Goal: Information Seeking & Learning: Get advice/opinions

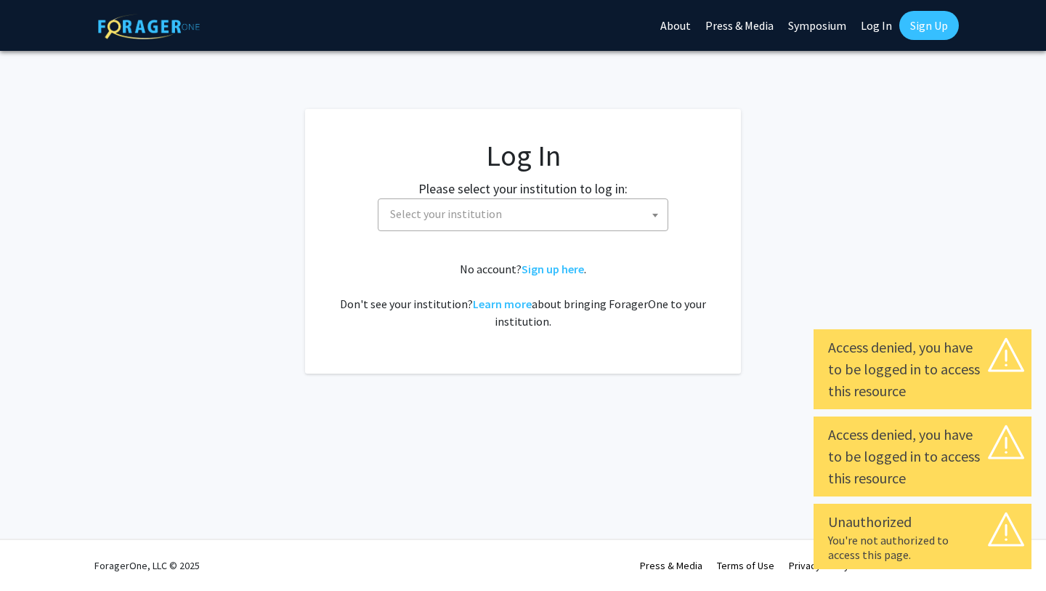
click at [882, 23] on link "Log In" at bounding box center [877, 25] width 46 height 51
select select "34"
click at [881, 26] on link "Log In" at bounding box center [877, 25] width 46 height 51
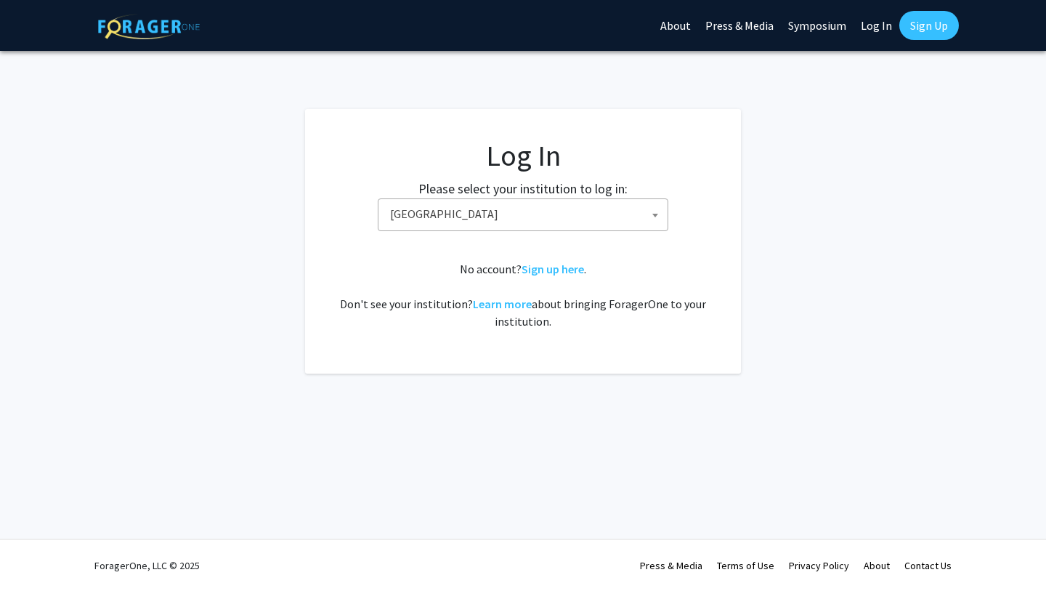
click at [879, 26] on link "Log In" at bounding box center [877, 25] width 46 height 51
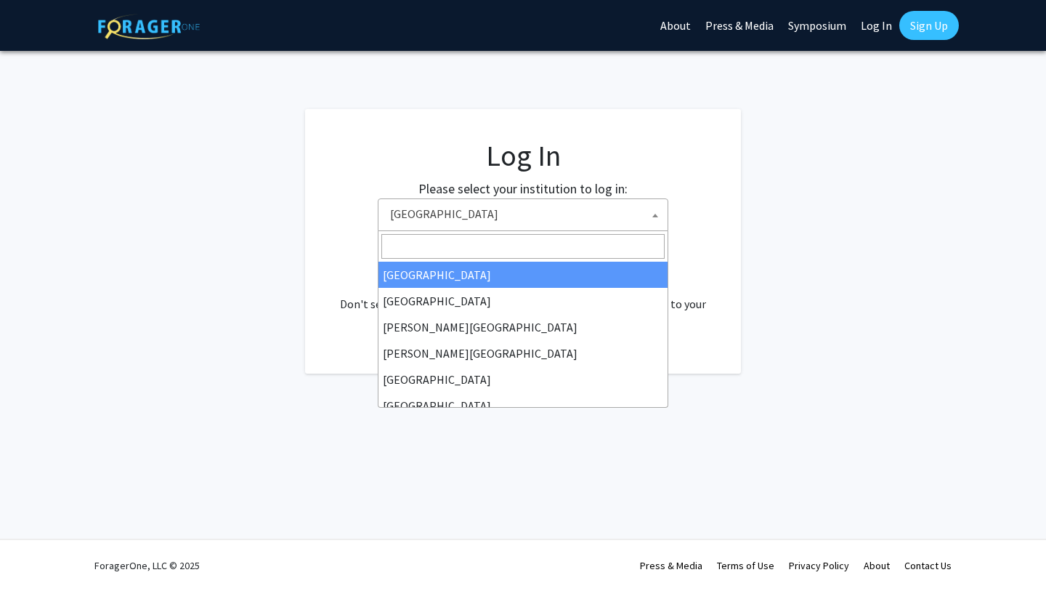
click at [559, 211] on span "Baylor University" at bounding box center [525, 214] width 283 height 30
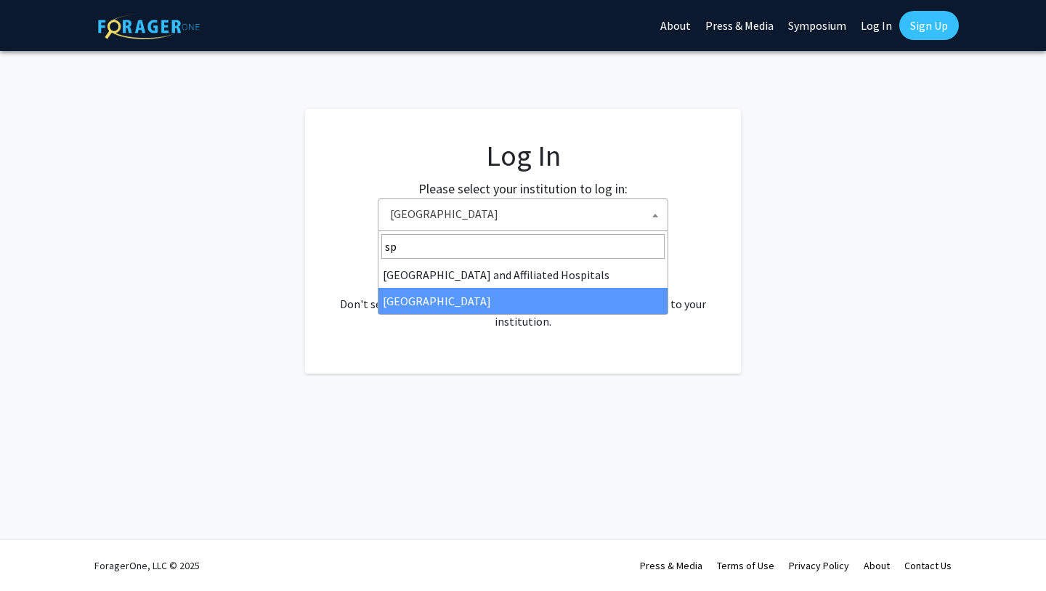
type input "sp"
select select "4"
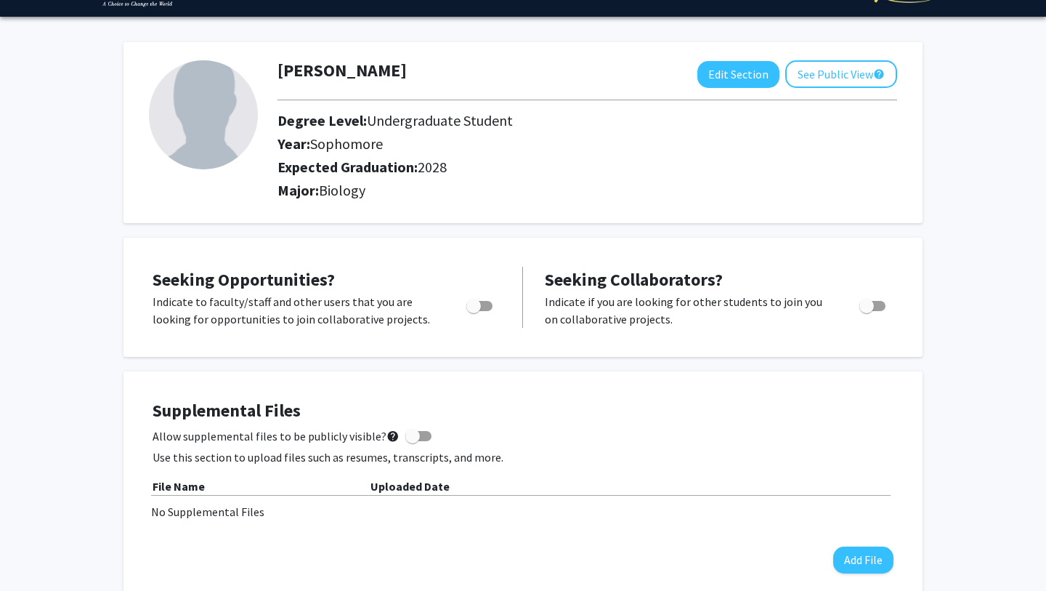
scroll to position [38, 0]
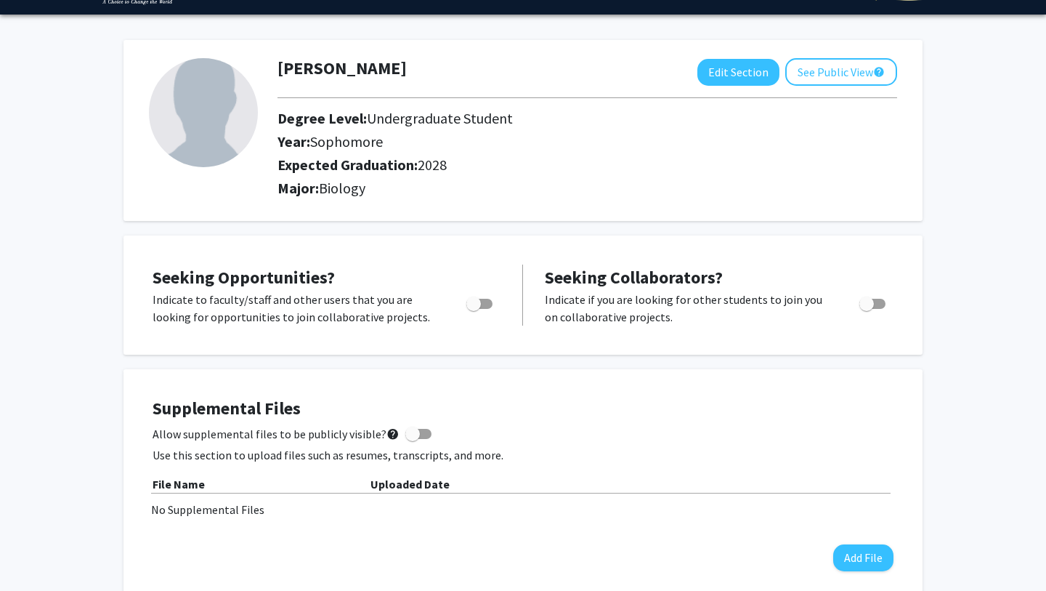
click at [478, 304] on span "Toggle" at bounding box center [473, 303] width 15 height 15
click at [474, 309] on input "Are you actively seeking opportunities?" at bounding box center [473, 309] width 1 height 1
checkbox input "true"
click at [871, 303] on span "Toggle" at bounding box center [867, 303] width 15 height 15
click at [867, 309] on input "Would you like to receive other student requests to work with you?" at bounding box center [866, 309] width 1 height 1
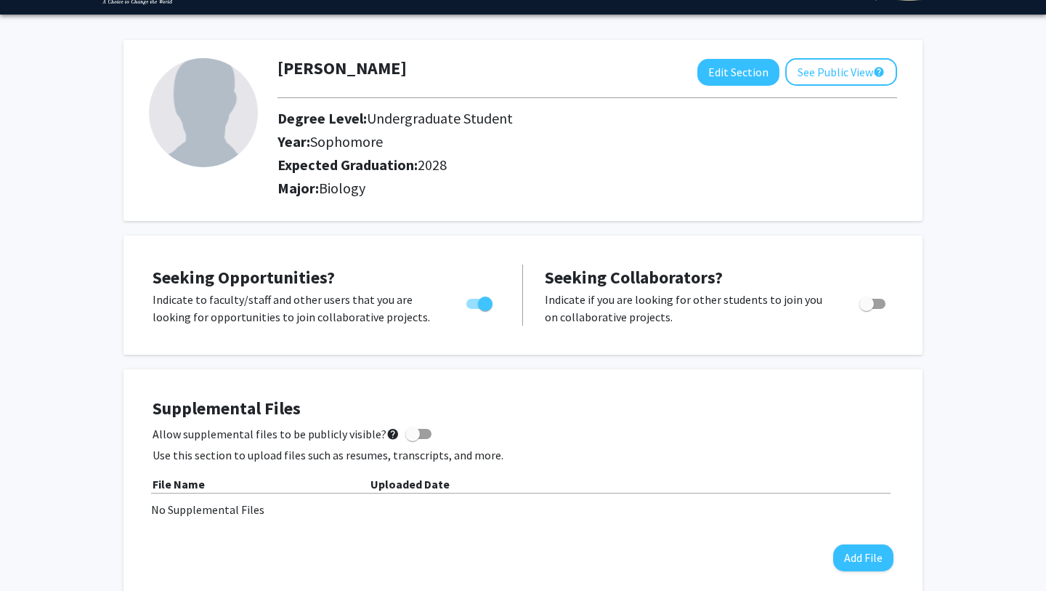
checkbox input "true"
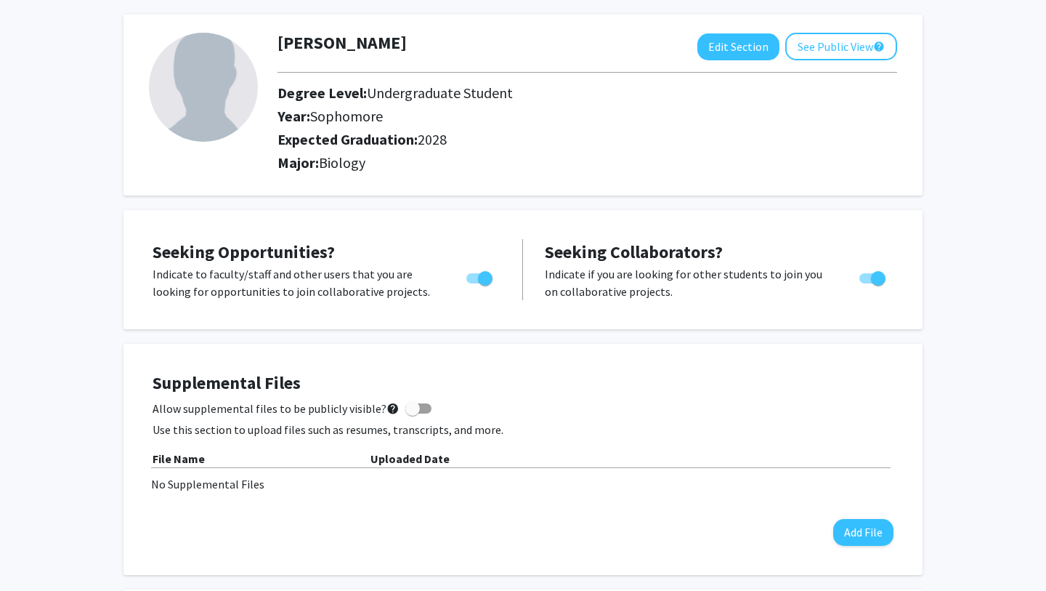
scroll to position [0, 0]
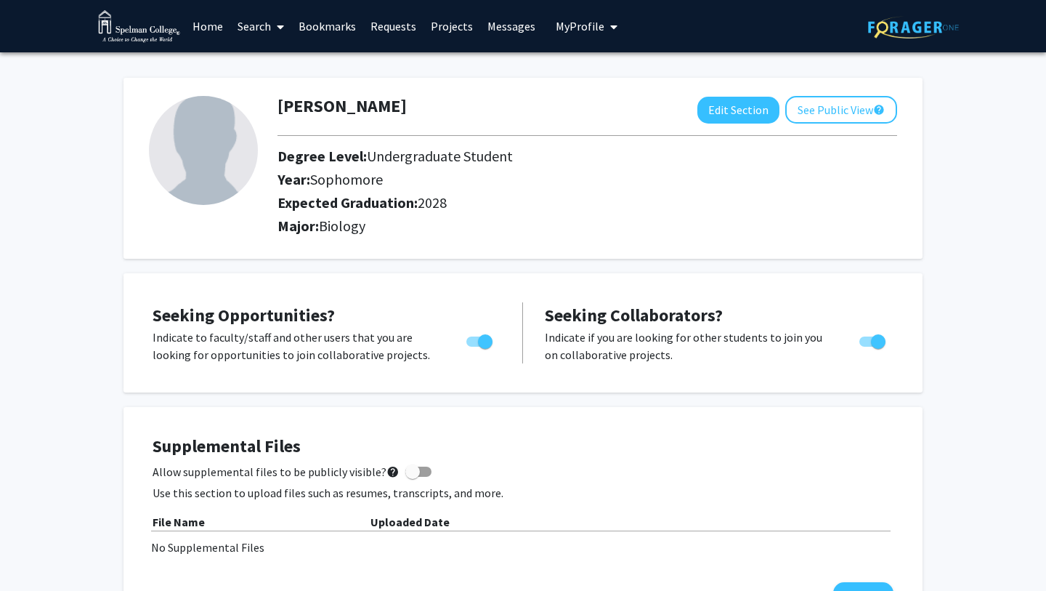
click at [197, 31] on link "Home" at bounding box center [207, 26] width 45 height 51
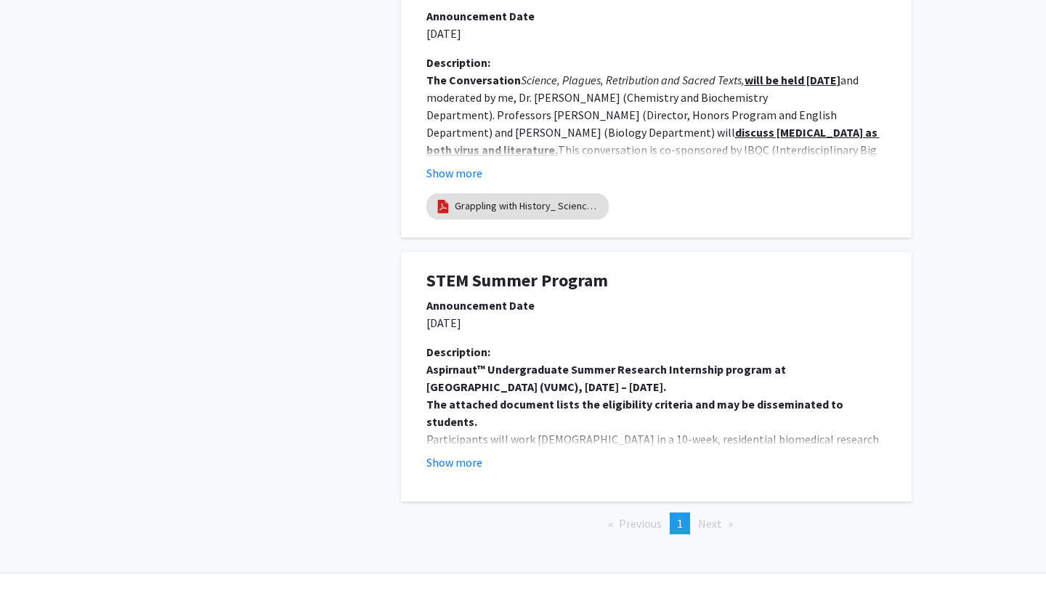
scroll to position [1243, 0]
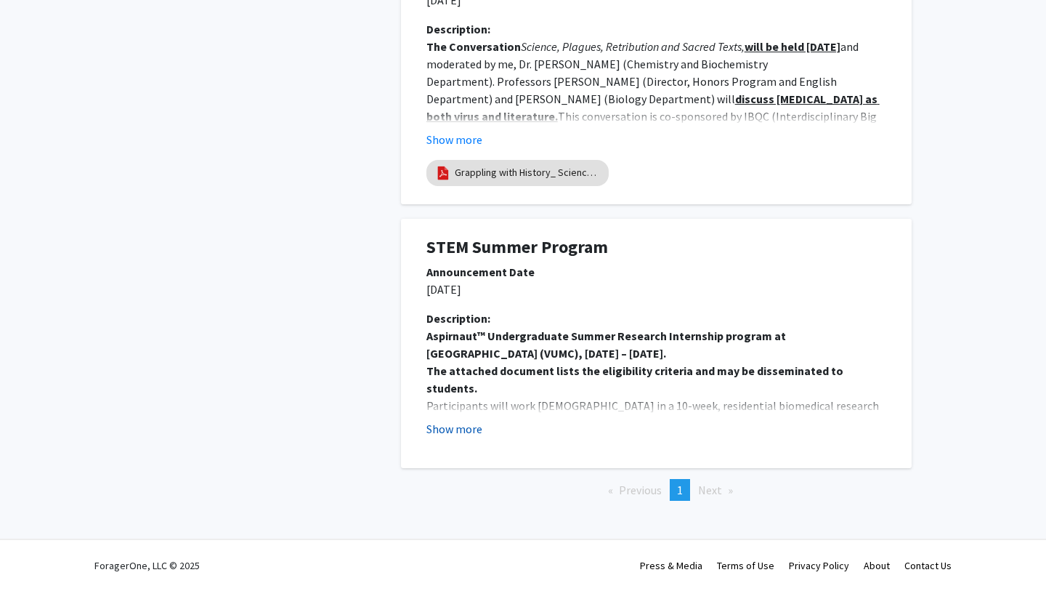
click at [443, 427] on button "Show more" at bounding box center [455, 428] width 56 height 17
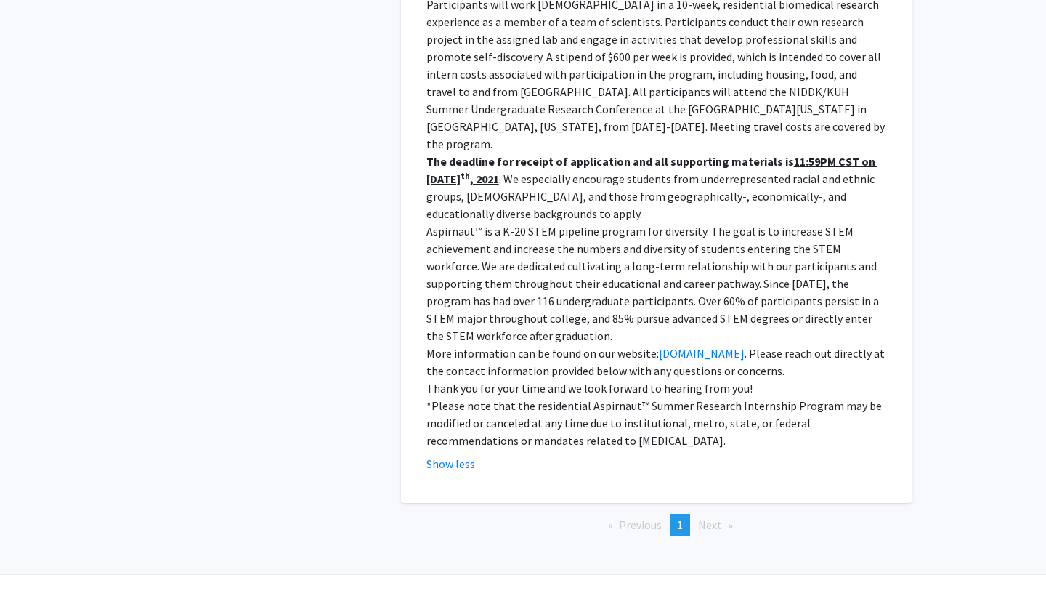
scroll to position [1642, 0]
click at [706, 519] on span "Next page" at bounding box center [710, 526] width 24 height 15
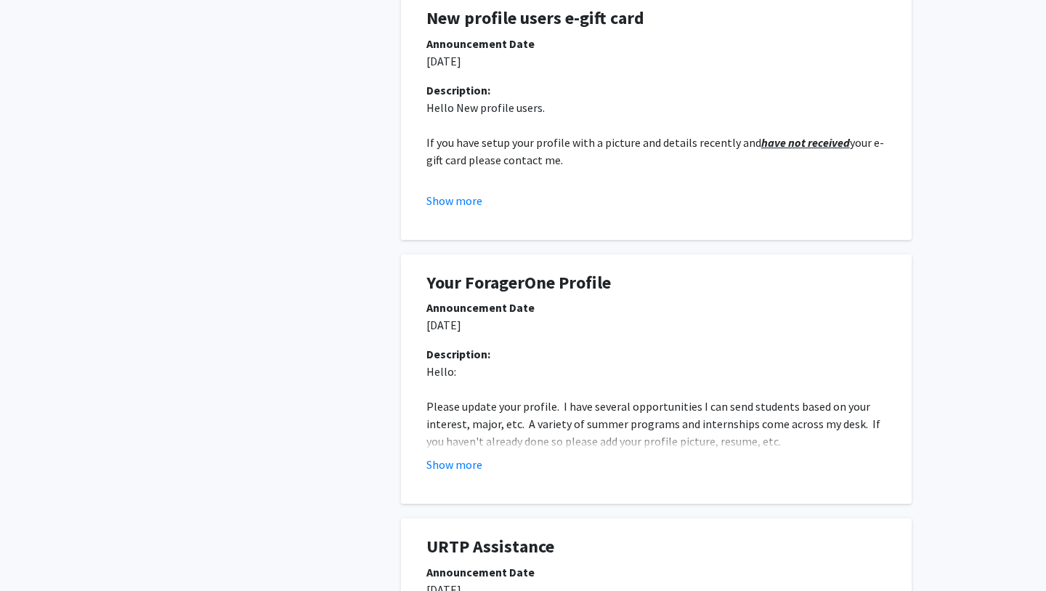
scroll to position [0, 0]
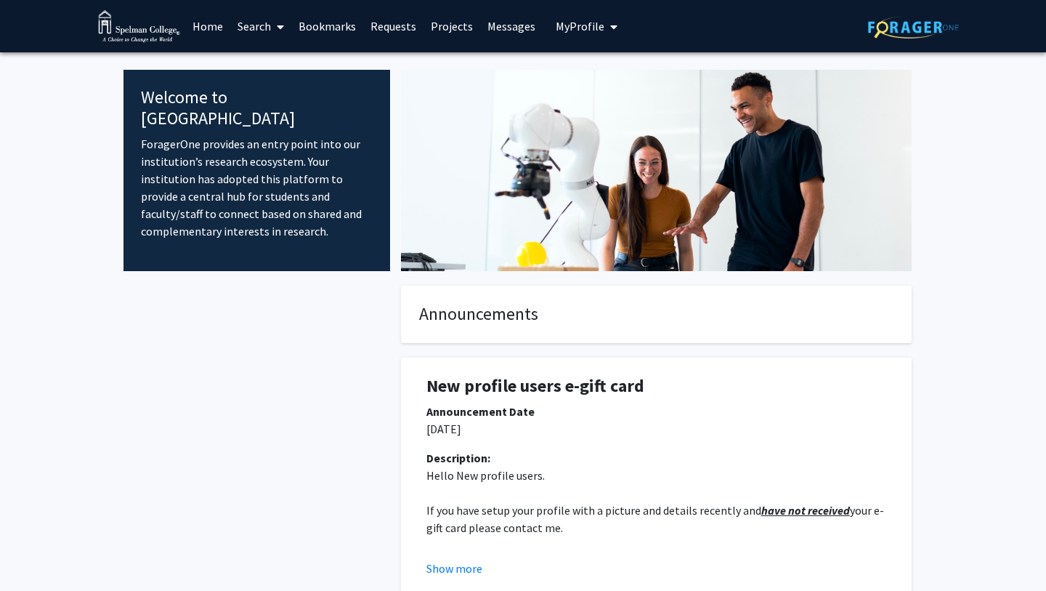
click at [212, 29] on link "Home" at bounding box center [207, 26] width 45 height 51
click at [249, 29] on link "Search" at bounding box center [260, 26] width 61 height 51
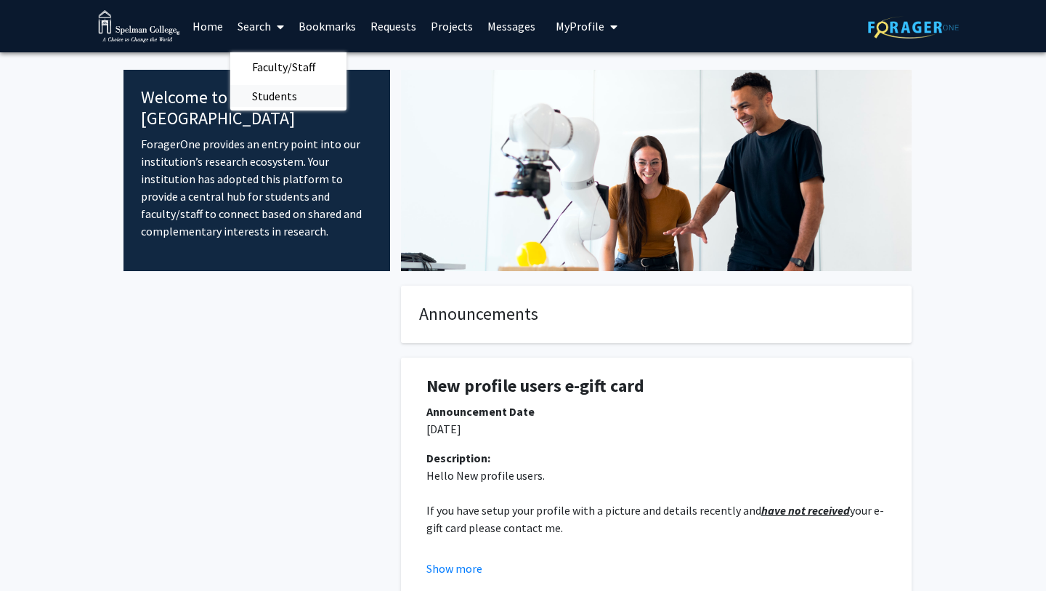
click at [278, 100] on span "Students" at bounding box center [274, 95] width 89 height 29
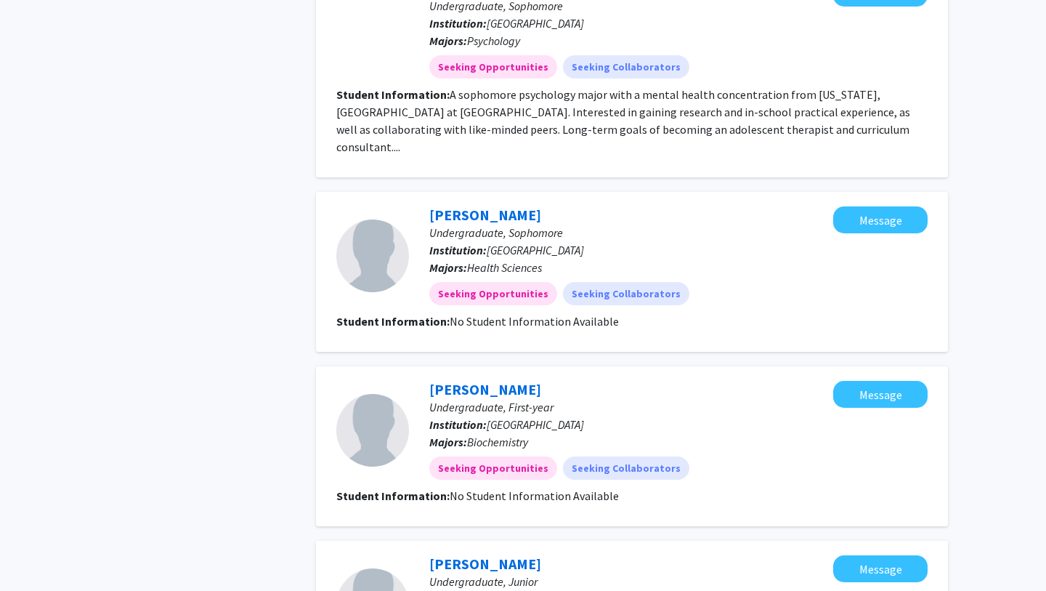
scroll to position [1969, 0]
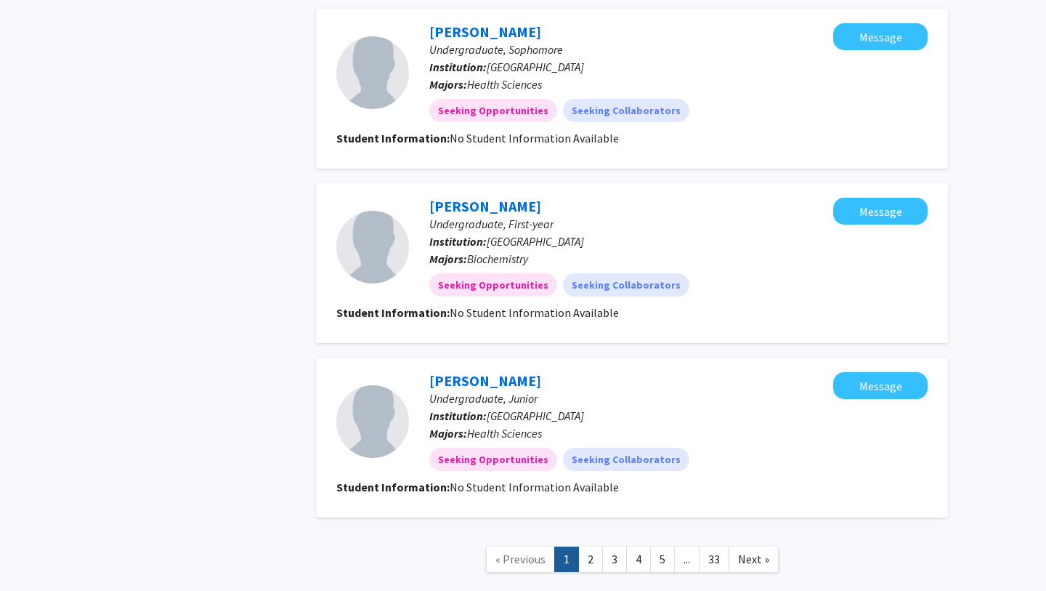
click at [578, 546] on link "1" at bounding box center [566, 558] width 25 height 25
click at [583, 546] on link "2" at bounding box center [590, 558] width 25 height 25
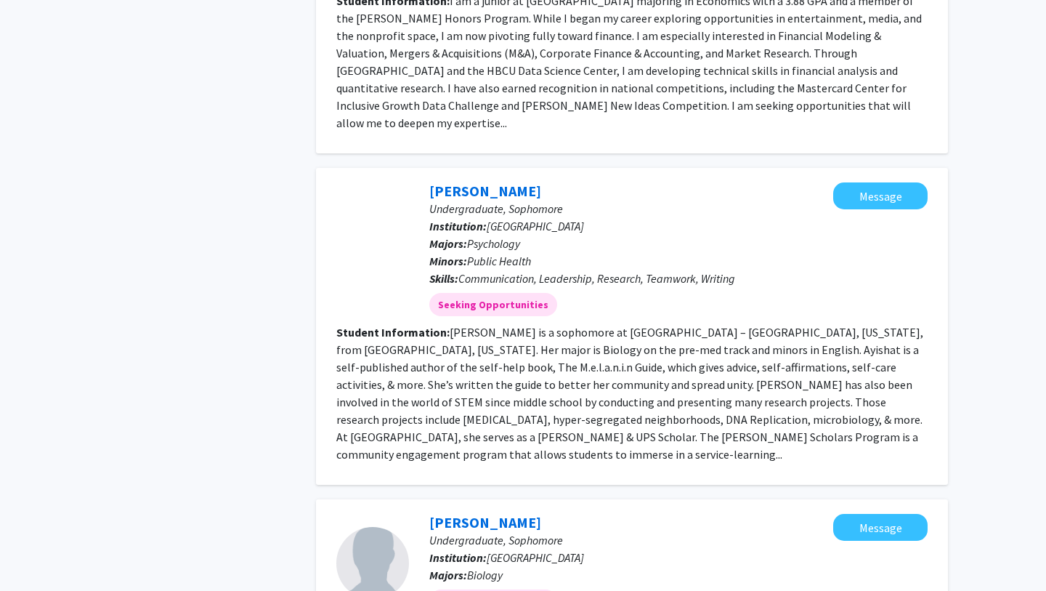
scroll to position [1760, 0]
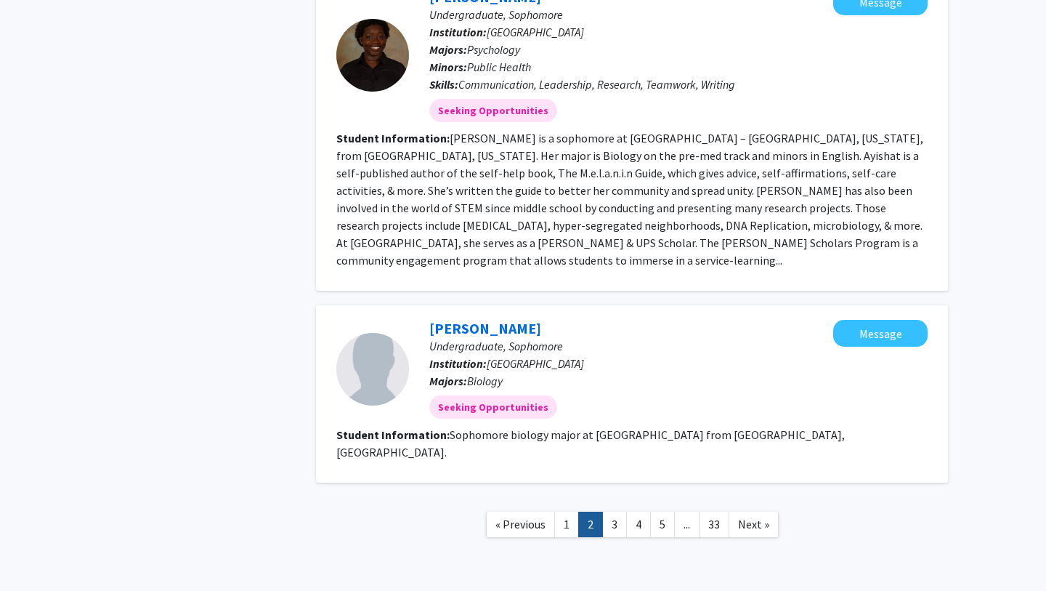
click at [569, 512] on link "1" at bounding box center [566, 524] width 25 height 25
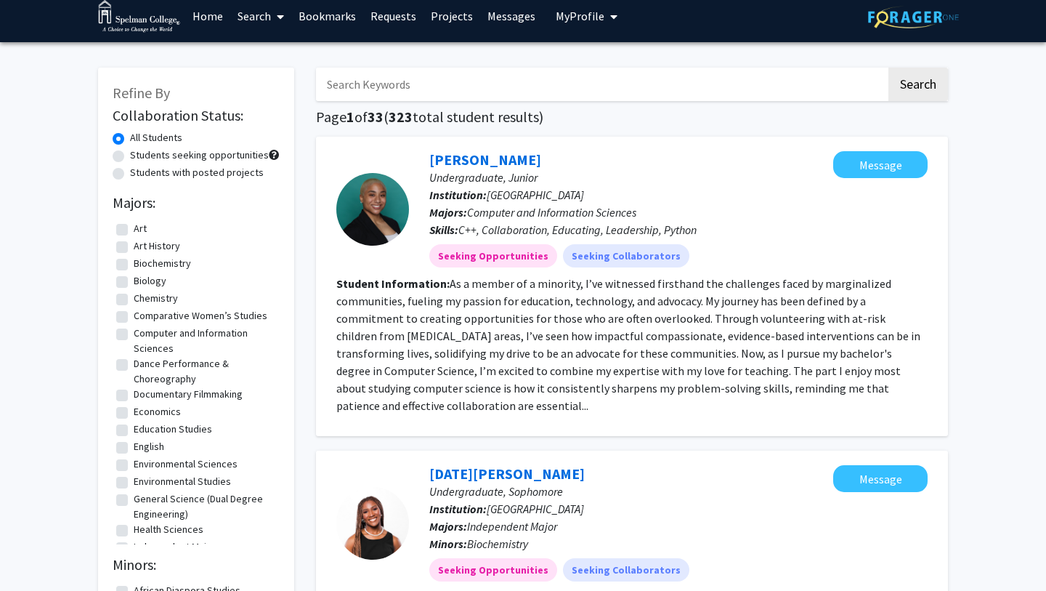
scroll to position [11, 0]
click at [169, 174] on label "Students with posted projects" at bounding box center [197, 171] width 134 height 15
click at [140, 174] on input "Students with posted projects" at bounding box center [134, 168] width 9 height 9
radio input "true"
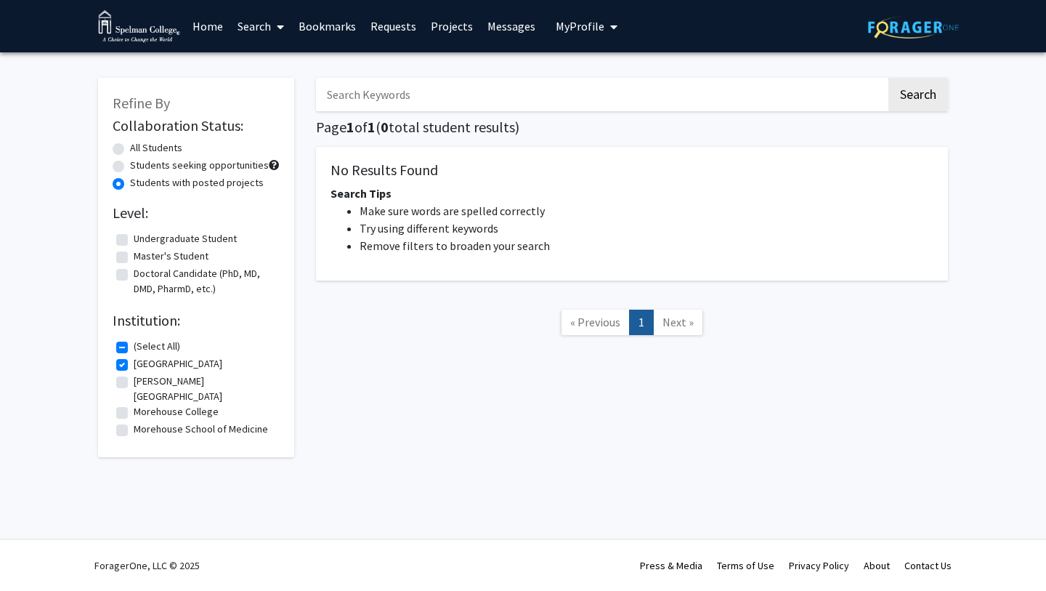
click at [176, 165] on label "Students seeking opportunities" at bounding box center [199, 165] width 139 height 15
click at [140, 165] on input "Students seeking opportunities" at bounding box center [134, 162] width 9 height 9
radio input "true"
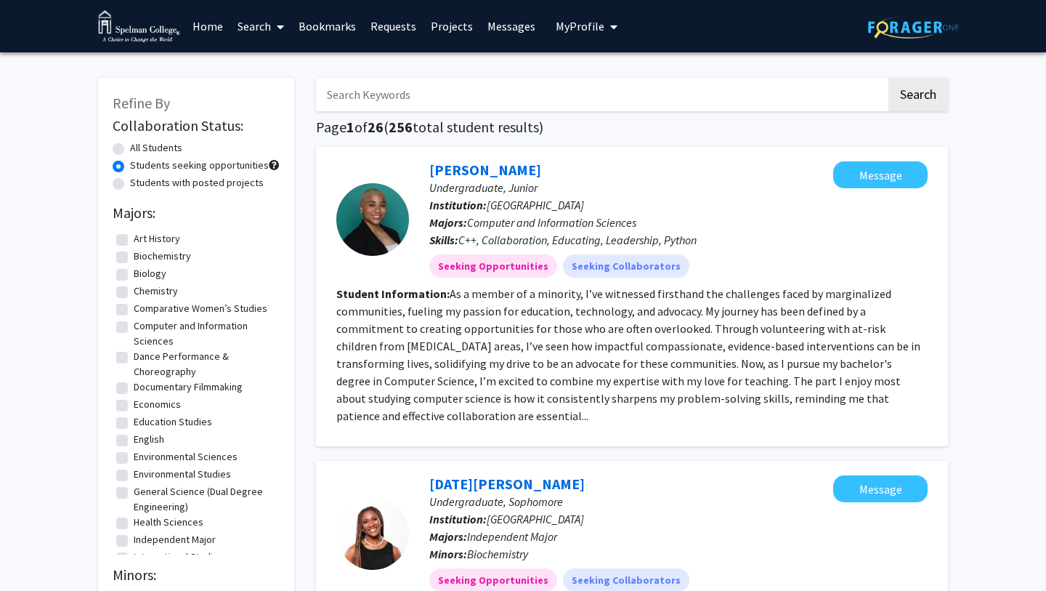
click at [159, 148] on label "All Students" at bounding box center [156, 147] width 52 height 15
click at [140, 148] on input "All Students" at bounding box center [134, 144] width 9 height 9
radio input "true"
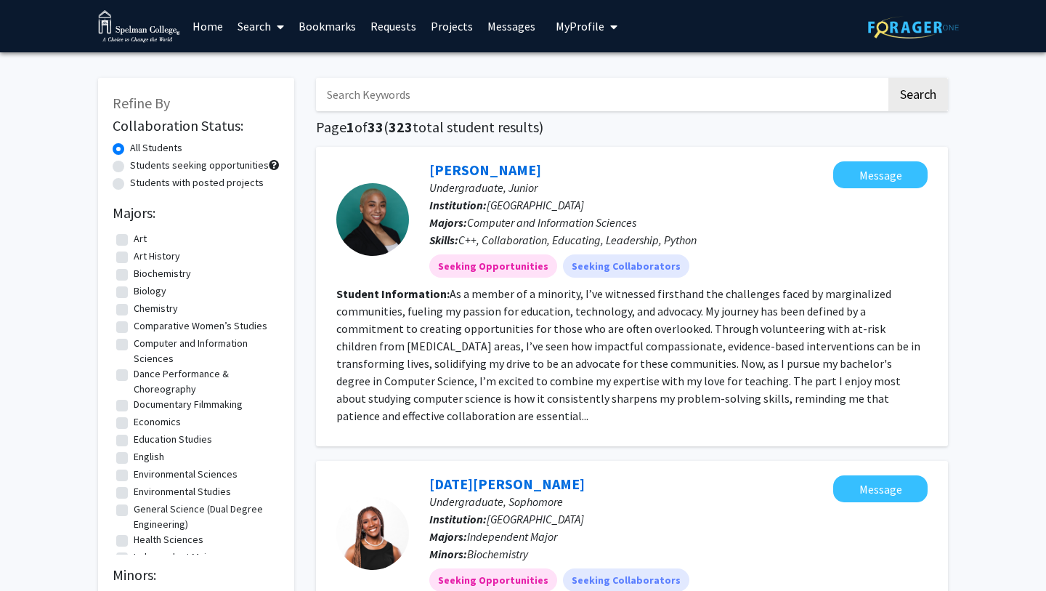
click at [161, 158] on label "Students seeking opportunities" at bounding box center [199, 165] width 139 height 15
click at [140, 158] on input "Students seeking opportunities" at bounding box center [134, 162] width 9 height 9
radio input "true"
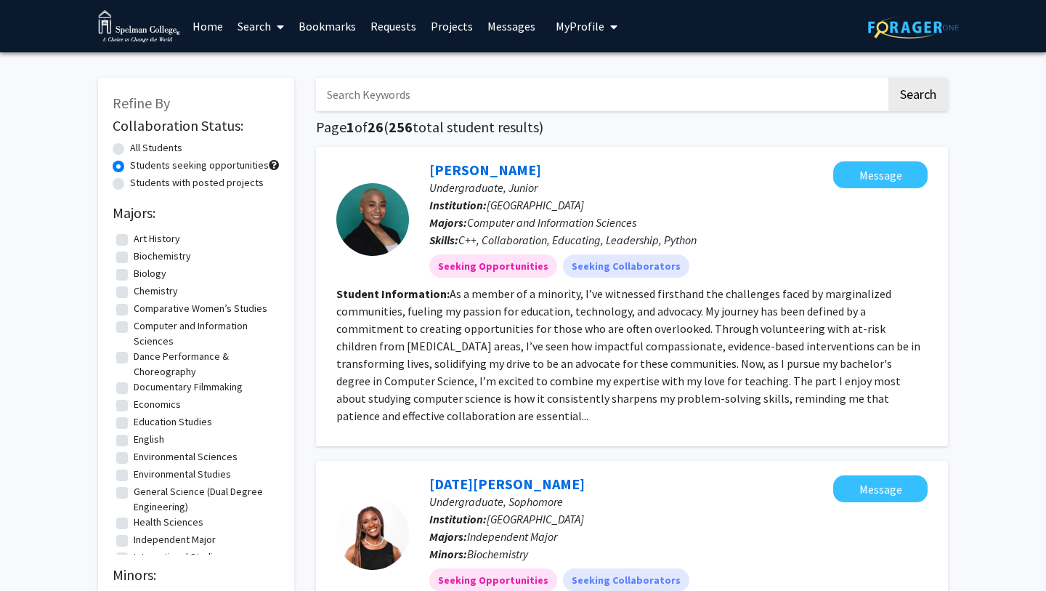
click at [210, 25] on link "Home" at bounding box center [207, 26] width 45 height 51
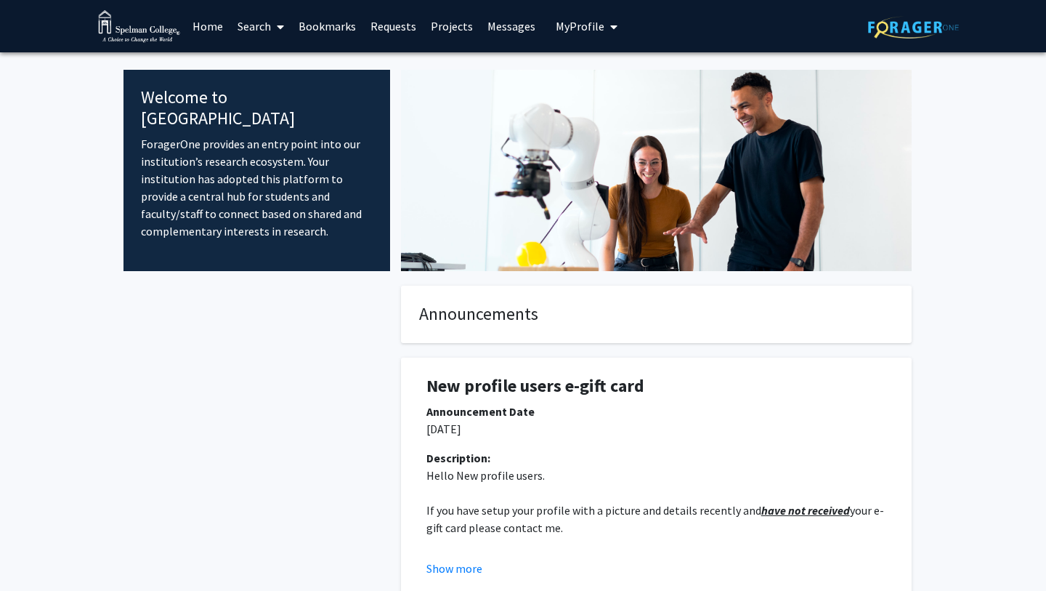
click at [262, 31] on link "Search" at bounding box center [260, 26] width 61 height 51
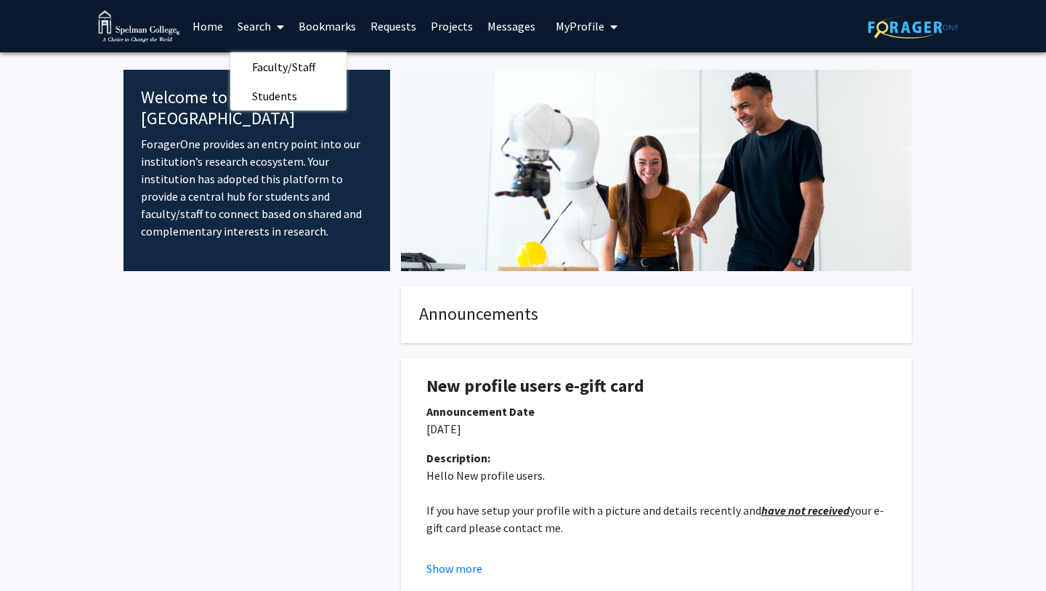
click at [578, 20] on span "My Profile" at bounding box center [580, 26] width 49 height 15
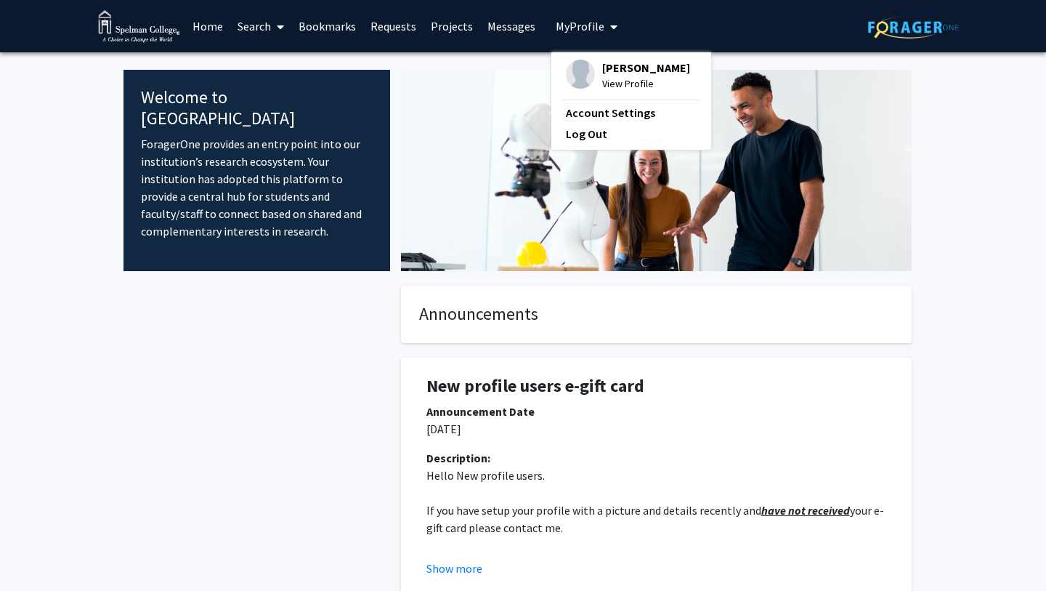
click at [584, 70] on img at bounding box center [580, 74] width 29 height 29
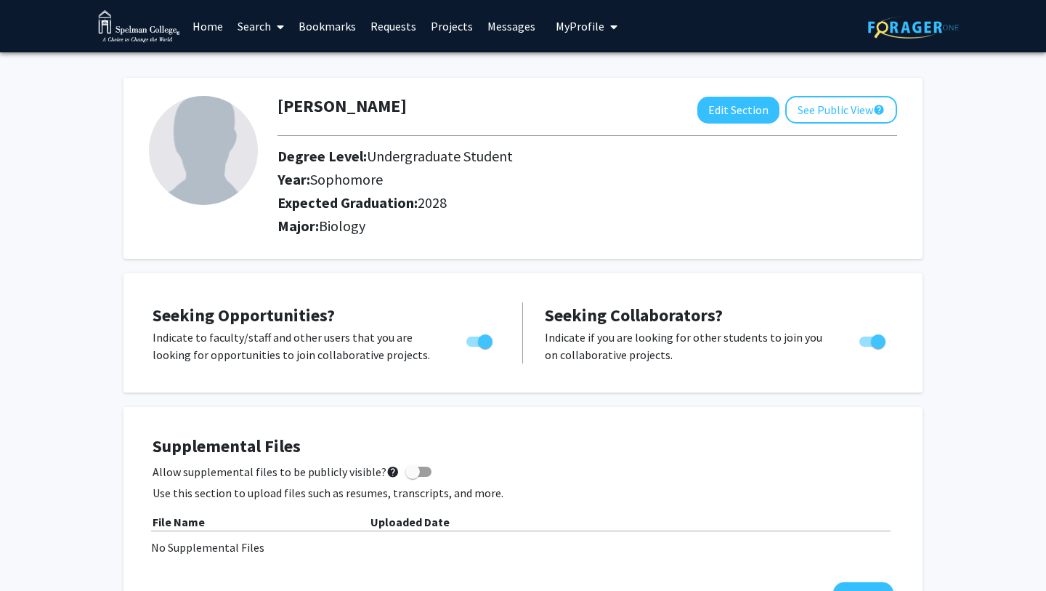
click at [203, 126] on img at bounding box center [203, 150] width 109 height 109
click at [736, 113] on button "Edit Section" at bounding box center [739, 110] width 82 height 27
select select "sophomore"
select select "2028"
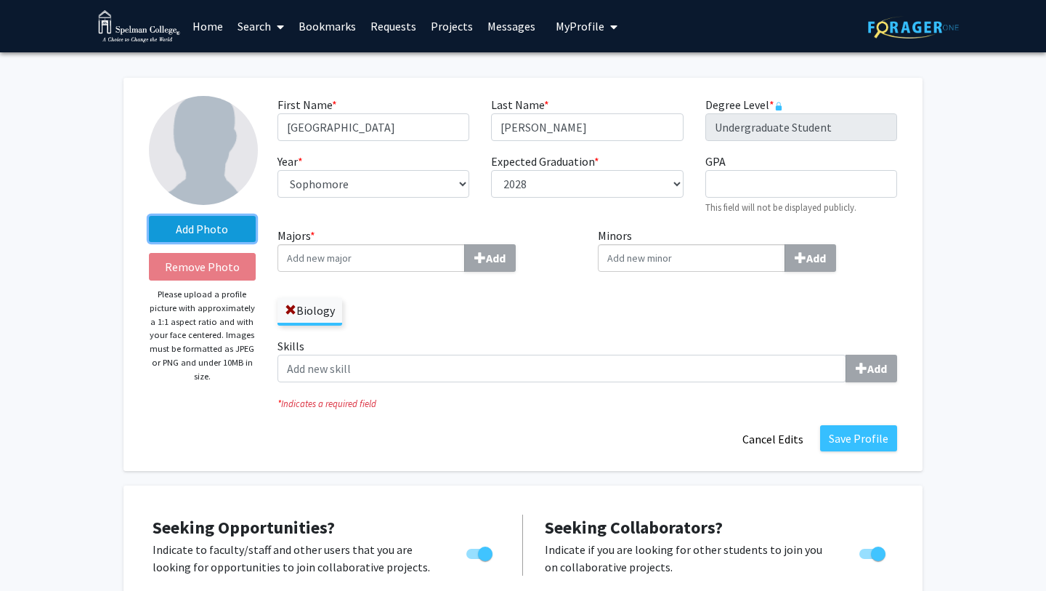
click at [233, 218] on label "Add Photo" at bounding box center [202, 229] width 107 height 26
click at [0, 0] on input "Add Photo" at bounding box center [0, 0] width 0 height 0
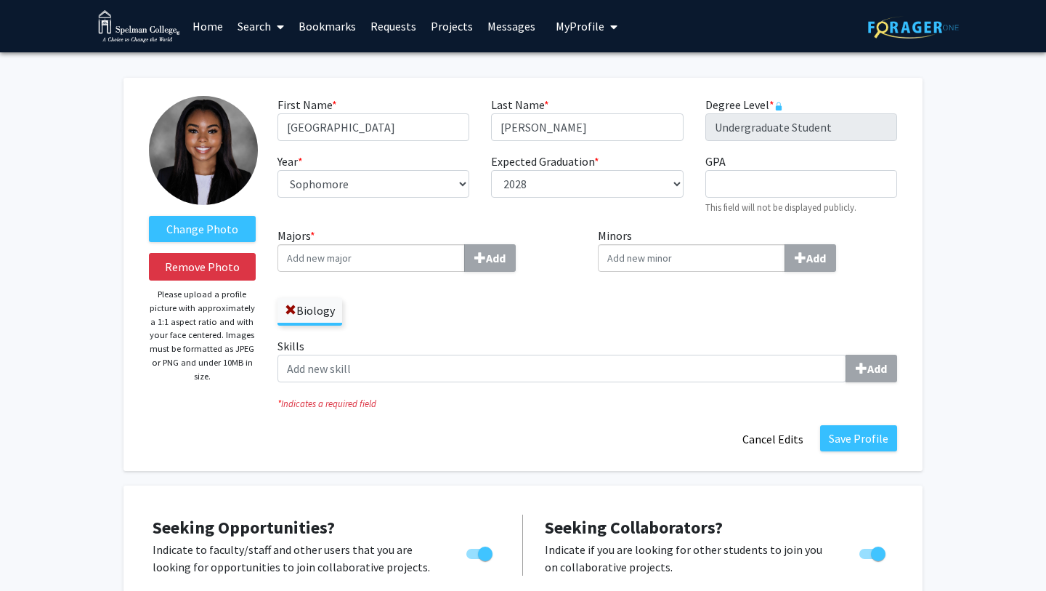
click at [405, 451] on div "Save Profile Cancel Edits" at bounding box center [588, 439] width 642 height 28
click at [206, 31] on link "Home" at bounding box center [207, 26] width 45 height 51
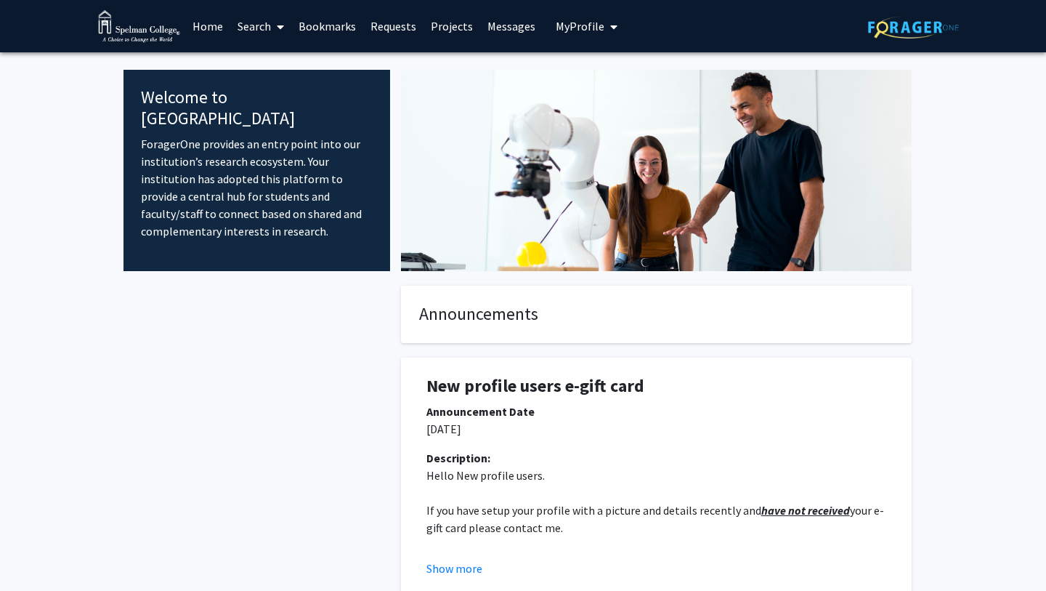
click at [255, 20] on link "Search" at bounding box center [260, 26] width 61 height 51
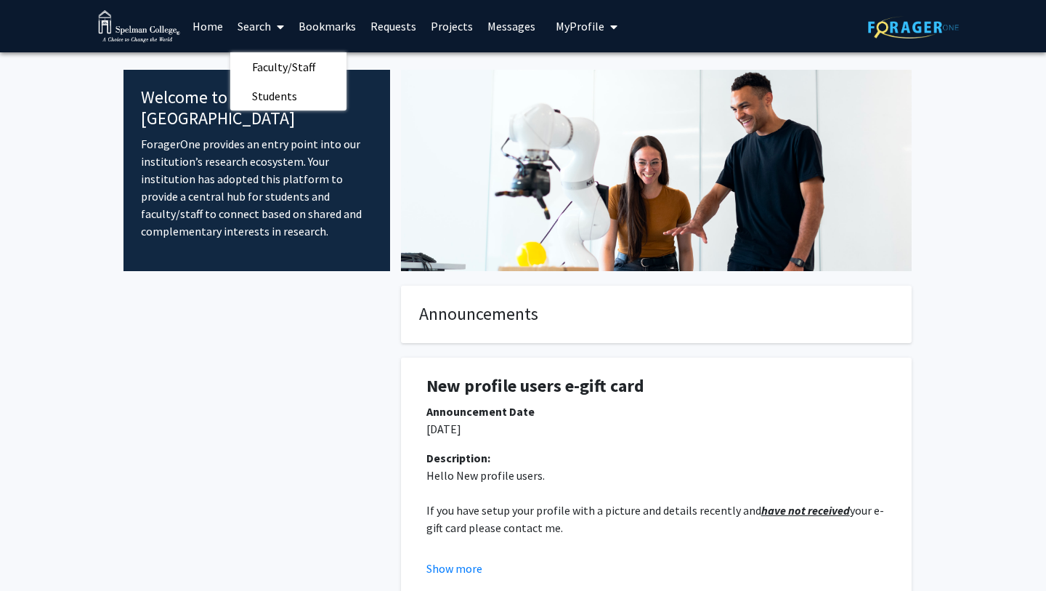
click at [441, 28] on link "Projects" at bounding box center [452, 26] width 57 height 51
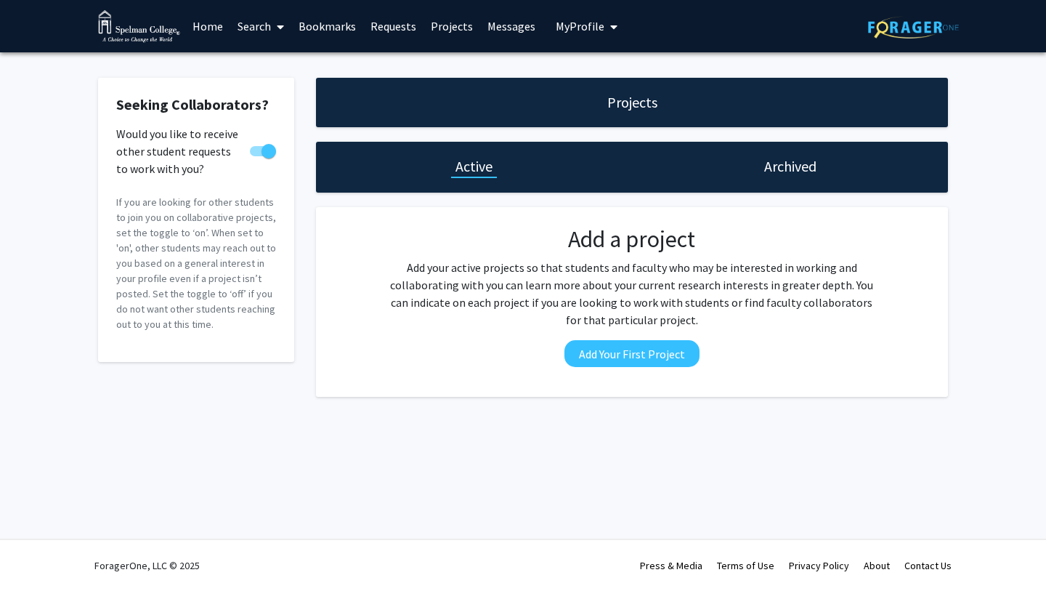
click at [328, 25] on link "Bookmarks" at bounding box center [327, 26] width 72 height 51
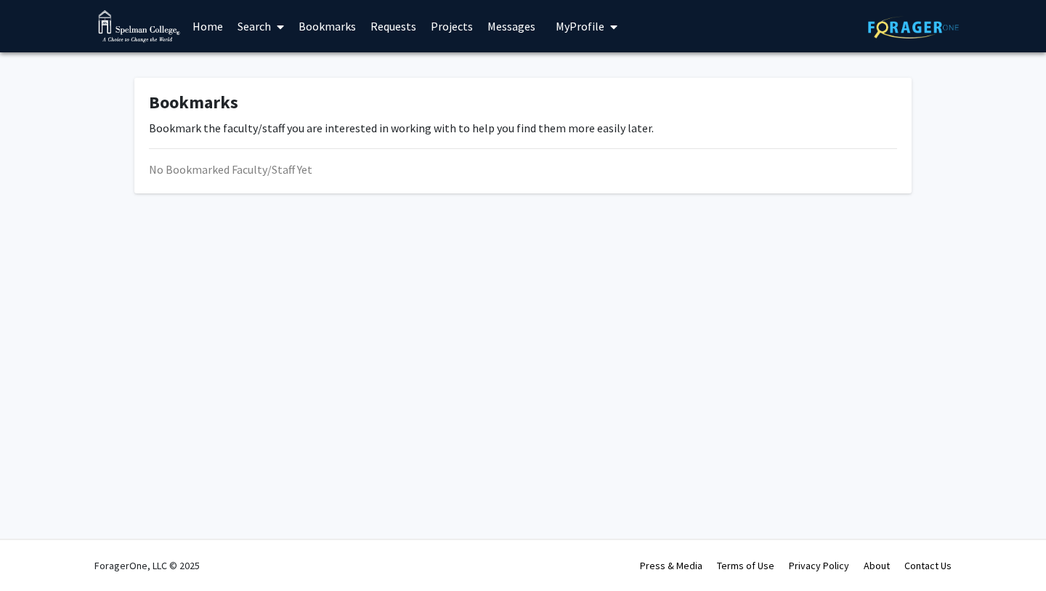
click at [249, 27] on link "Search" at bounding box center [260, 26] width 61 height 51
click at [275, 66] on span "Faculty/Staff" at bounding box center [283, 66] width 107 height 29
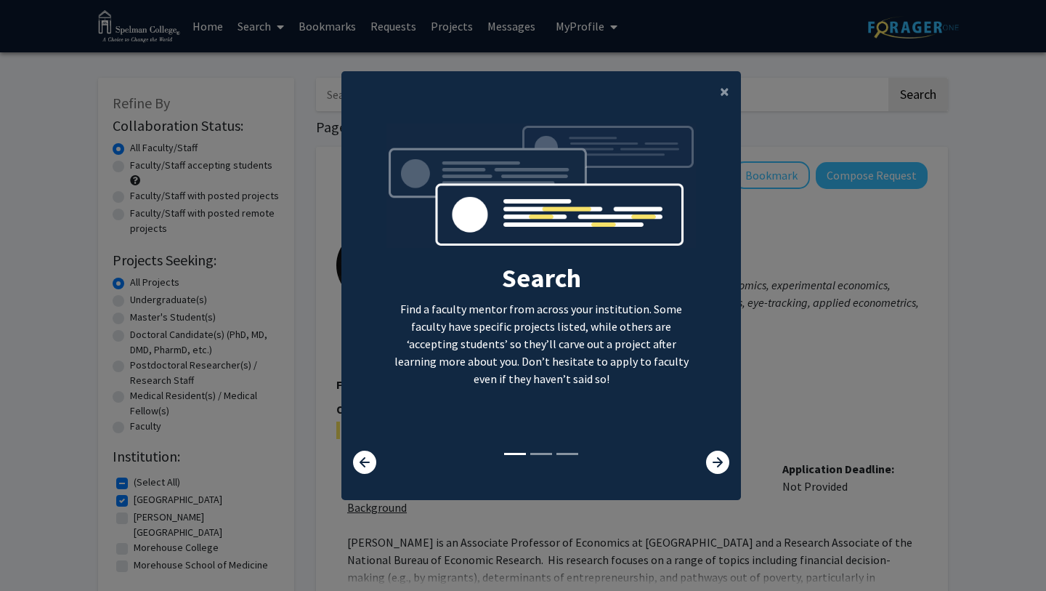
scroll to position [14, 0]
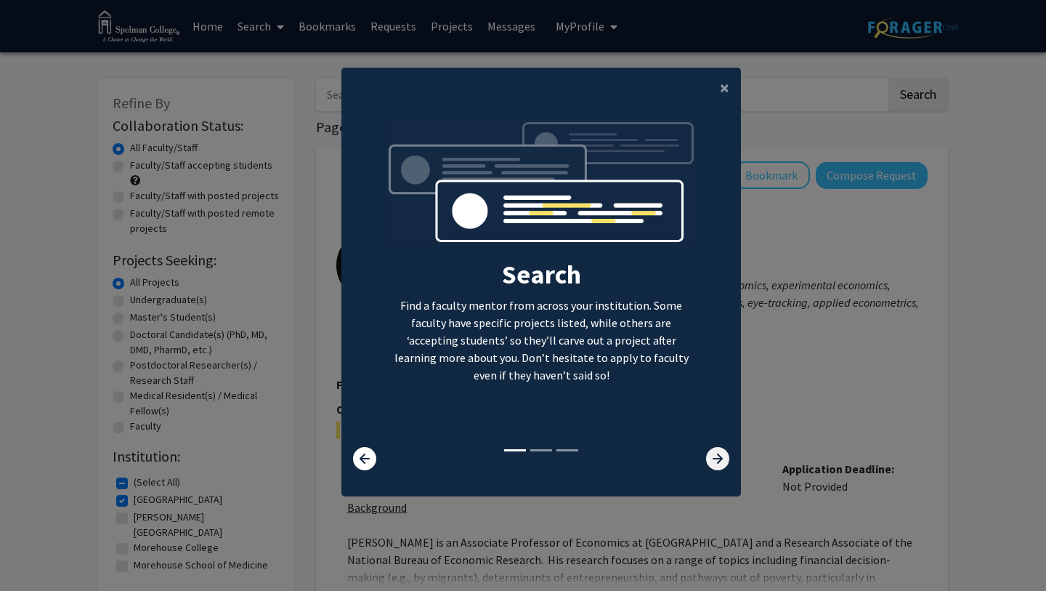
click at [717, 459] on icon at bounding box center [717, 458] width 23 height 23
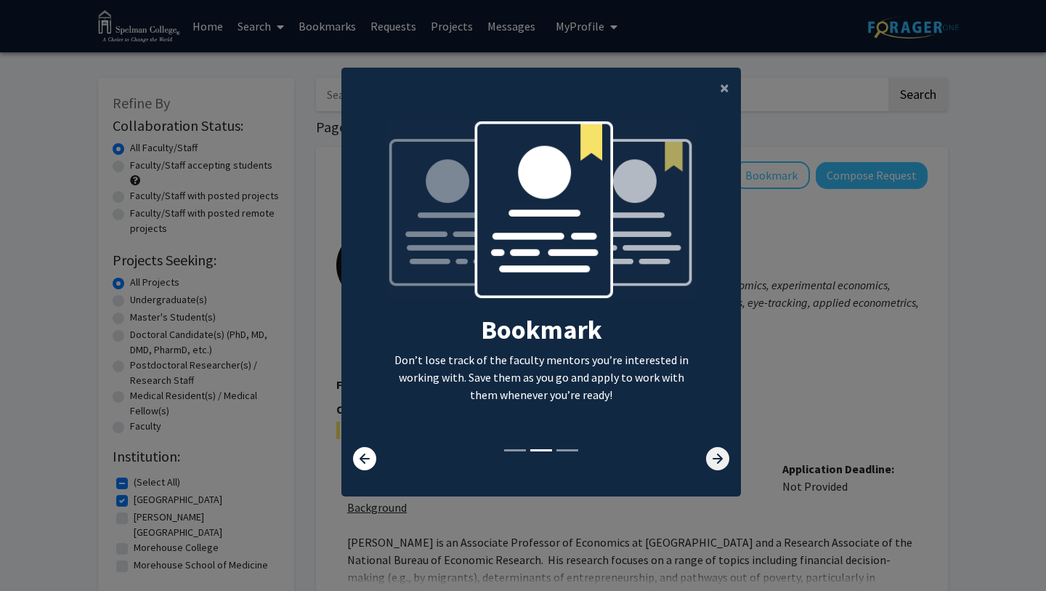
click at [717, 459] on icon at bounding box center [717, 458] width 23 height 23
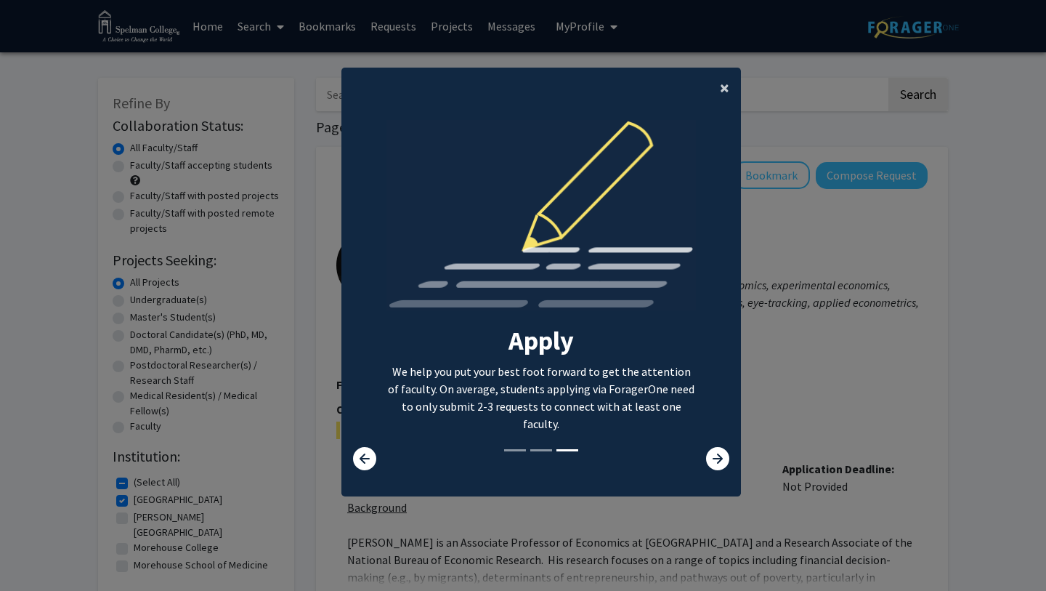
click at [729, 86] on span "×" at bounding box center [724, 87] width 9 height 23
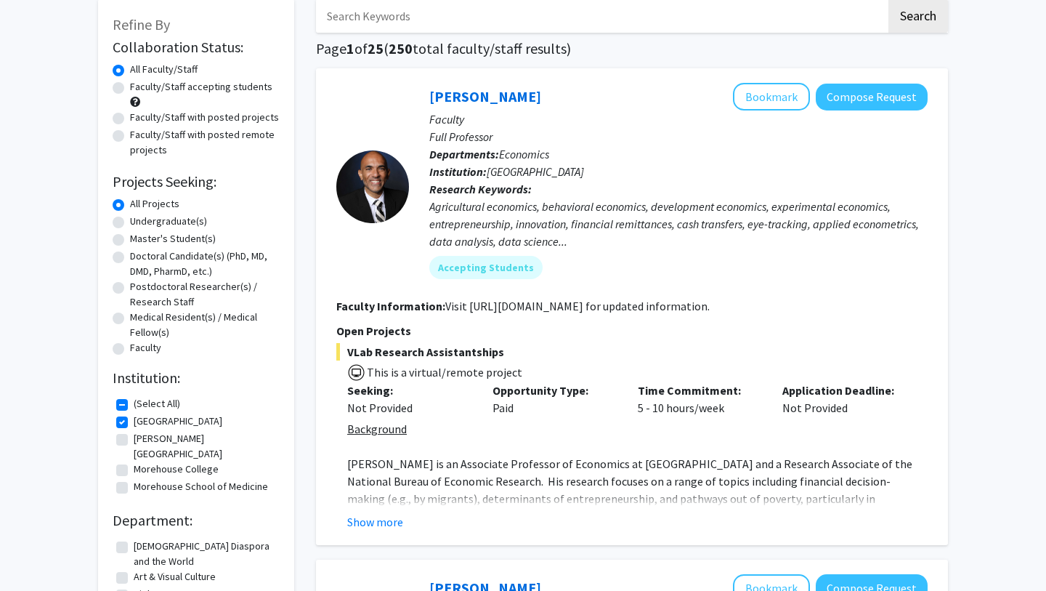
scroll to position [0, 0]
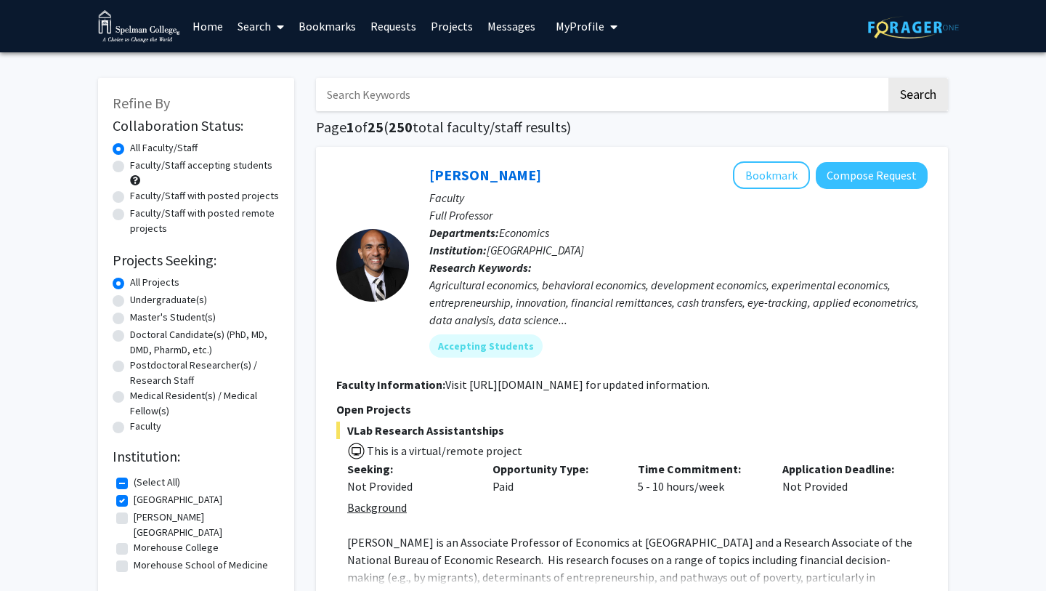
click at [201, 161] on label "Faculty/Staff accepting students" at bounding box center [201, 165] width 142 height 15
click at [140, 161] on input "Faculty/Staff accepting students" at bounding box center [134, 162] width 9 height 9
radio input "true"
click at [212, 214] on label "Faculty/Staff with posted remote projects" at bounding box center [205, 221] width 150 height 31
click at [140, 214] on input "Faculty/Staff with posted remote projects" at bounding box center [134, 210] width 9 height 9
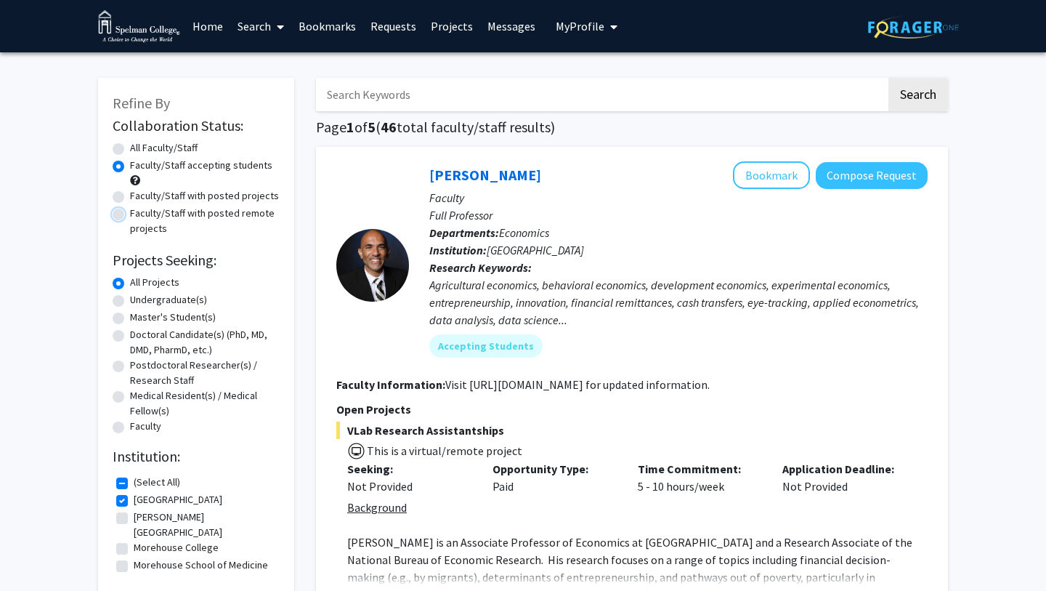
radio input "true"
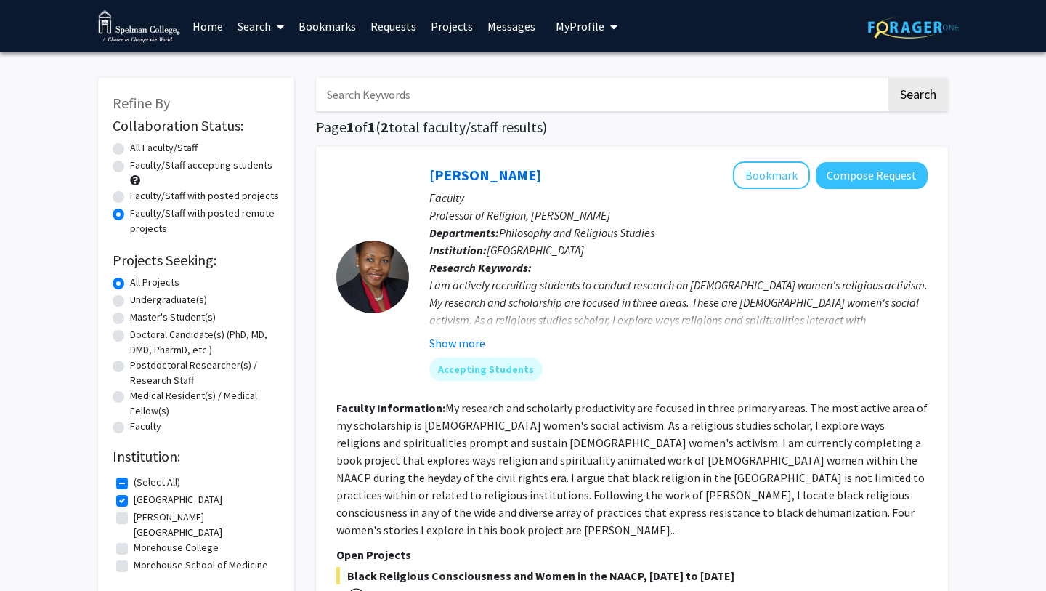
click at [195, 169] on label "Faculty/Staff accepting students" at bounding box center [201, 165] width 142 height 15
click at [140, 167] on input "Faculty/Staff accepting students" at bounding box center [134, 162] width 9 height 9
radio input "true"
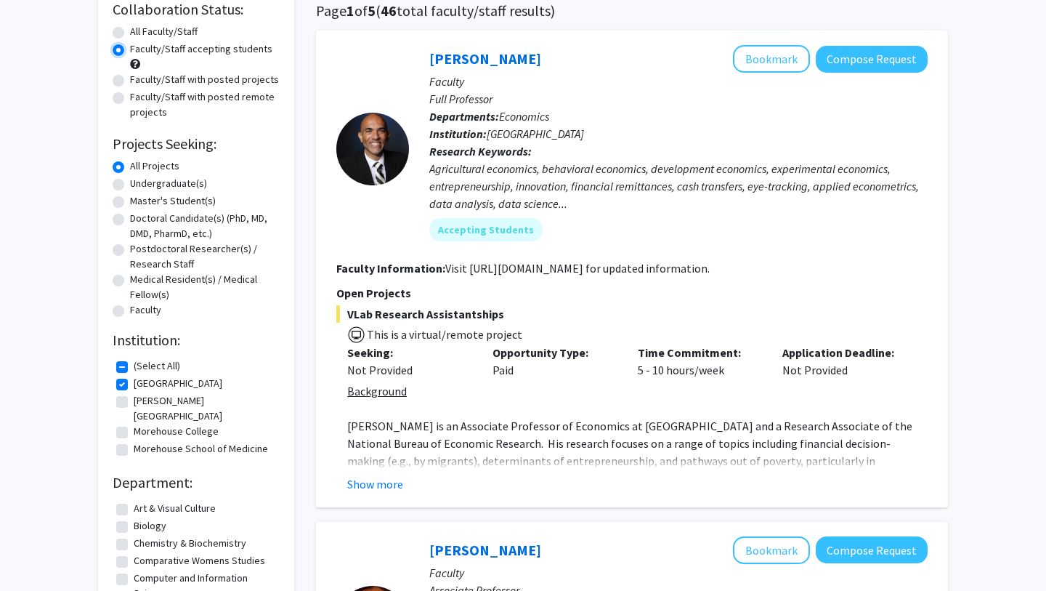
scroll to position [133, 0]
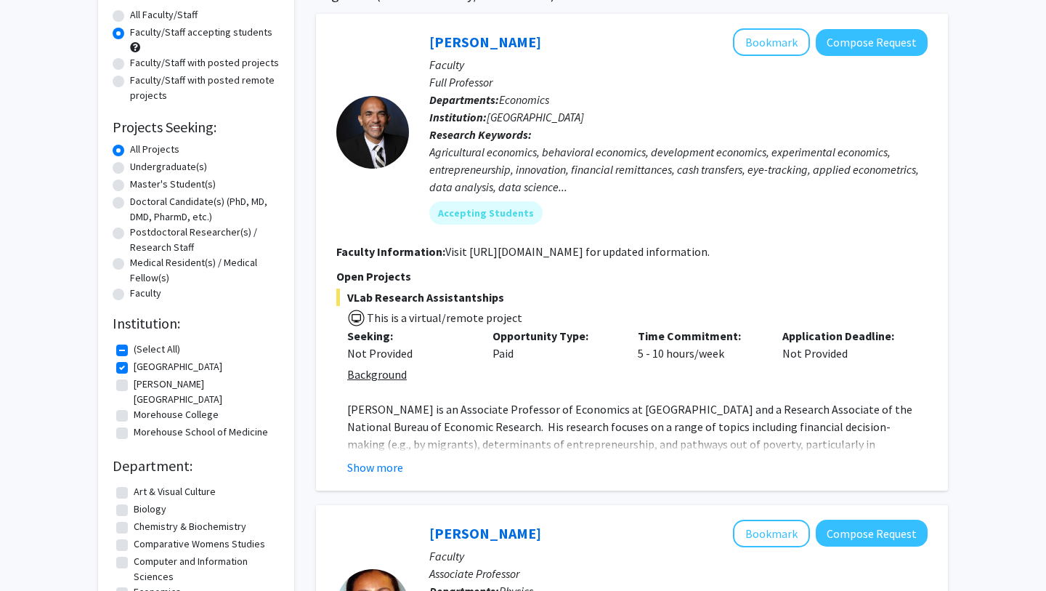
click at [134, 371] on label "[GEOGRAPHIC_DATA]" at bounding box center [178, 366] width 89 height 15
click at [134, 368] on input "[GEOGRAPHIC_DATA]" at bounding box center [138, 363] width 9 height 9
checkbox input "false"
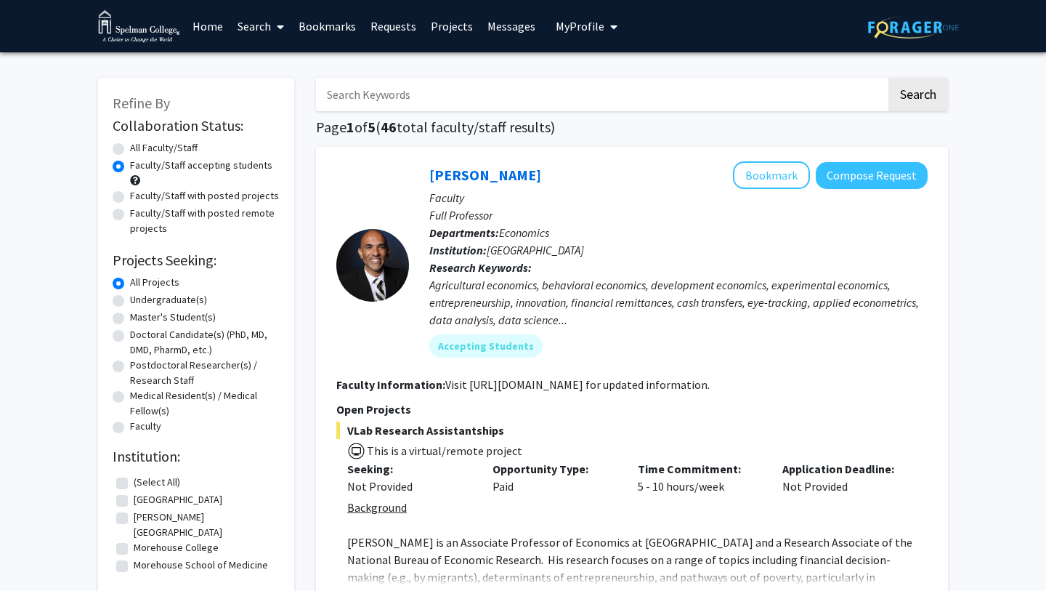
click at [134, 504] on label "[GEOGRAPHIC_DATA]" at bounding box center [178, 499] width 89 height 15
click at [134, 501] on input "[GEOGRAPHIC_DATA]" at bounding box center [138, 496] width 9 height 9
checkbox input "true"
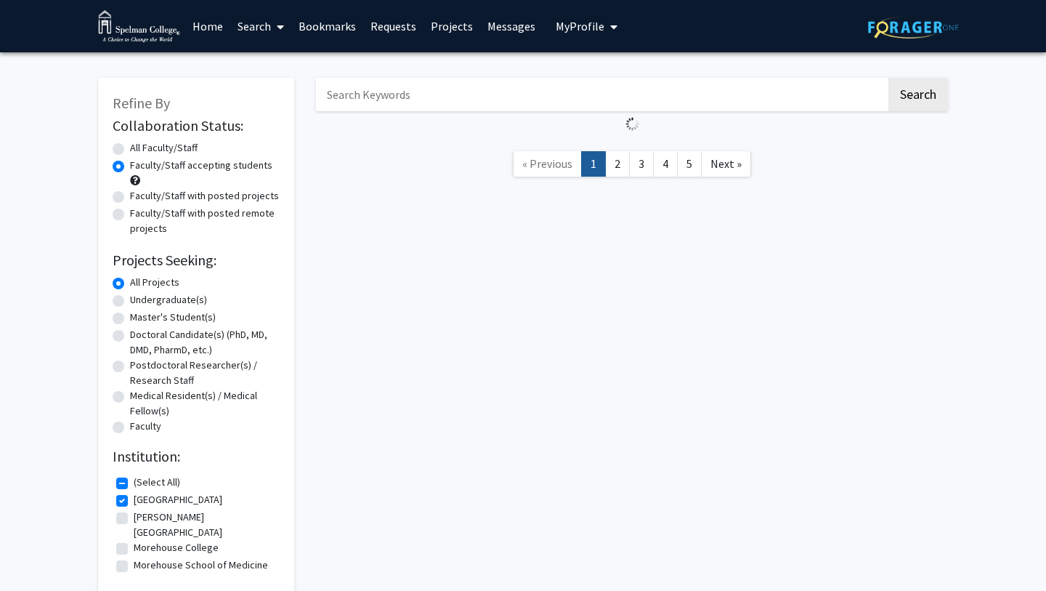
click at [134, 522] on label "[PERSON_NAME][GEOGRAPHIC_DATA]" at bounding box center [205, 524] width 142 height 31
click at [134, 519] on input "[PERSON_NAME][GEOGRAPHIC_DATA]" at bounding box center [138, 513] width 9 height 9
checkbox input "true"
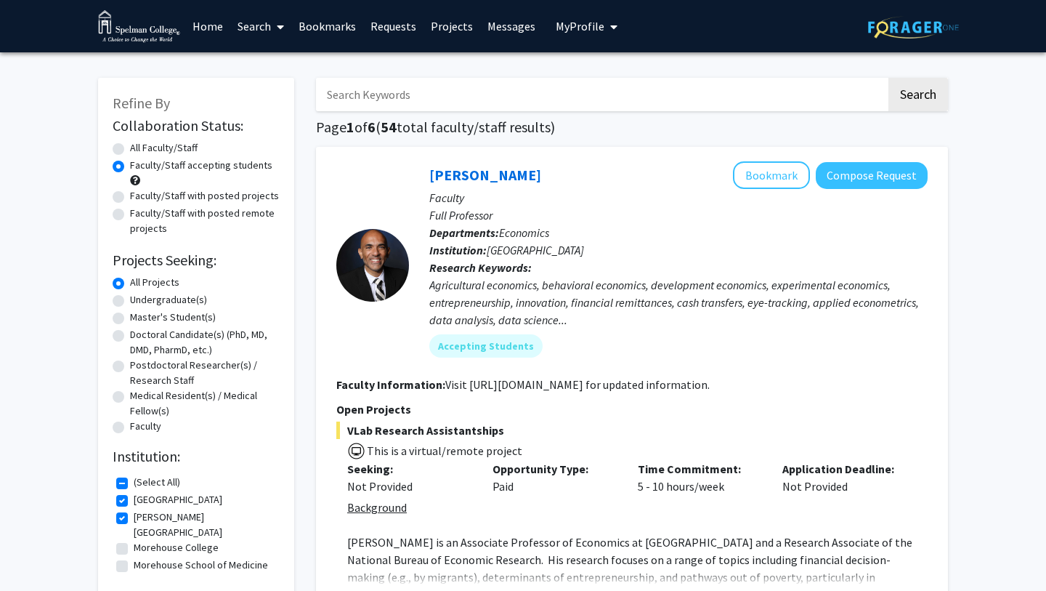
click at [134, 540] on label "Morehouse College" at bounding box center [176, 547] width 85 height 15
click at [134, 540] on input "Morehouse College" at bounding box center [138, 544] width 9 height 9
checkbox input "true"
click at [134, 557] on label "Morehouse School of Medicine" at bounding box center [201, 564] width 134 height 15
click at [134, 557] on input "Morehouse School of Medicine" at bounding box center [138, 561] width 9 height 9
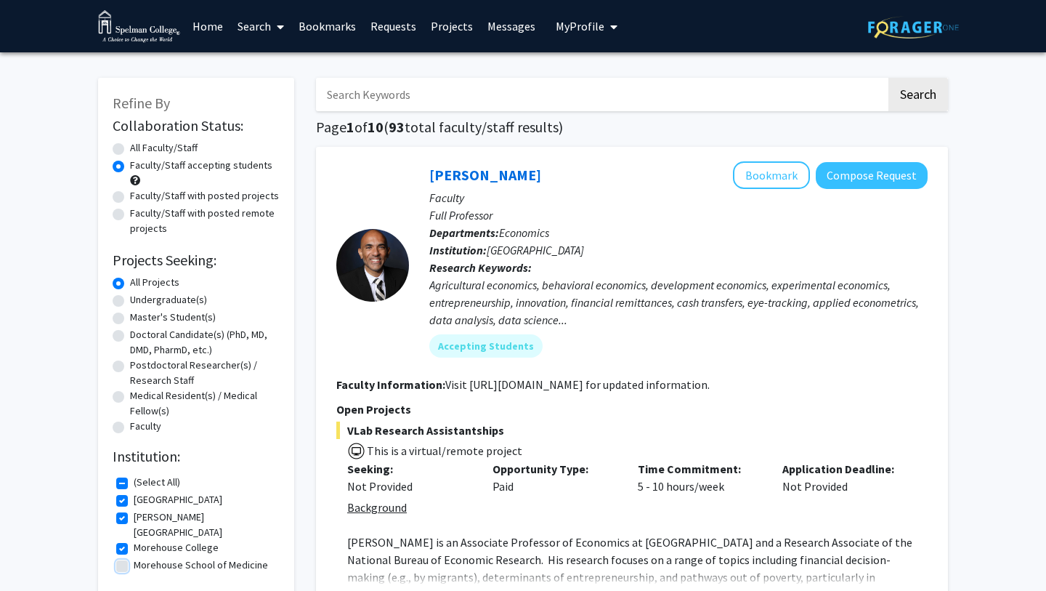
checkbox input "true"
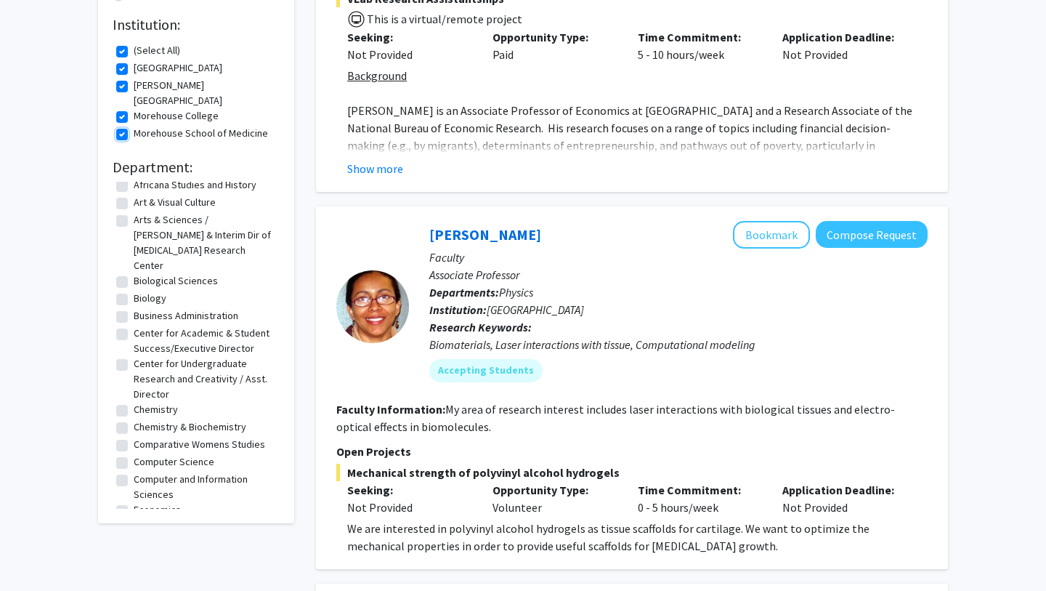
scroll to position [40, 0]
click at [142, 289] on label "Biology" at bounding box center [150, 296] width 33 height 15
click at [142, 289] on input "Biology" at bounding box center [138, 293] width 9 height 9
checkbox input "true"
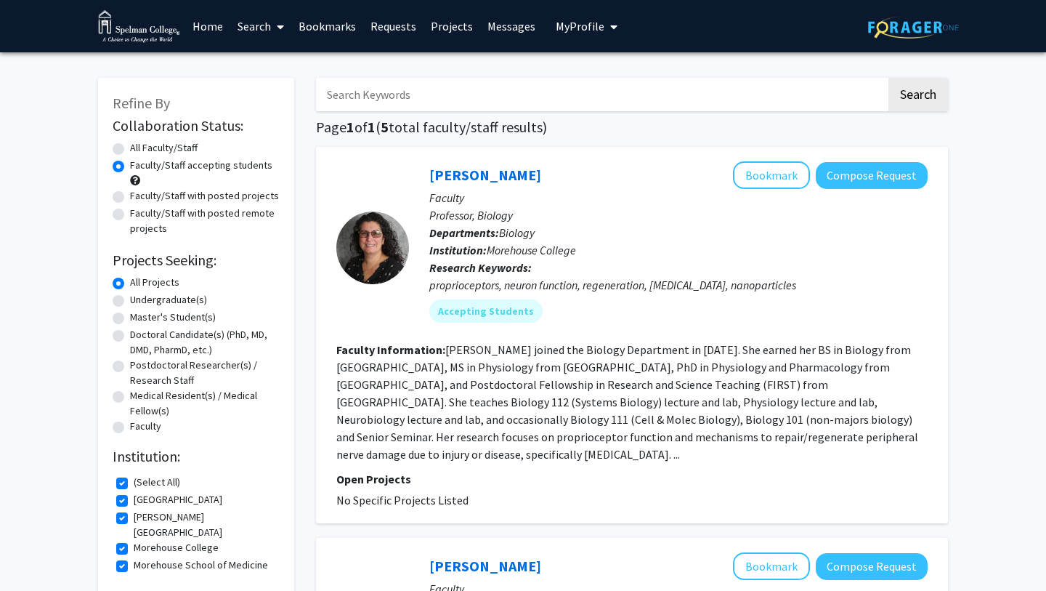
checkbox input "false"
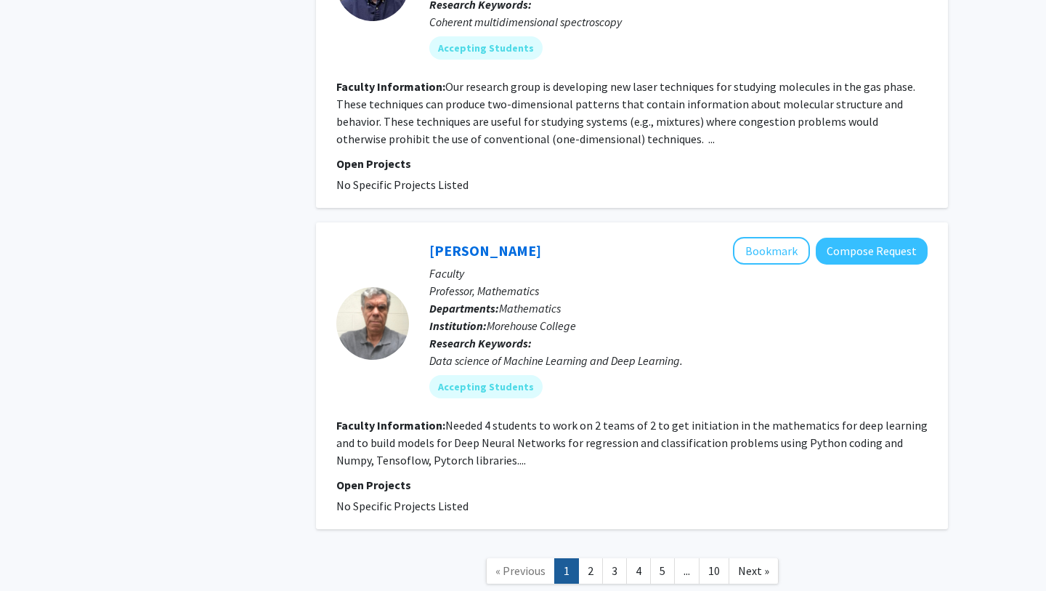
scroll to position [4443, 0]
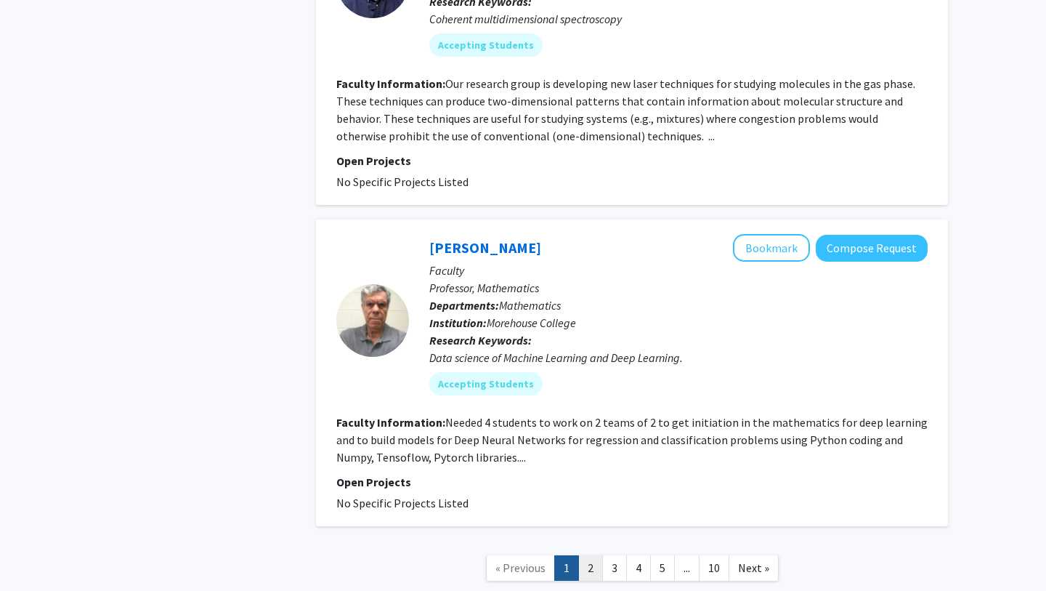
click at [591, 555] on link "2" at bounding box center [590, 567] width 25 height 25
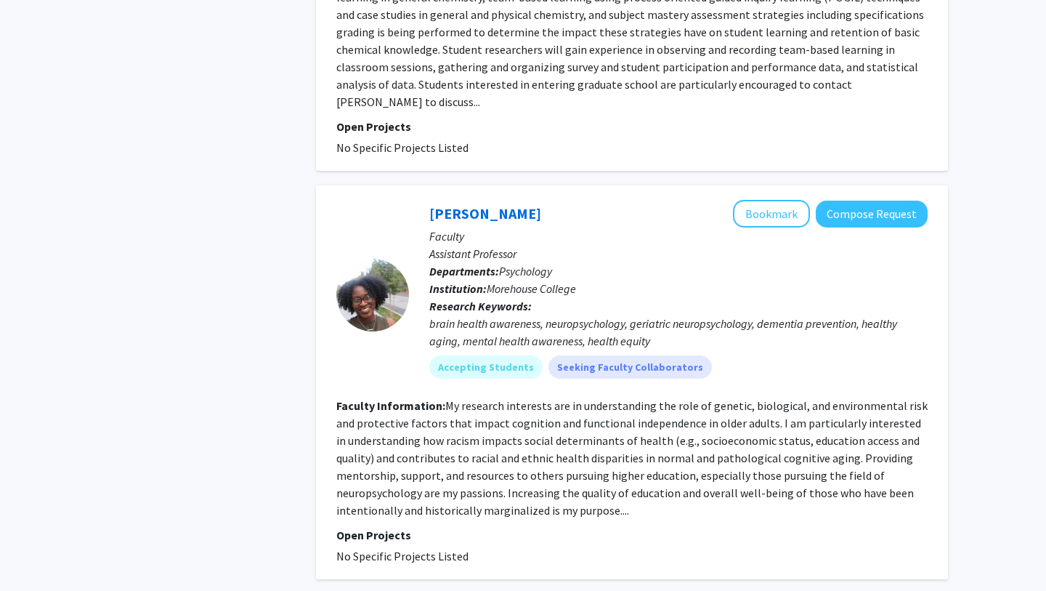
scroll to position [1979, 0]
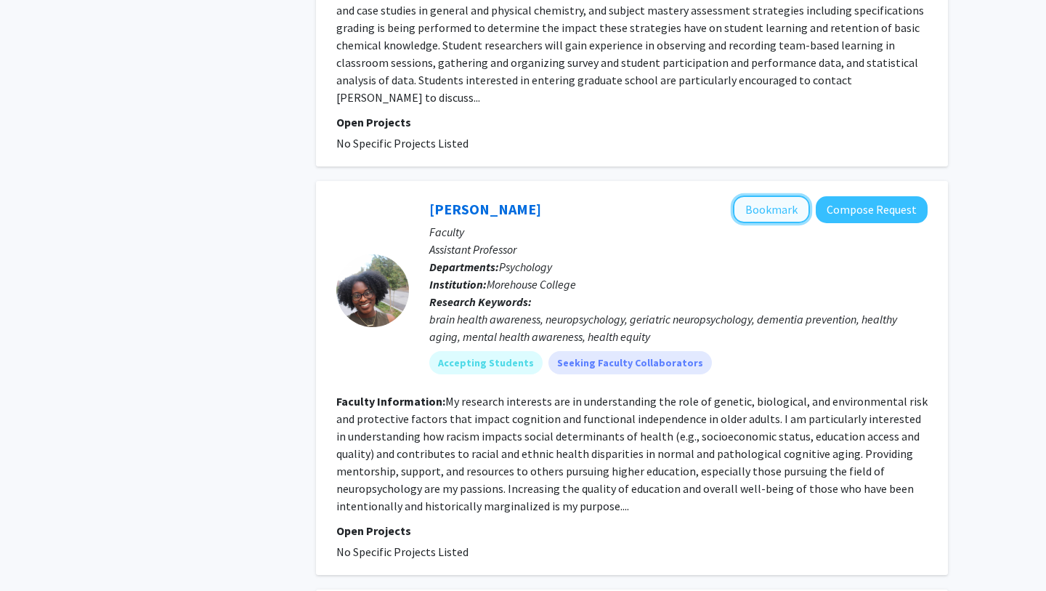
click at [764, 195] on button "Bookmark" at bounding box center [771, 209] width 77 height 28
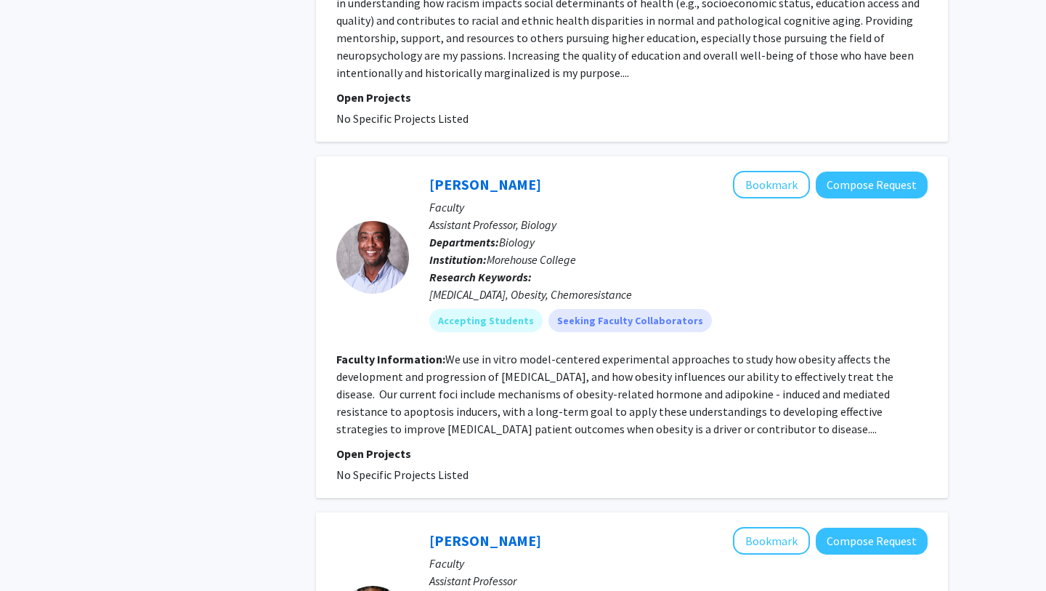
scroll to position [2417, 0]
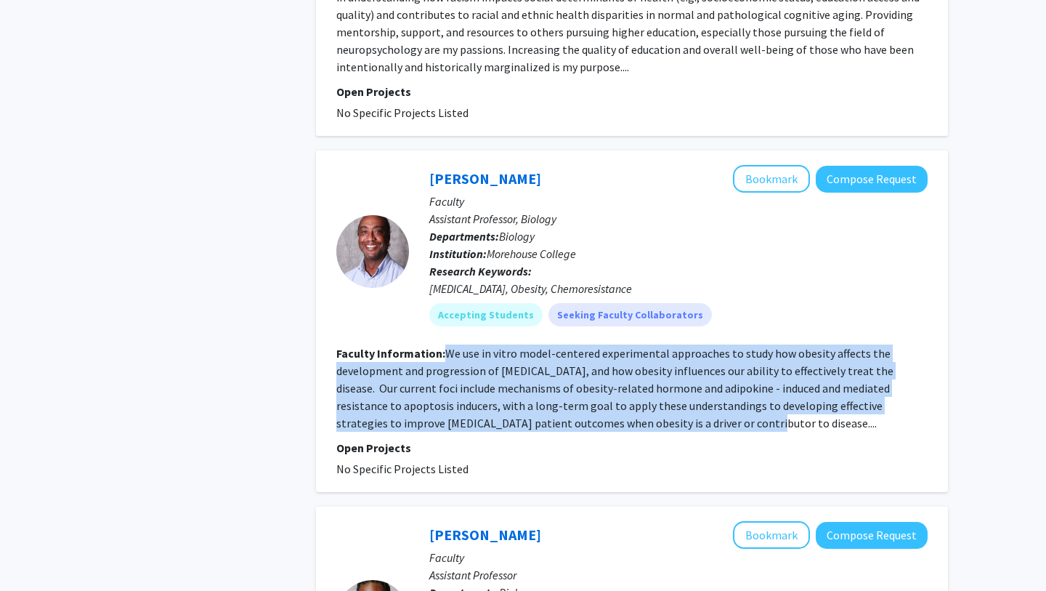
drag, startPoint x: 447, startPoint y: 284, endPoint x: 622, endPoint y: 358, distance: 190.2
click at [622, 358] on fg-read-more "We use in vitro model-centered experimental approaches to study how obesity aff…" at bounding box center [614, 388] width 557 height 84
copy fg-read-more "We use in vitro model-centered experimental approaches to study how obesity aff…"
click at [860, 300] on div "Accepting Students Seeking Faculty Collaborators" at bounding box center [679, 314] width 504 height 29
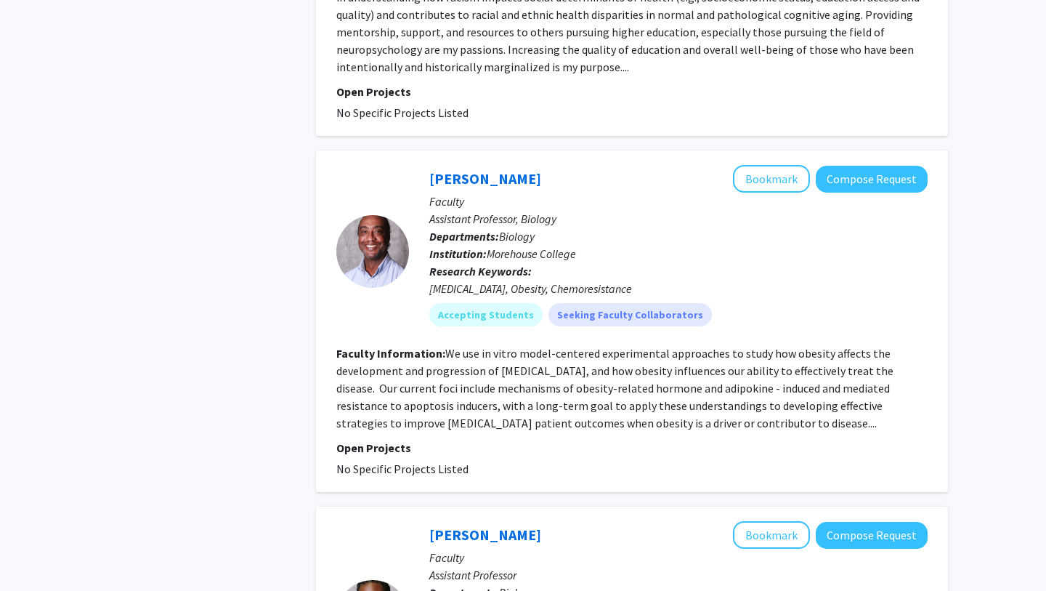
click at [742, 280] on div "[MEDICAL_DATA], Obesity, Chemoresistance" at bounding box center [678, 288] width 498 height 17
click at [751, 165] on button "Bookmark" at bounding box center [771, 179] width 77 height 28
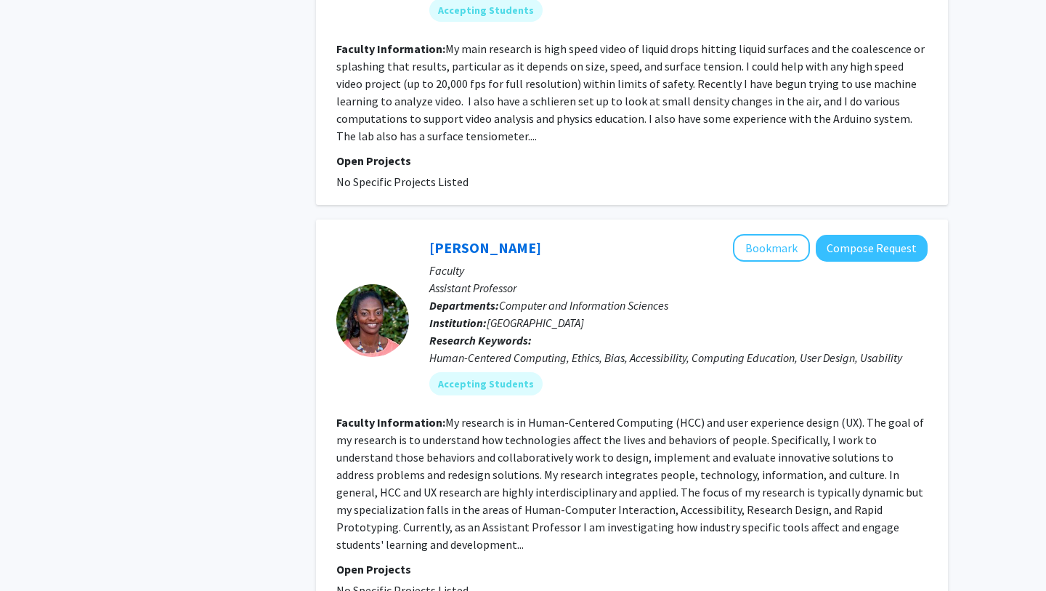
scroll to position [3617, 0]
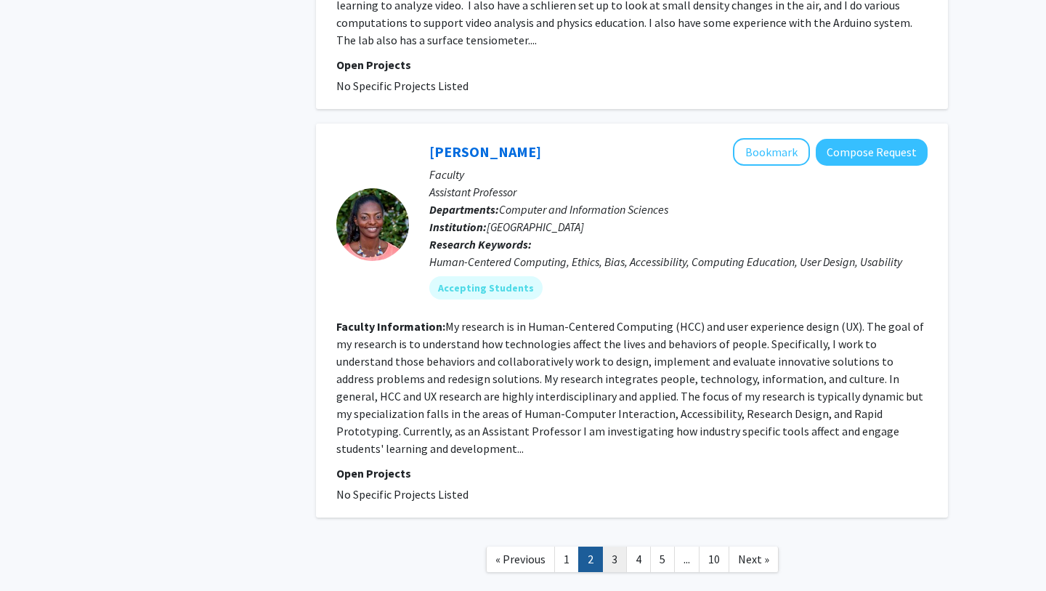
click at [607, 546] on link "3" at bounding box center [614, 558] width 25 height 25
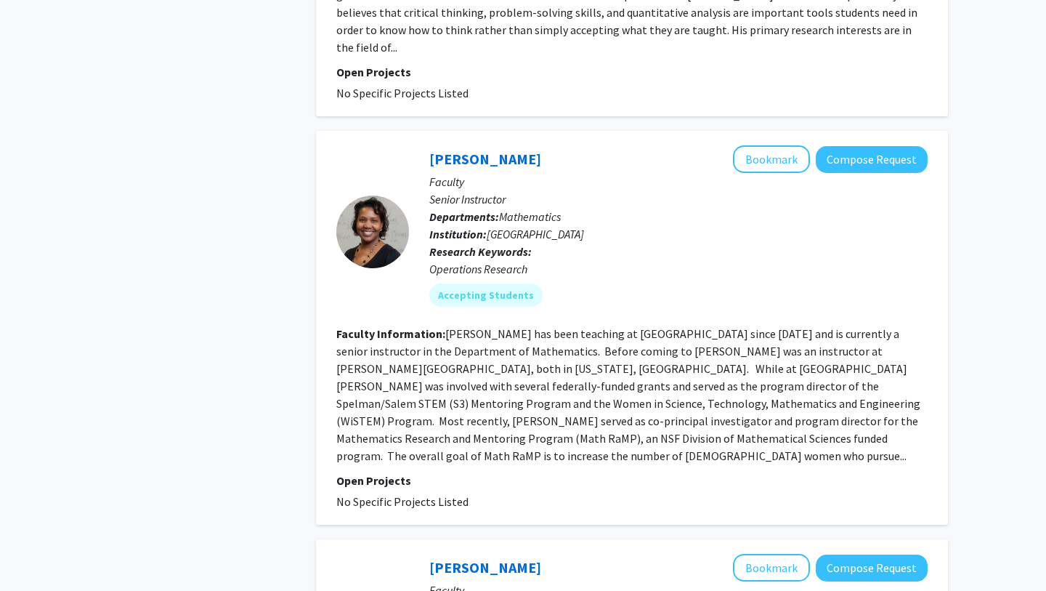
scroll to position [3704, 0]
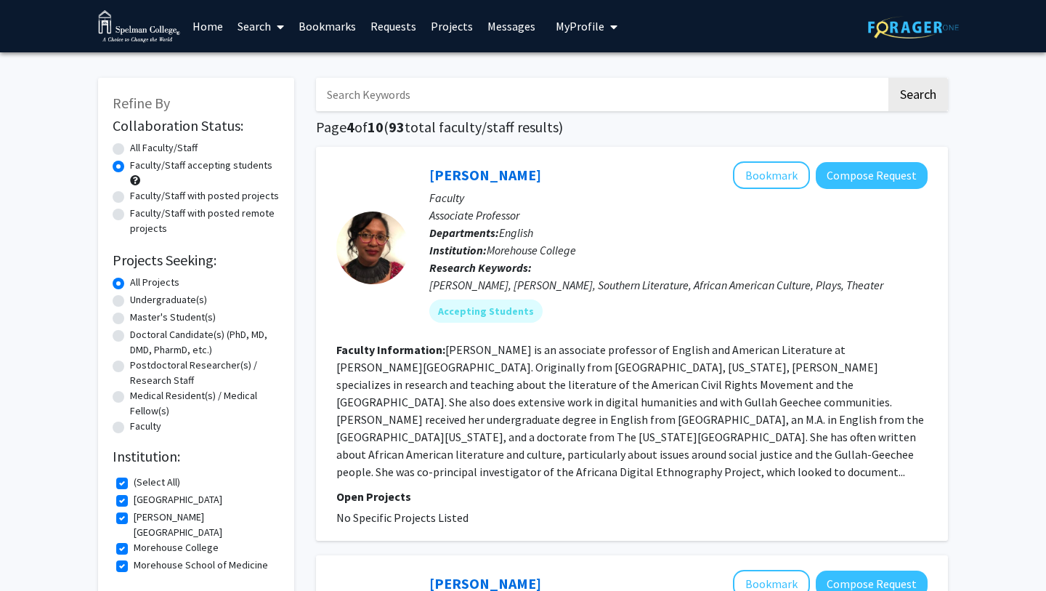
click at [187, 540] on label "Morehouse College" at bounding box center [176, 547] width 85 height 15
click at [143, 540] on input "Morehouse College" at bounding box center [138, 544] width 9 height 9
checkbox input "false"
checkbox input "true"
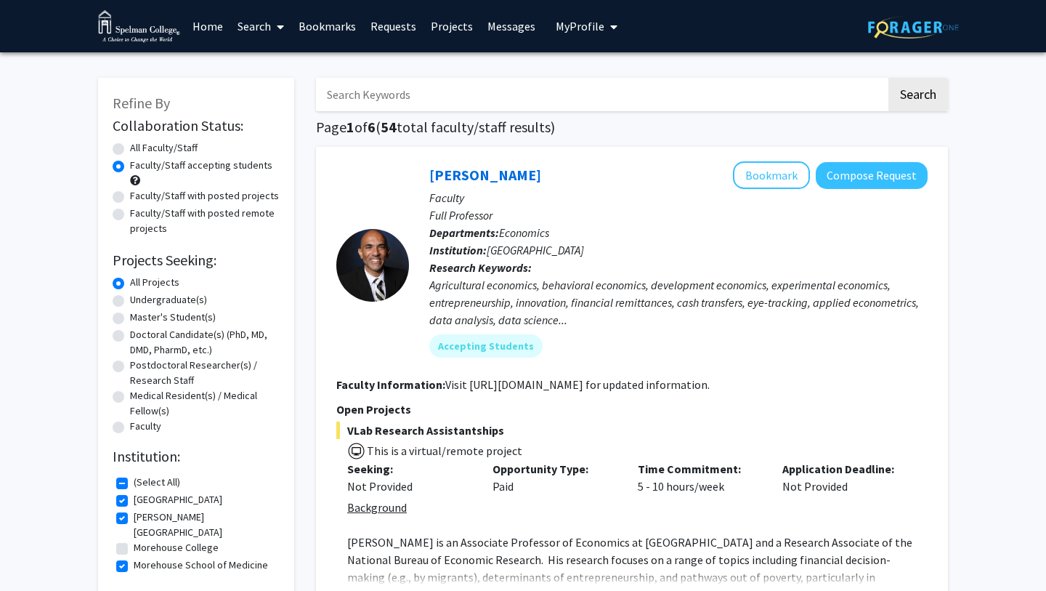
click at [168, 520] on label "[PERSON_NAME][GEOGRAPHIC_DATA]" at bounding box center [205, 524] width 142 height 31
click at [143, 519] on input "[PERSON_NAME][GEOGRAPHIC_DATA]" at bounding box center [138, 513] width 9 height 9
checkbox input "false"
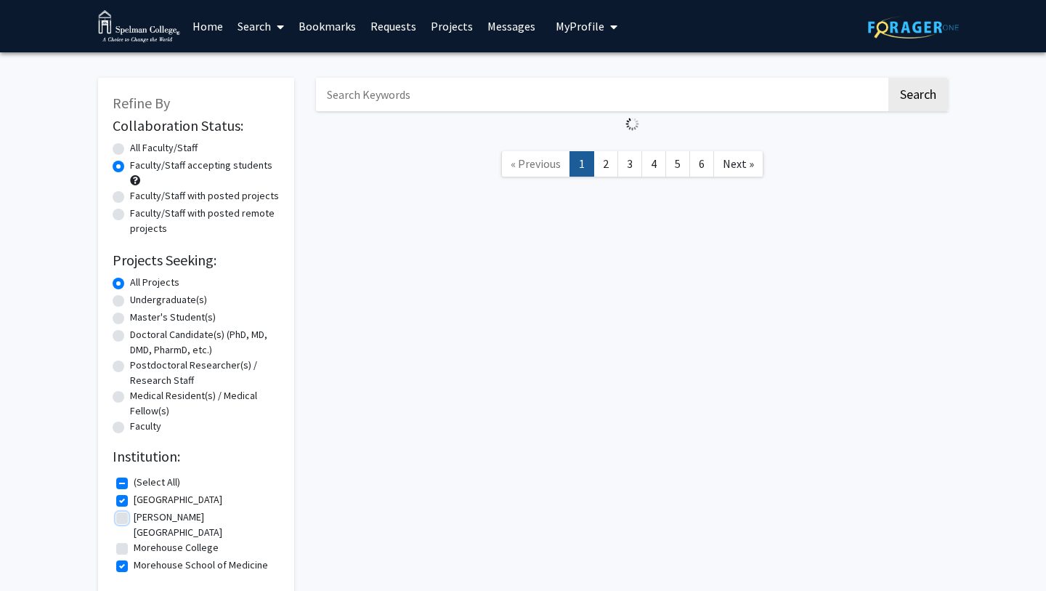
scroll to position [51, 0]
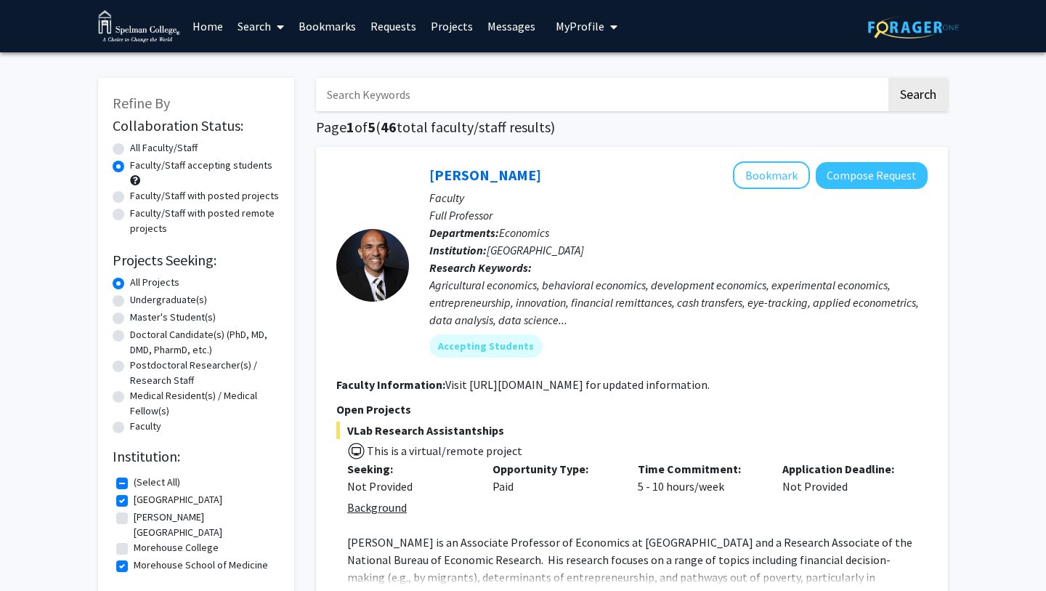
click at [160, 496] on label "[GEOGRAPHIC_DATA]" at bounding box center [178, 499] width 89 height 15
click at [143, 496] on input "[GEOGRAPHIC_DATA]" at bounding box center [138, 496] width 9 height 9
checkbox input "false"
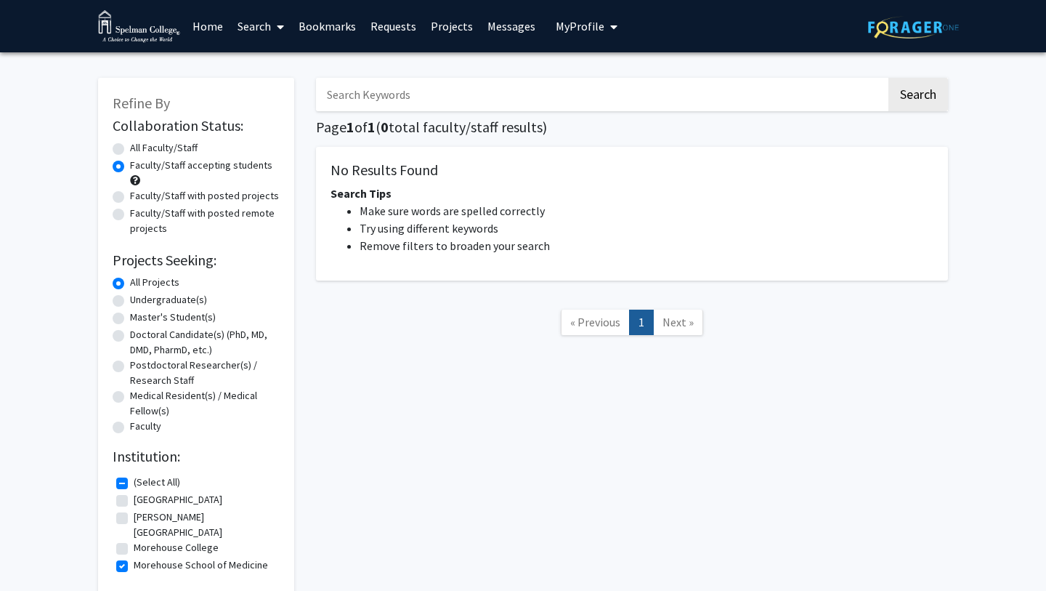
click at [158, 485] on label "(Select All)" at bounding box center [157, 481] width 47 height 15
click at [143, 484] on input "(Select All)" at bounding box center [138, 478] width 9 height 9
checkbox input "false"
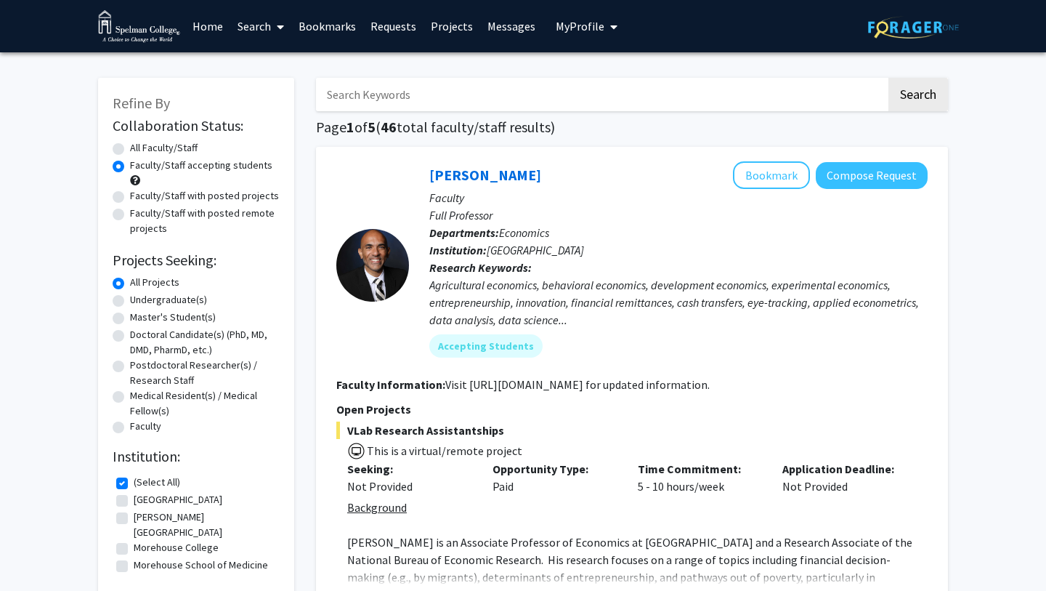
click at [134, 557] on label "Morehouse School of Medicine" at bounding box center [201, 564] width 134 height 15
click at [134, 557] on input "Morehouse School of Medicine" at bounding box center [138, 561] width 9 height 9
checkbox input "true"
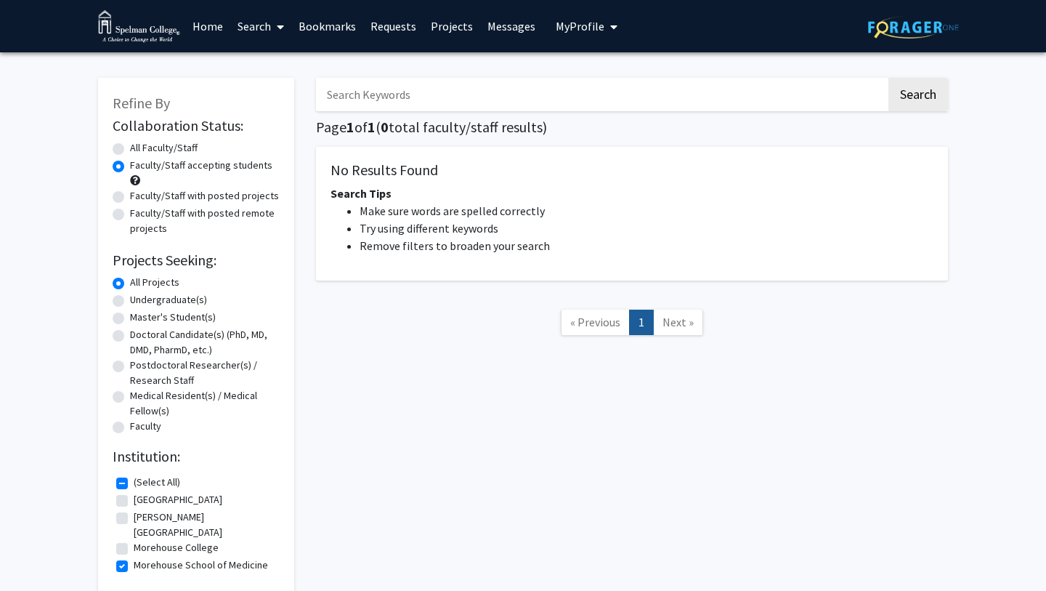
click at [166, 304] on label "Undergraduate(s)" at bounding box center [168, 299] width 77 height 15
click at [140, 302] on input "Undergraduate(s)" at bounding box center [134, 296] width 9 height 9
radio input "true"
click at [134, 517] on label "[PERSON_NAME][GEOGRAPHIC_DATA]" at bounding box center [205, 524] width 142 height 31
click at [134, 517] on input "[PERSON_NAME][GEOGRAPHIC_DATA]" at bounding box center [138, 513] width 9 height 9
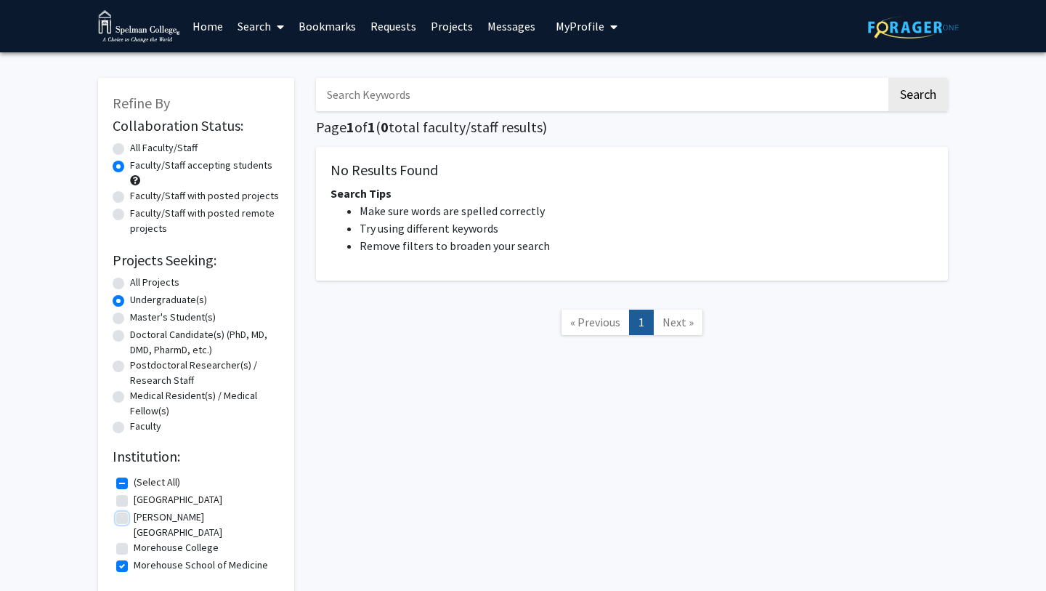
checkbox input "true"
click at [134, 557] on label "Morehouse School of Medicine" at bounding box center [201, 564] width 134 height 15
click at [134, 557] on input "Morehouse School of Medicine" at bounding box center [138, 561] width 9 height 9
checkbox input "false"
click at [134, 500] on label "[GEOGRAPHIC_DATA]" at bounding box center [178, 499] width 89 height 15
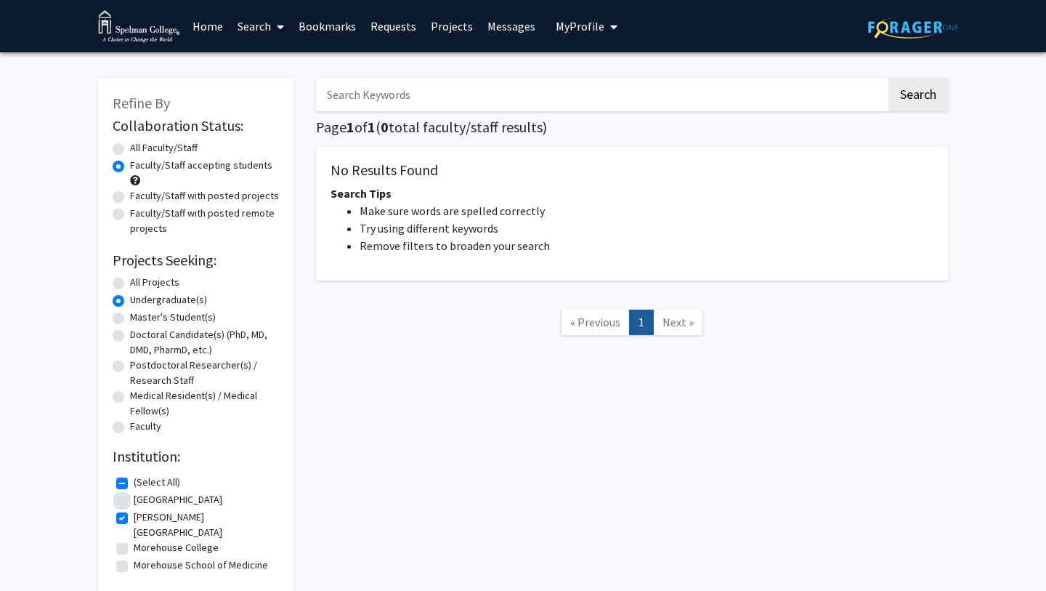
click at [134, 500] on input "[GEOGRAPHIC_DATA]" at bounding box center [138, 496] width 9 height 9
checkbox input "true"
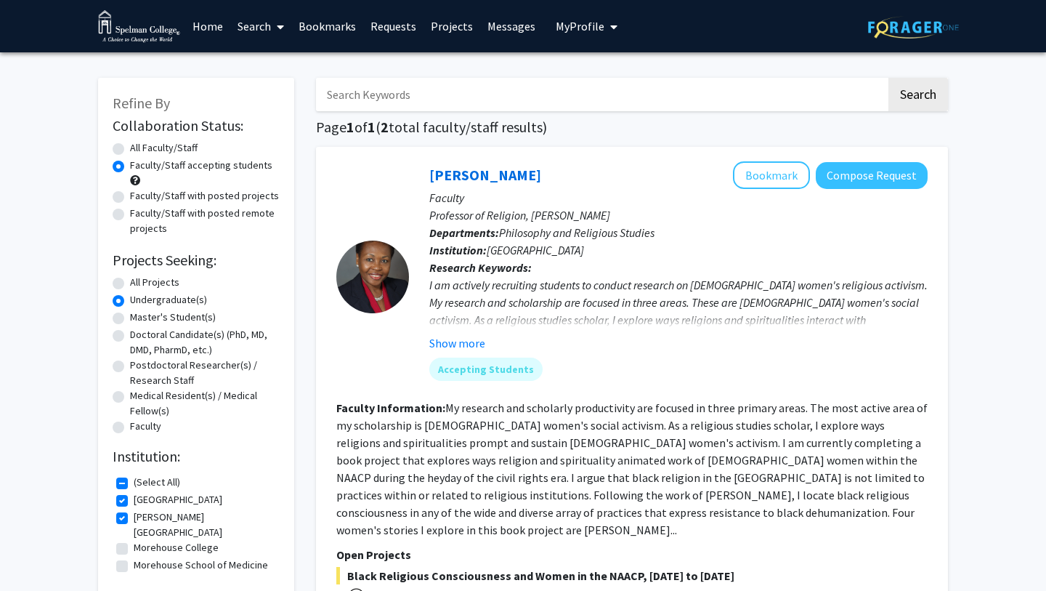
click at [134, 517] on label "[PERSON_NAME][GEOGRAPHIC_DATA]" at bounding box center [205, 524] width 142 height 31
click at [134, 517] on input "[PERSON_NAME][GEOGRAPHIC_DATA]" at bounding box center [138, 513] width 9 height 9
checkbox input "false"
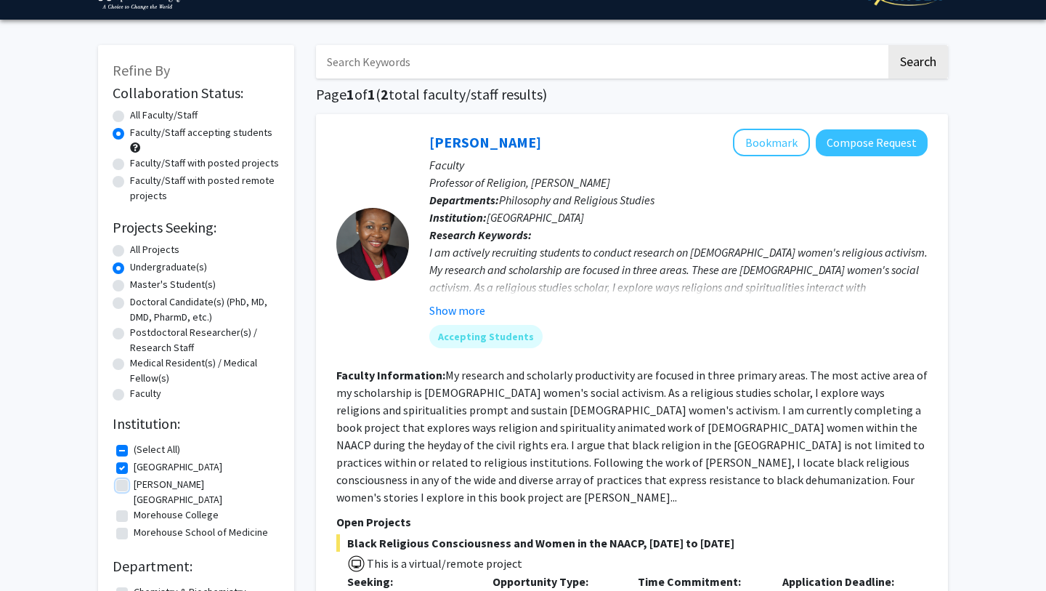
scroll to position [37, 0]
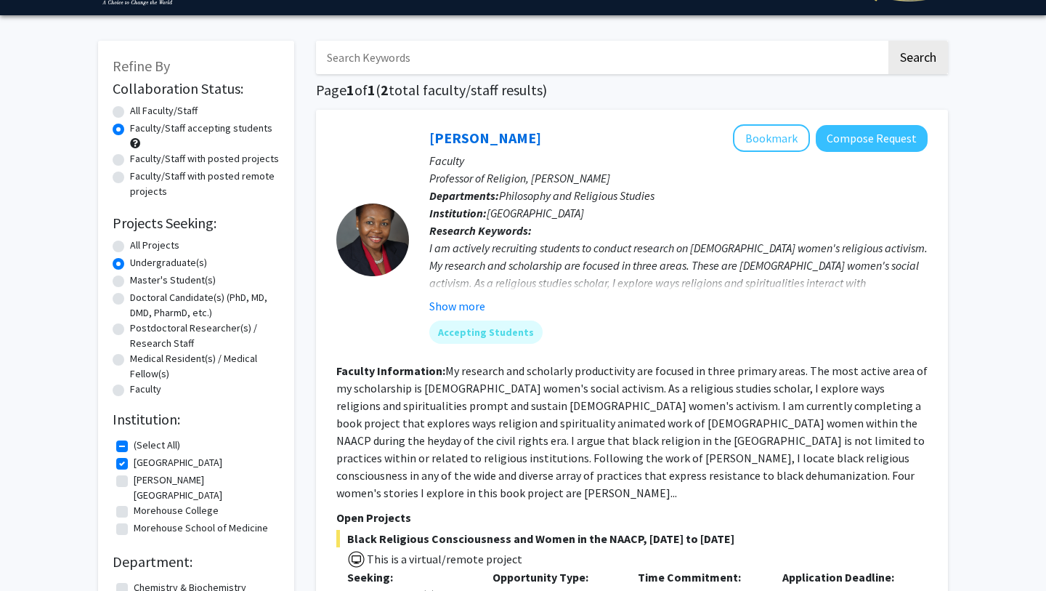
click at [134, 520] on label "Morehouse School of Medicine" at bounding box center [201, 527] width 134 height 15
click at [134, 520] on input "Morehouse School of Medicine" at bounding box center [138, 524] width 9 height 9
checkbox input "true"
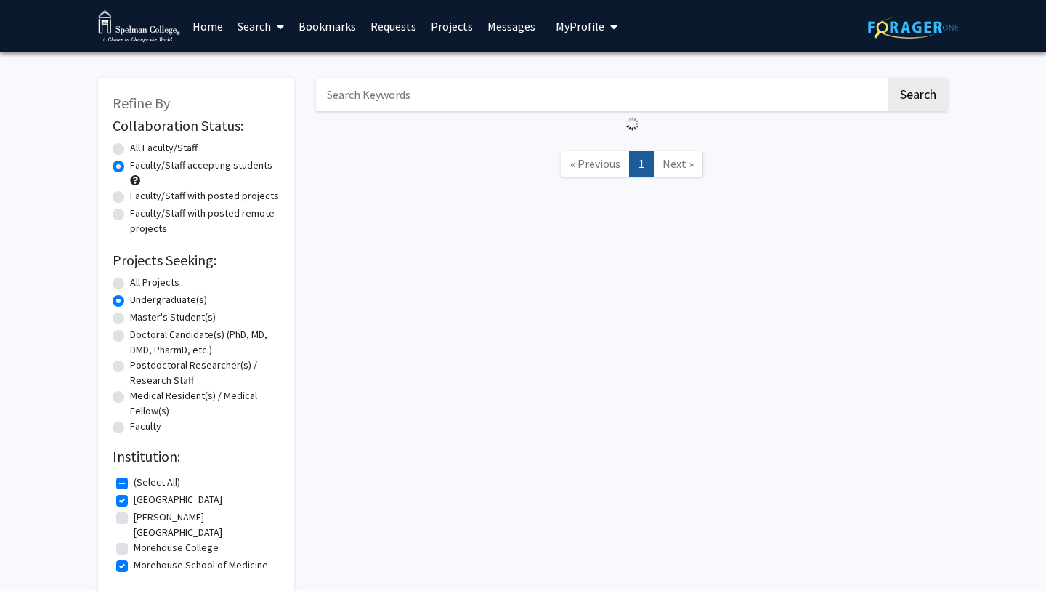
click at [134, 517] on label "[PERSON_NAME][GEOGRAPHIC_DATA]" at bounding box center [205, 524] width 142 height 31
click at [134, 517] on input "[PERSON_NAME][GEOGRAPHIC_DATA]" at bounding box center [138, 513] width 9 height 9
checkbox input "true"
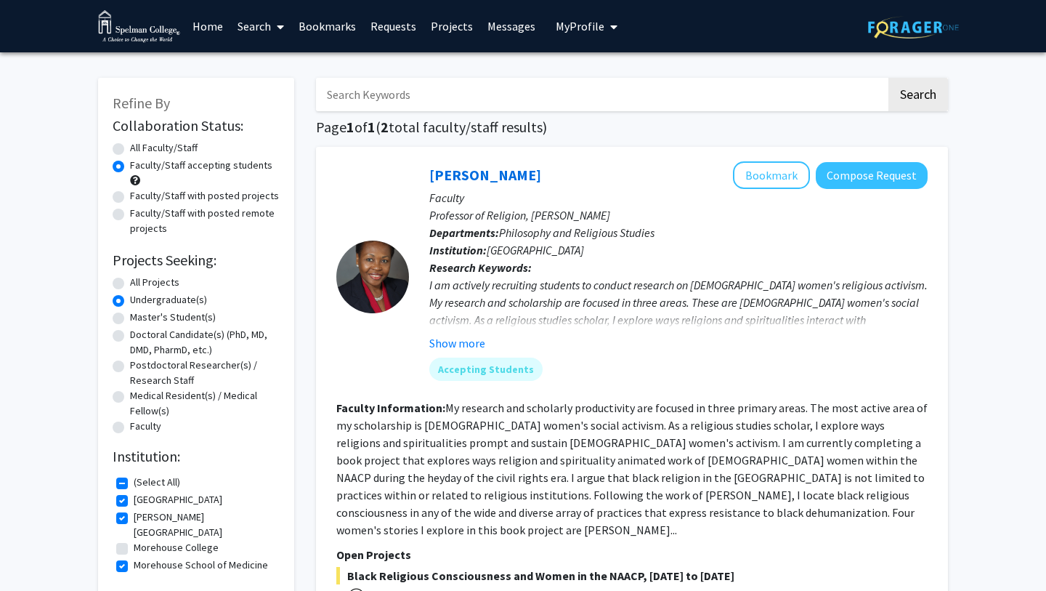
click at [122, 540] on fg-checkbox "[PERSON_NAME][GEOGRAPHIC_DATA] [PERSON_NAME][GEOGRAPHIC_DATA]" at bounding box center [196, 548] width 160 height 17
click at [134, 540] on label "Morehouse College" at bounding box center [176, 547] width 85 height 15
click at [134, 540] on input "Morehouse College" at bounding box center [138, 544] width 9 height 9
checkbox input "true"
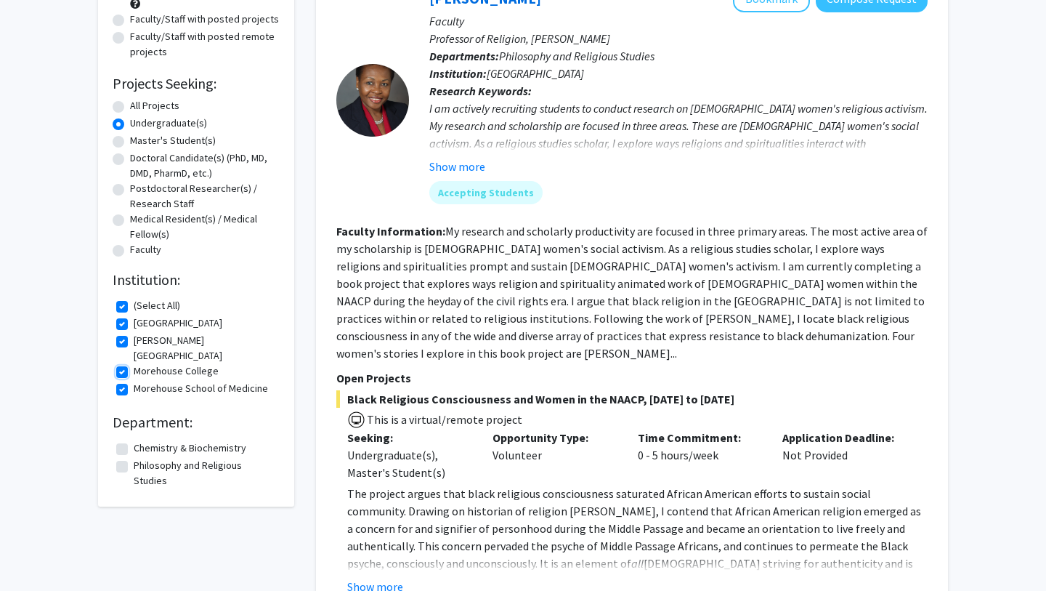
scroll to position [250, 0]
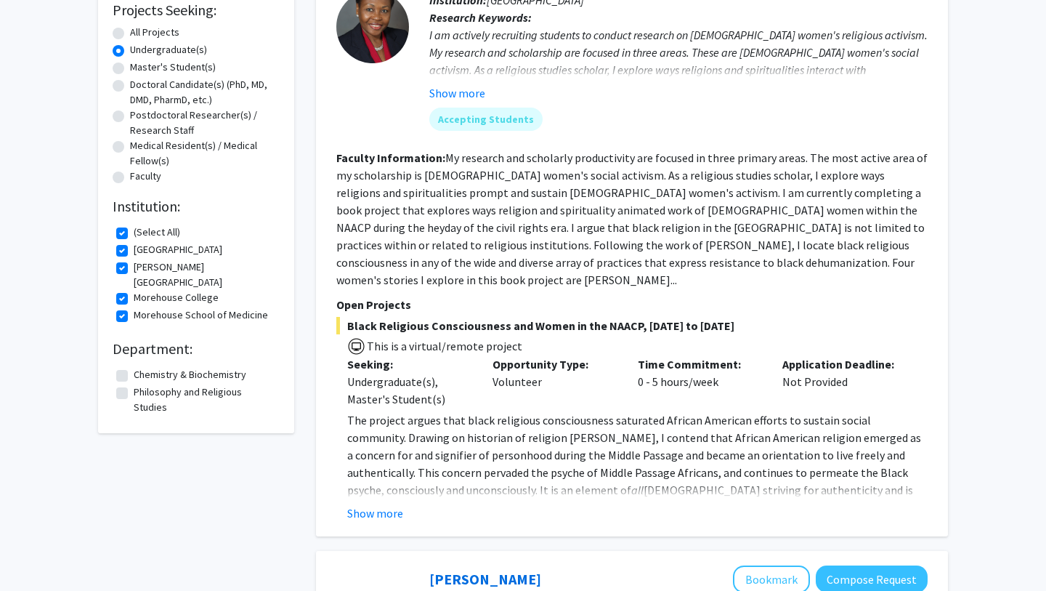
click at [182, 367] on label "Chemistry & Biochemistry" at bounding box center [190, 374] width 113 height 15
click at [143, 367] on input "Chemistry & Biochemistry" at bounding box center [138, 371] width 9 height 9
checkbox input "true"
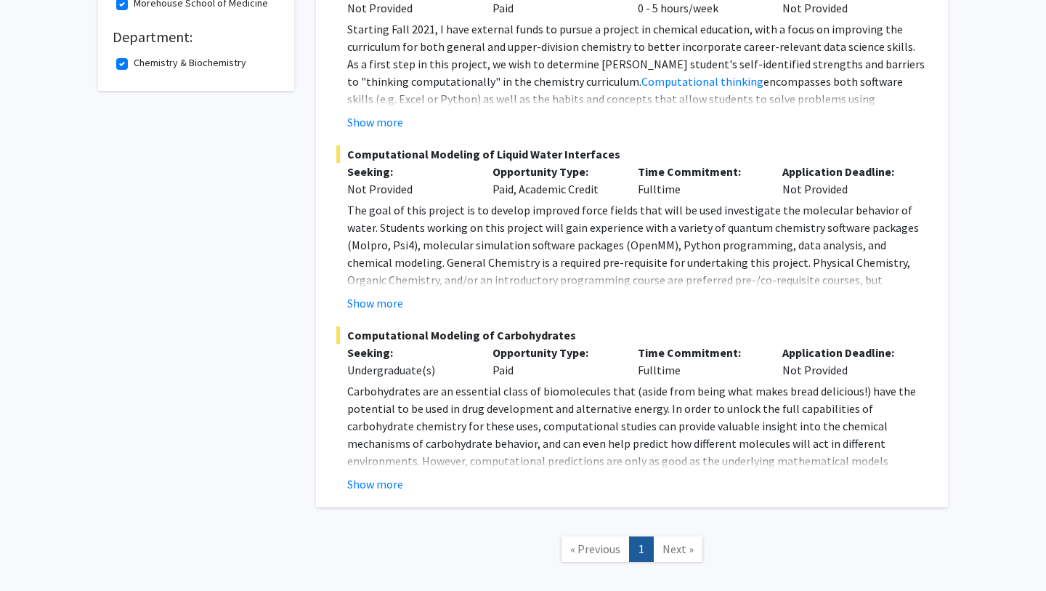
scroll to position [621, 0]
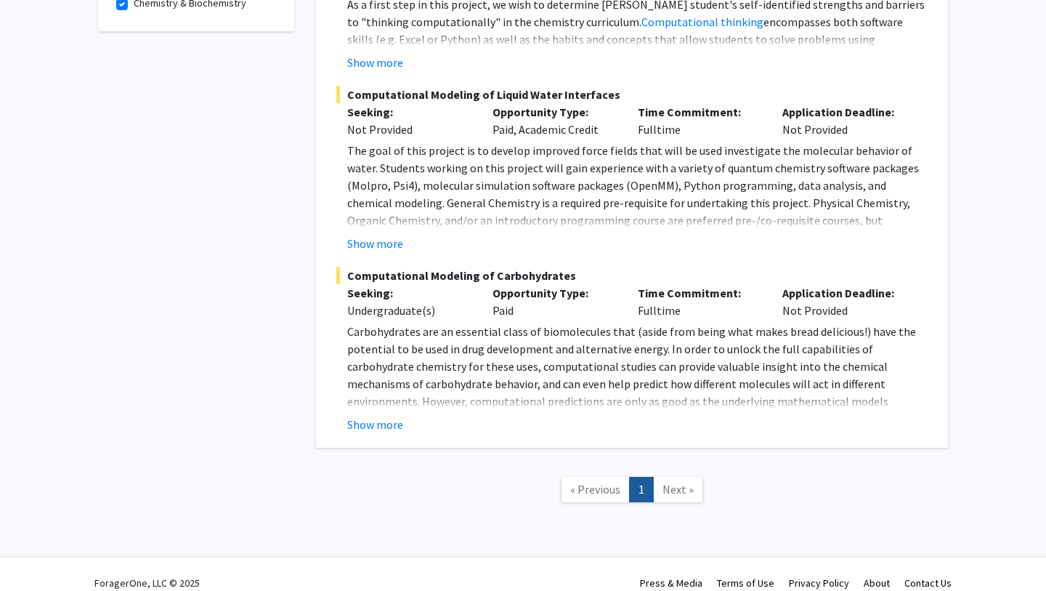
click at [679, 482] on span "Next »" at bounding box center [678, 489] width 31 height 15
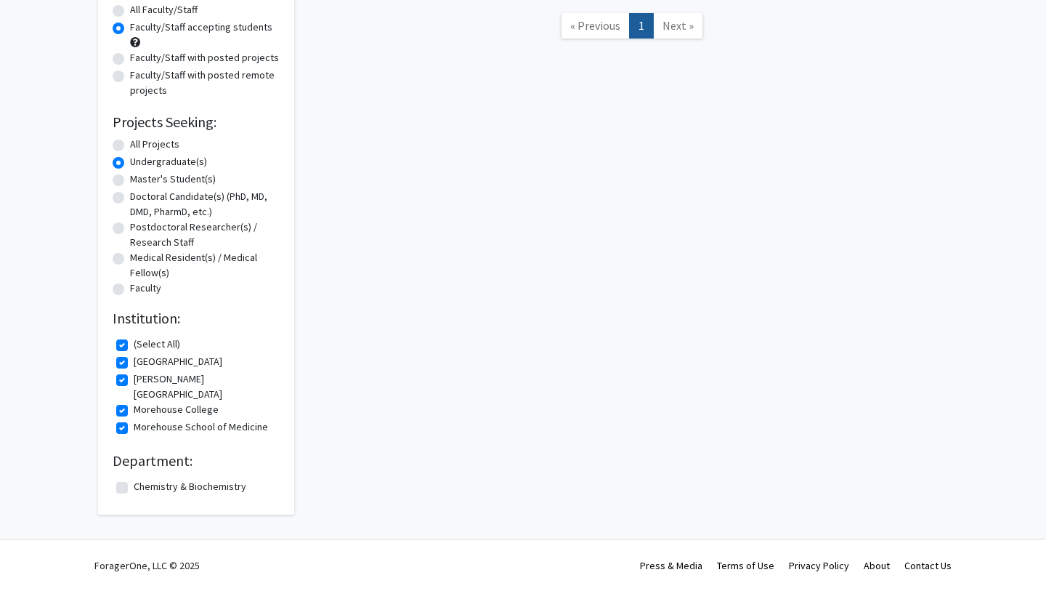
checkbox input "false"
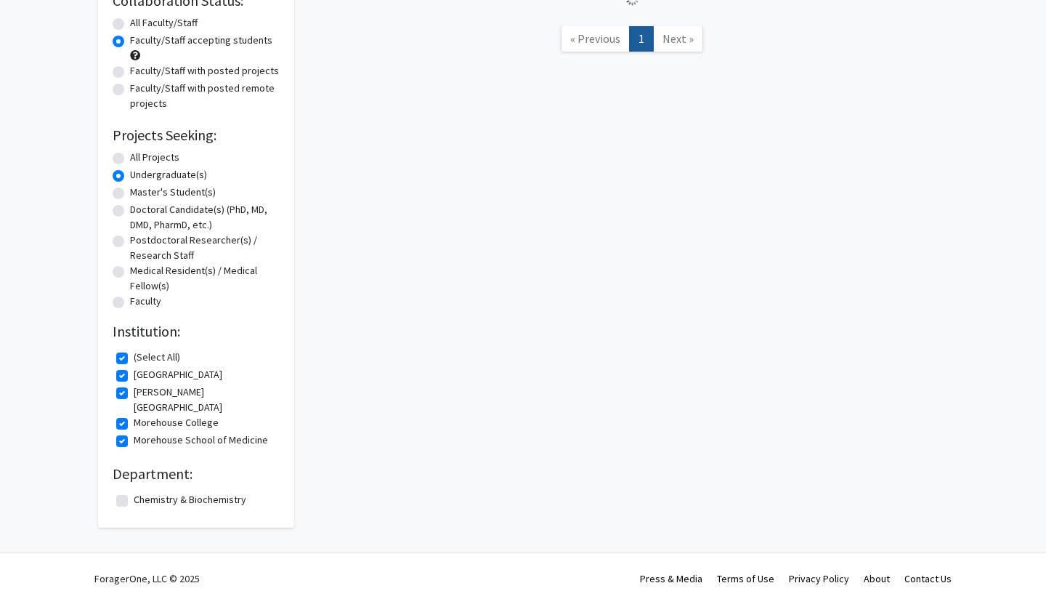
scroll to position [250, 0]
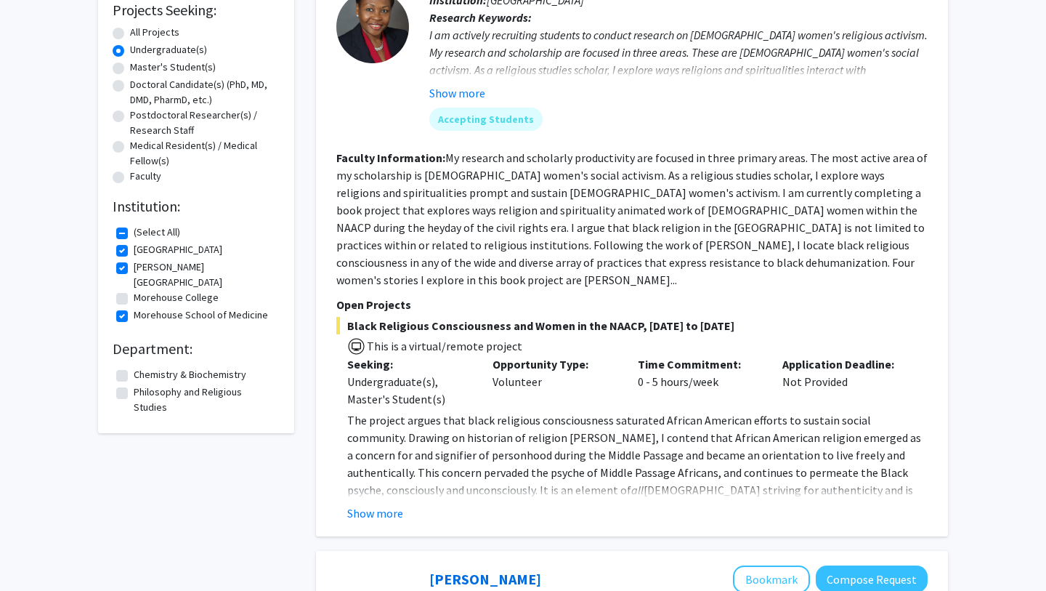
checkbox input "true"
checkbox input "false"
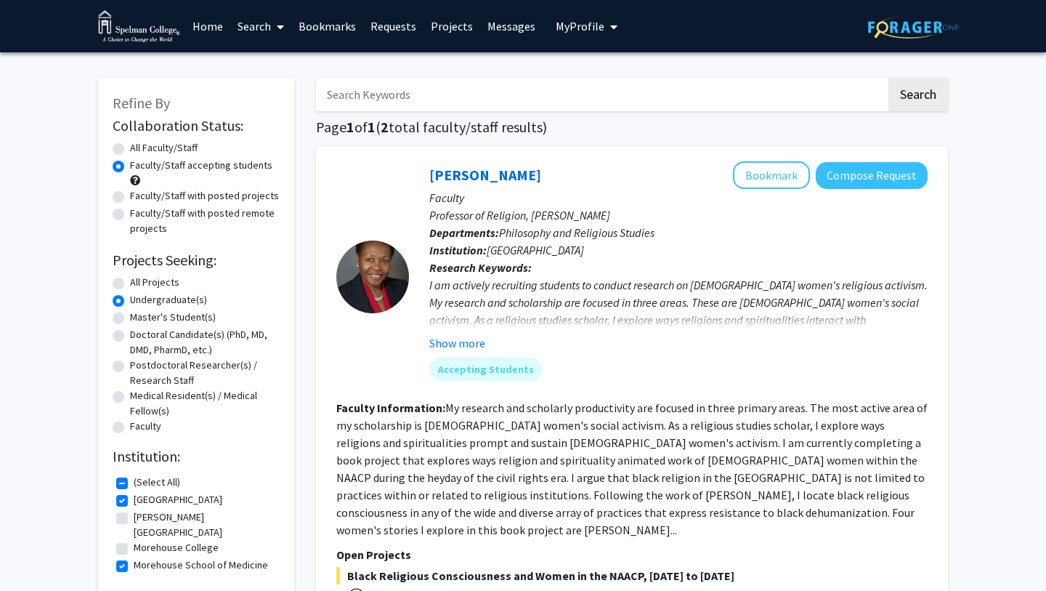
checkbox input "false"
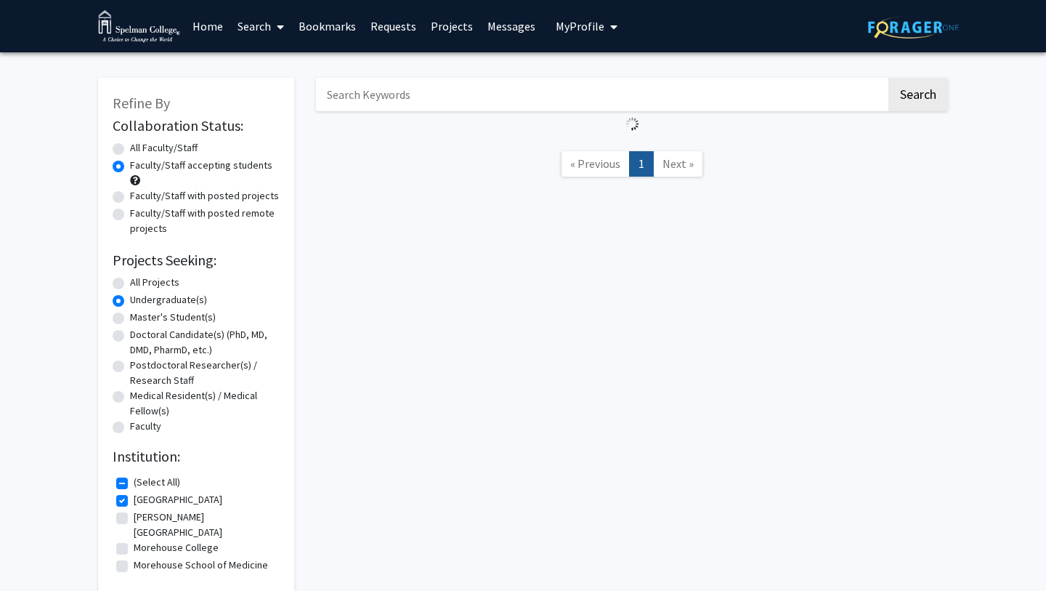
scroll to position [37, 0]
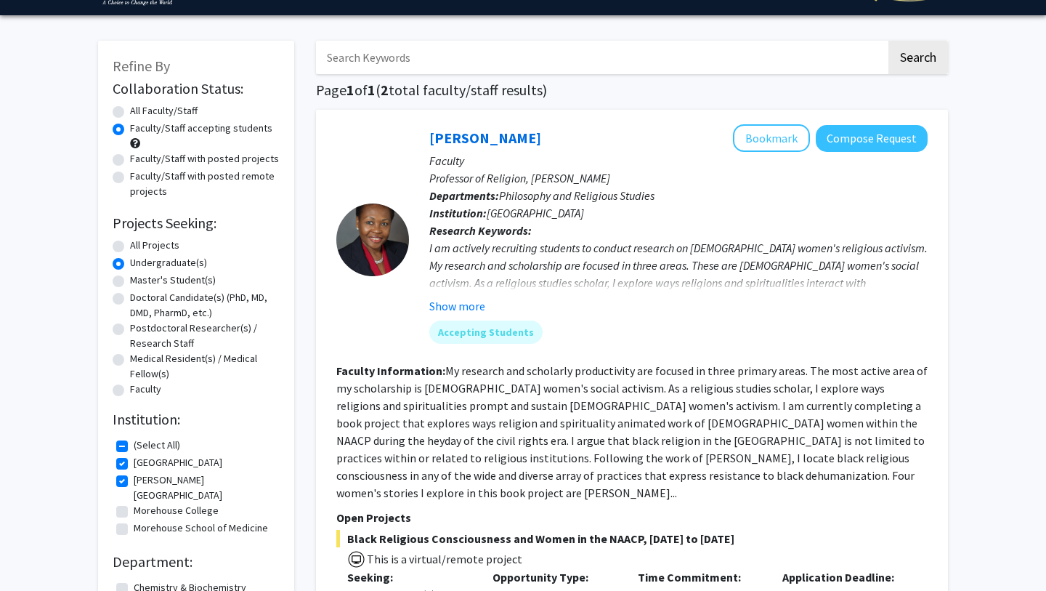
checkbox input "true"
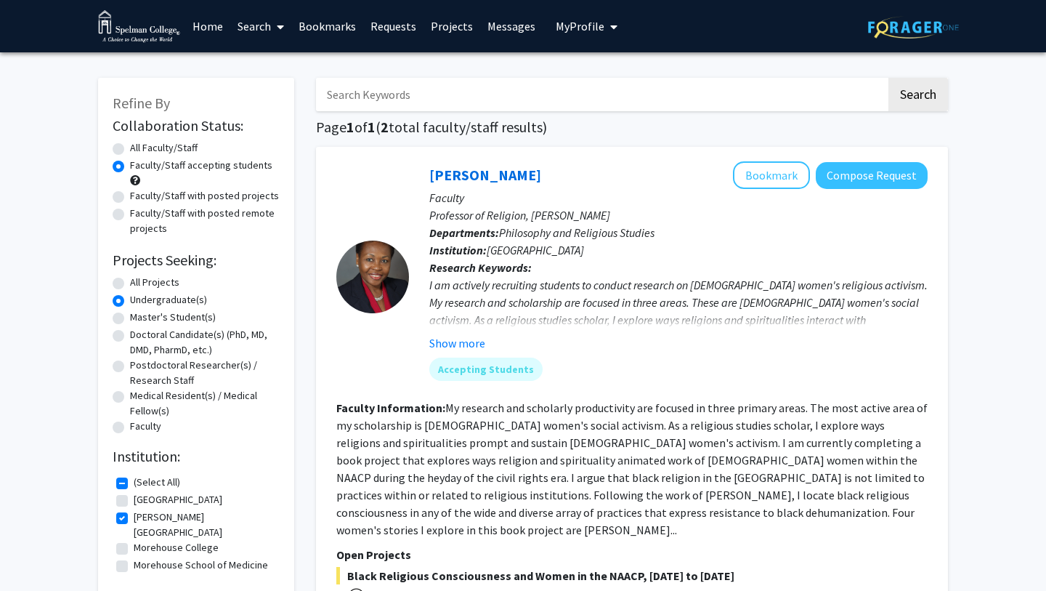
checkbox input "false"
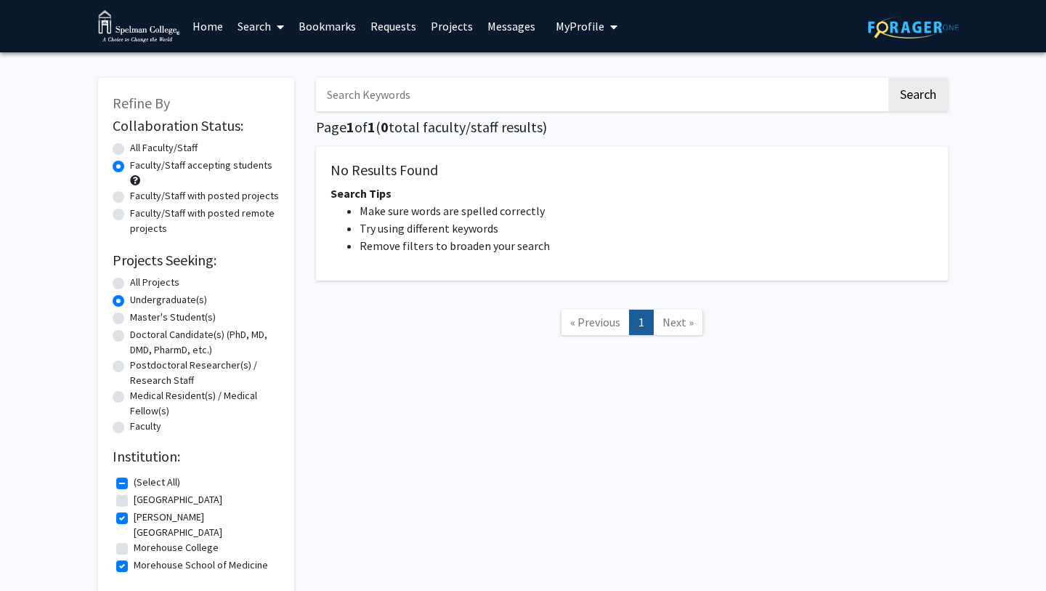
checkbox input "true"
checkbox input "false"
radio input "true"
checkbox input "false"
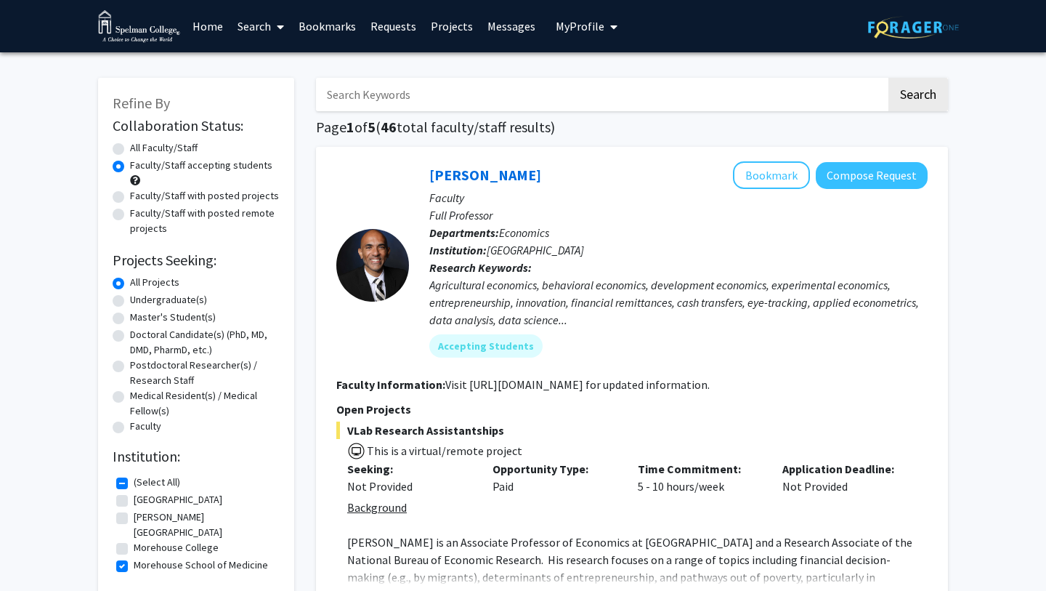
checkbox input "true"
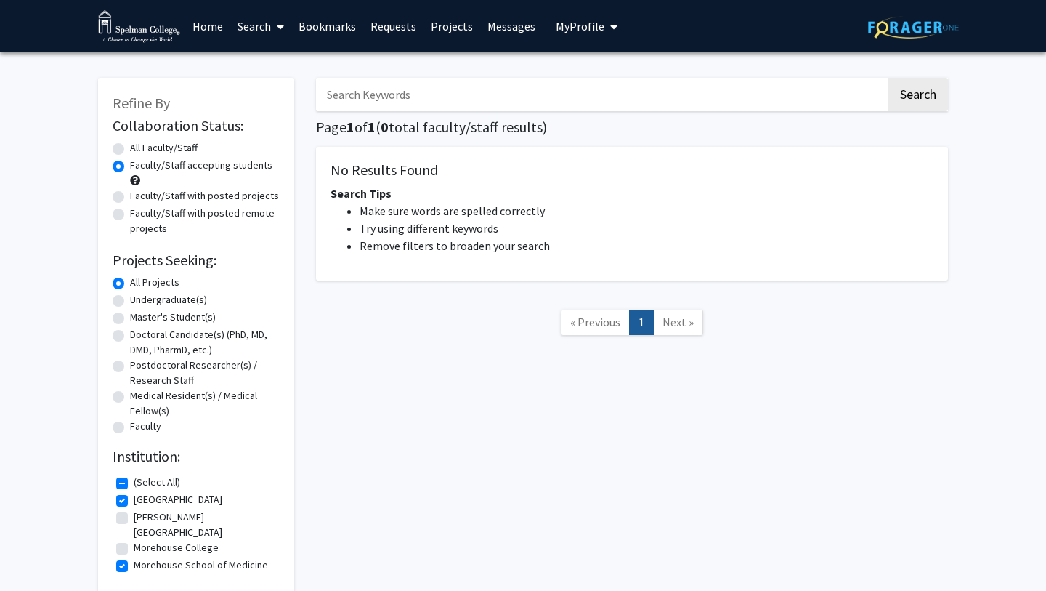
checkbox input "true"
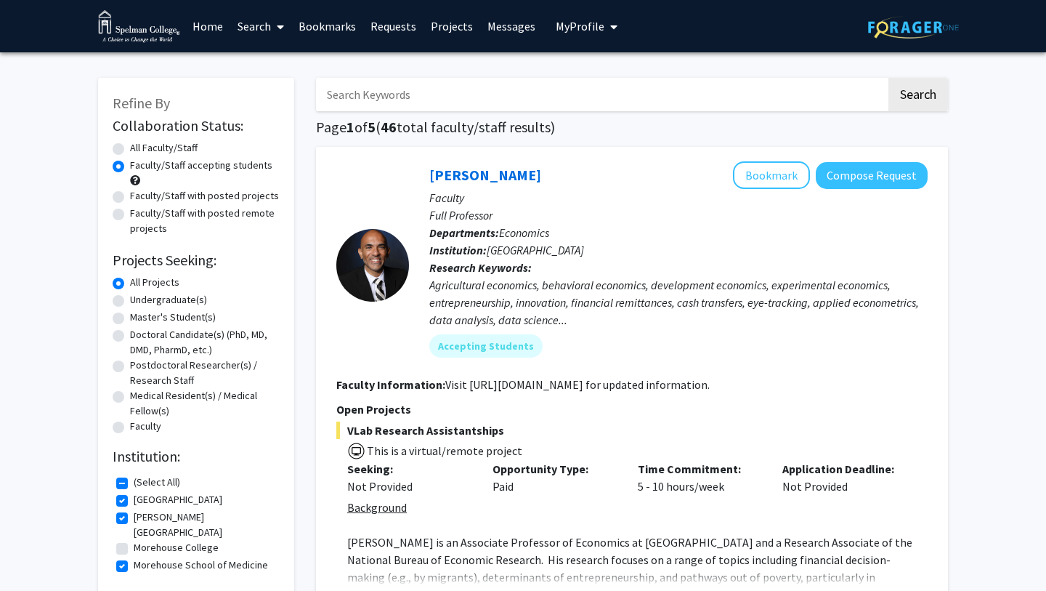
checkbox input "true"
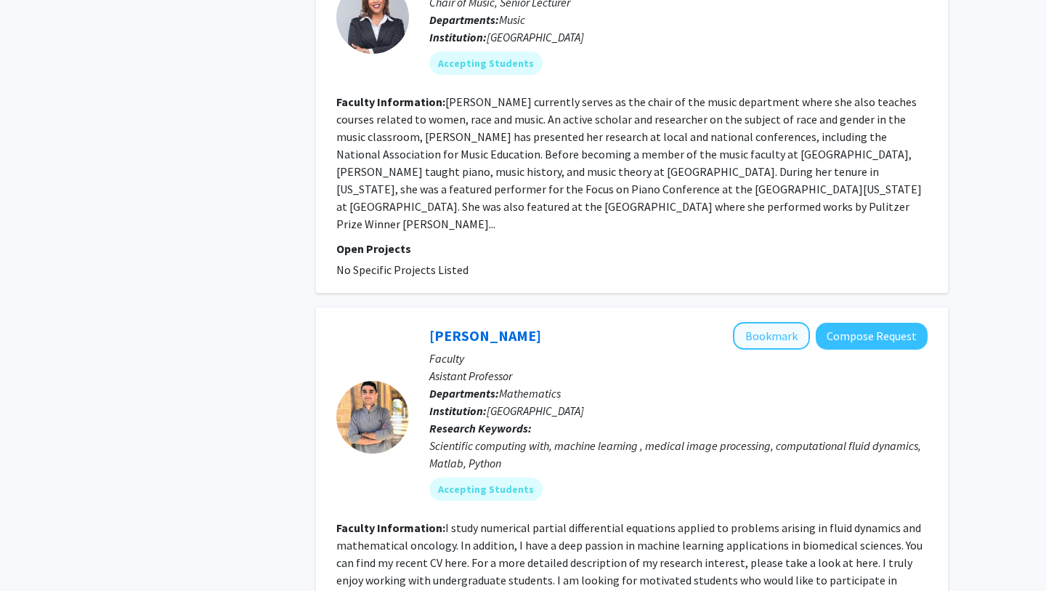
scroll to position [3716, 0]
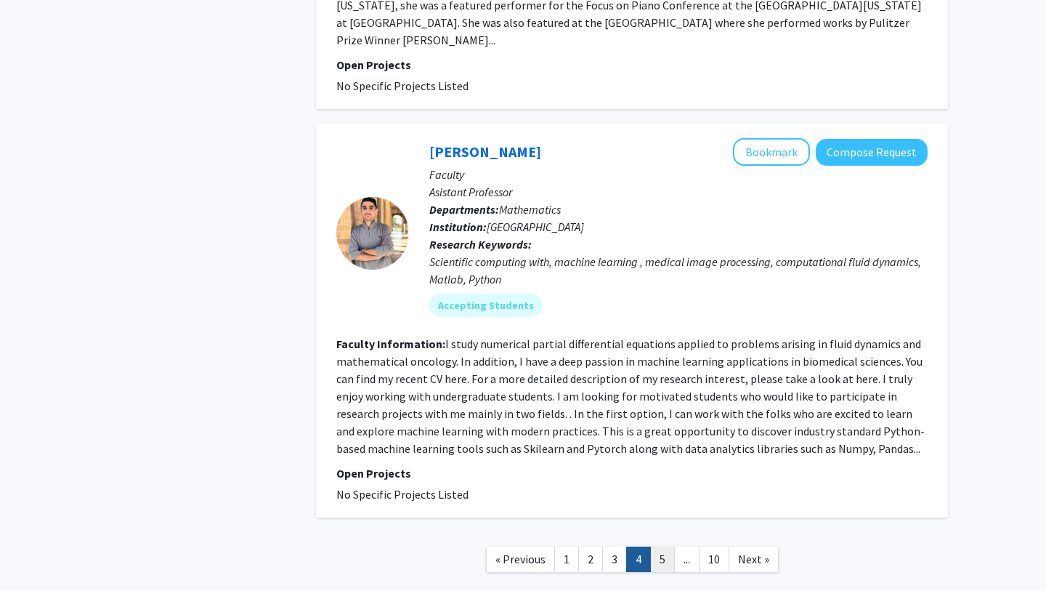
click at [662, 546] on link "5" at bounding box center [662, 558] width 25 height 25
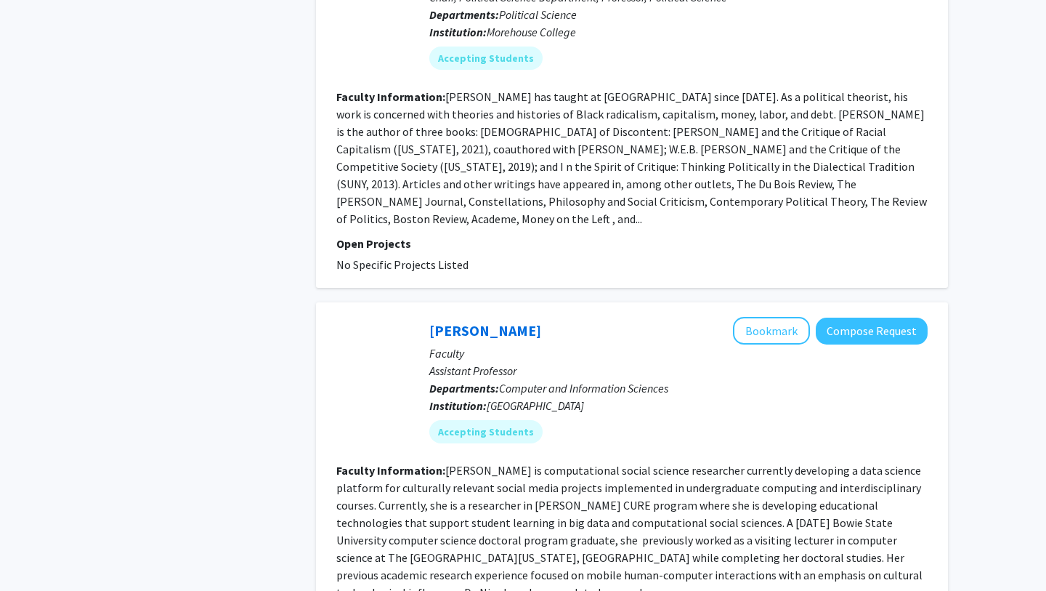
scroll to position [3312, 0]
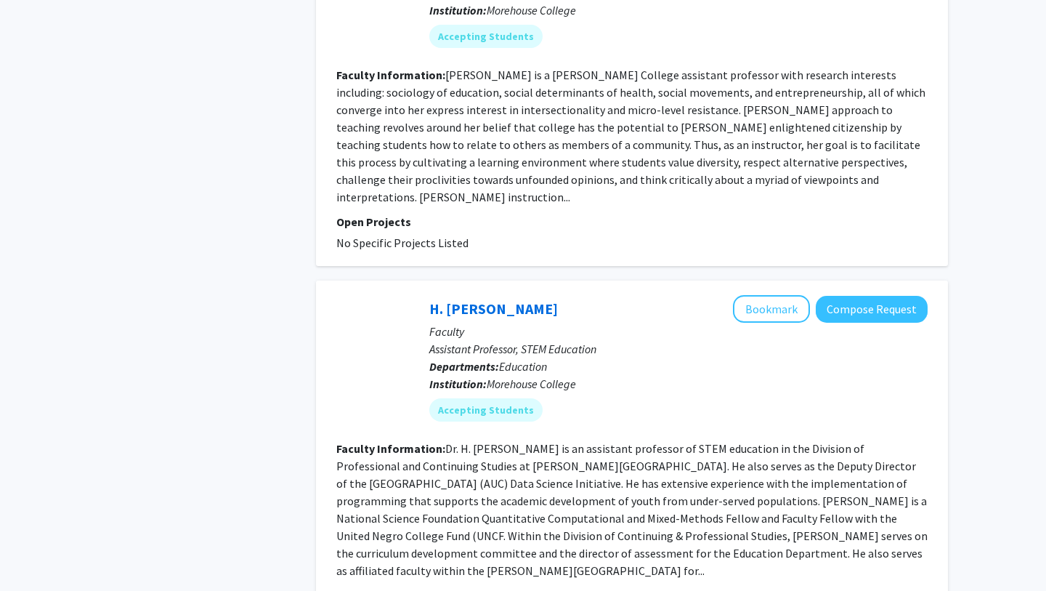
scroll to position [3263, 0]
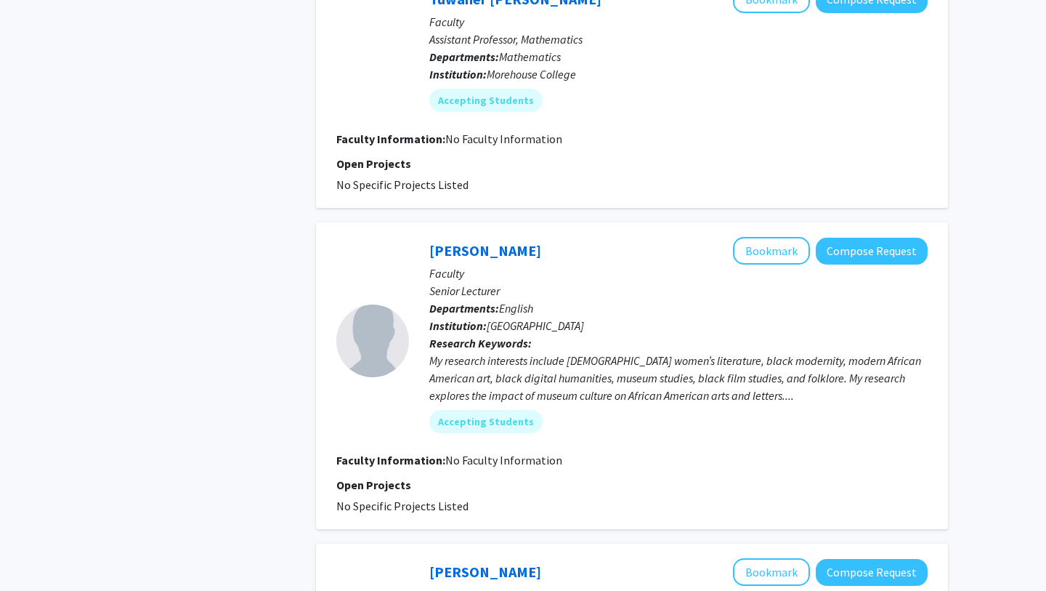
scroll to position [2635, 0]
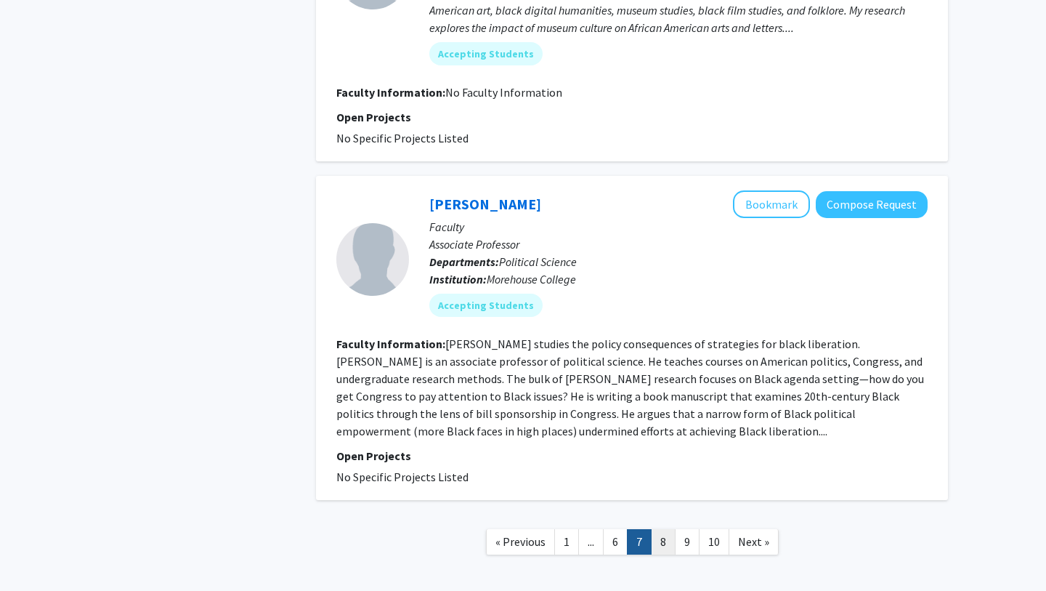
click at [669, 529] on link "8" at bounding box center [663, 541] width 25 height 25
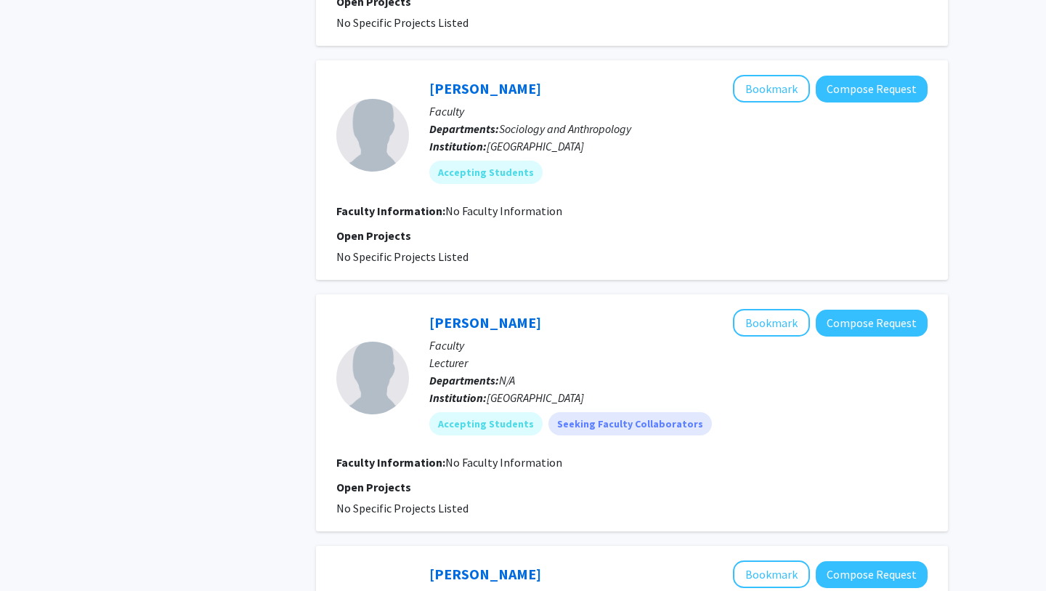
scroll to position [2234, 0]
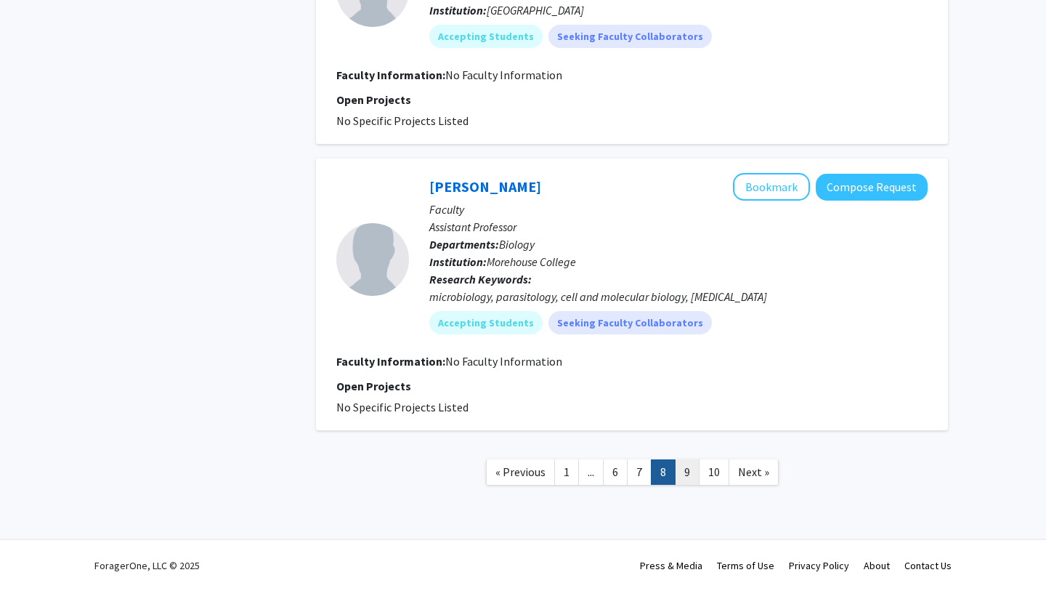
click at [689, 476] on link "9" at bounding box center [687, 471] width 25 height 25
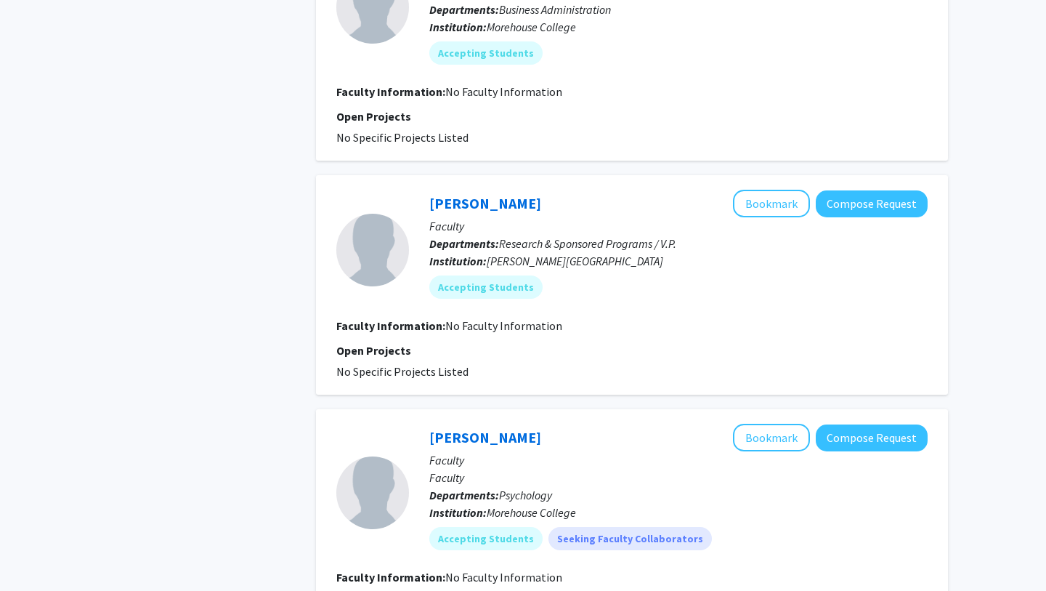
scroll to position [2112, 0]
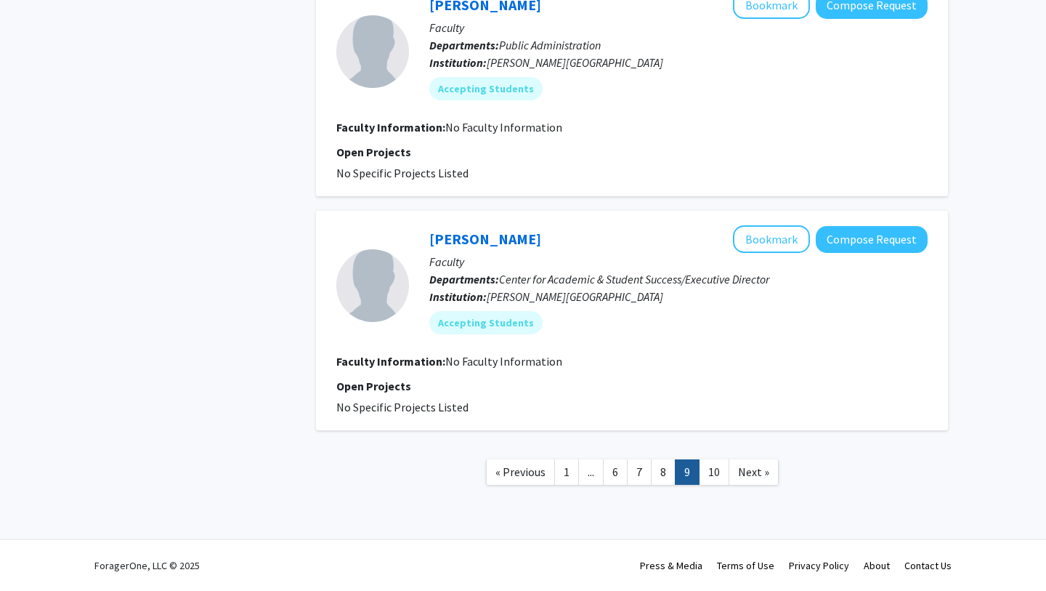
click at [708, 472] on link "10" at bounding box center [714, 471] width 31 height 25
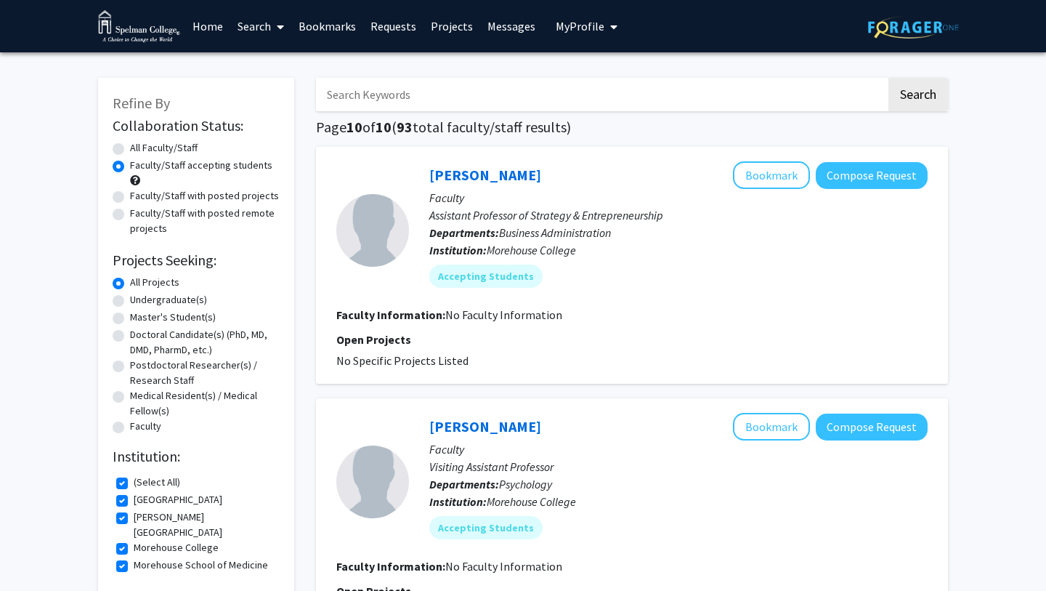
scroll to position [456, 0]
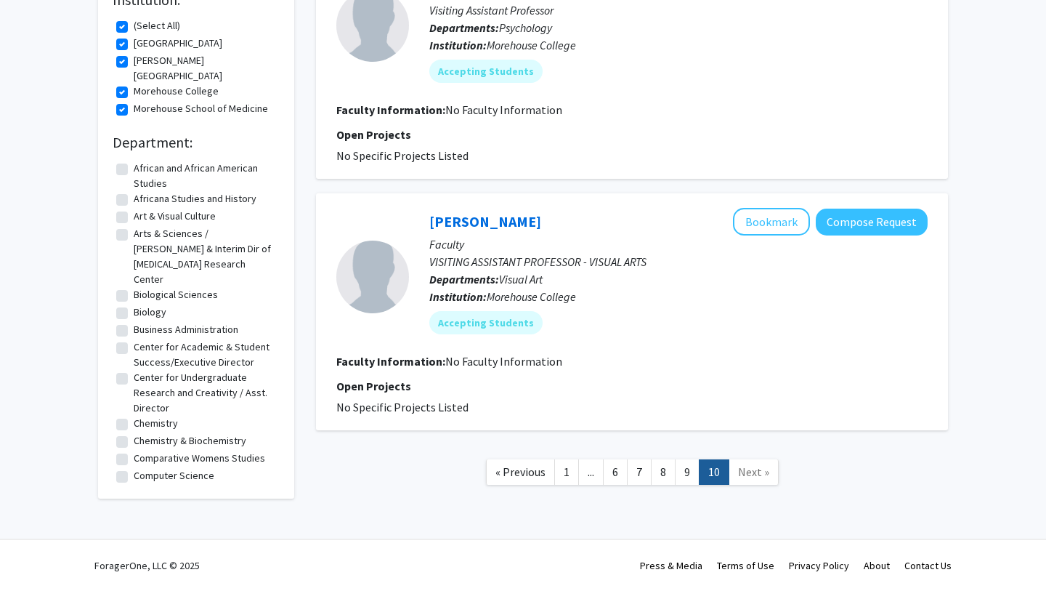
click at [742, 478] on link "Next »" at bounding box center [754, 471] width 50 height 25
click at [562, 475] on link "1" at bounding box center [566, 471] width 25 height 25
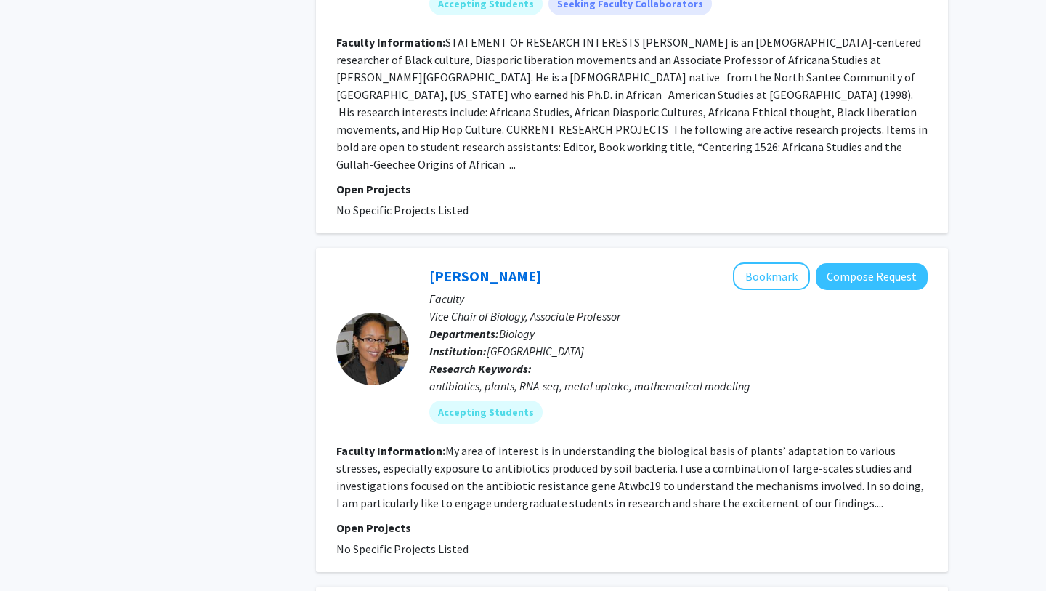
scroll to position [3741, 0]
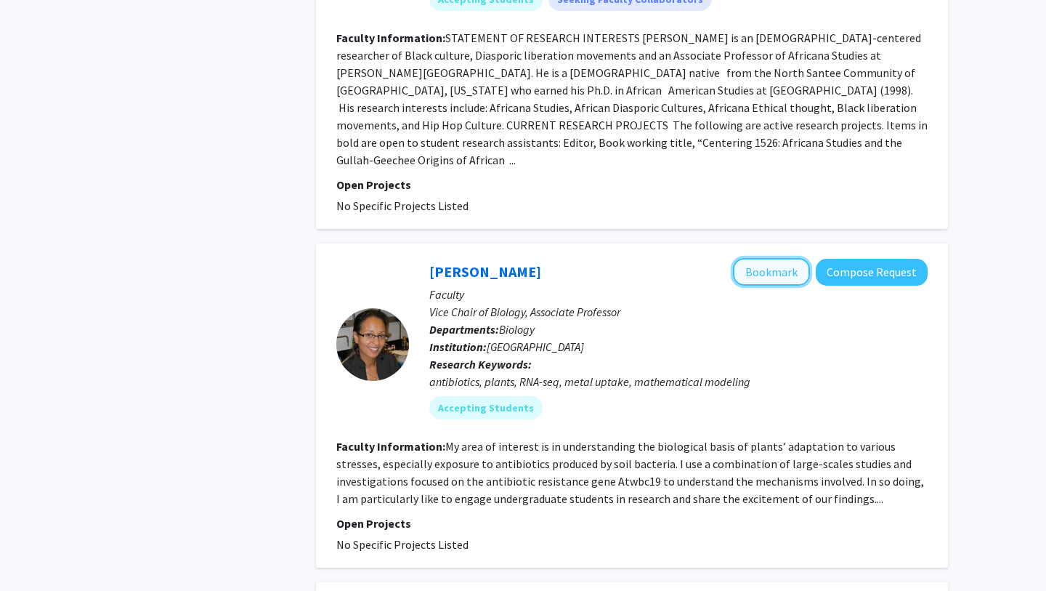
click at [780, 258] on button "Bookmark" at bounding box center [771, 272] width 77 height 28
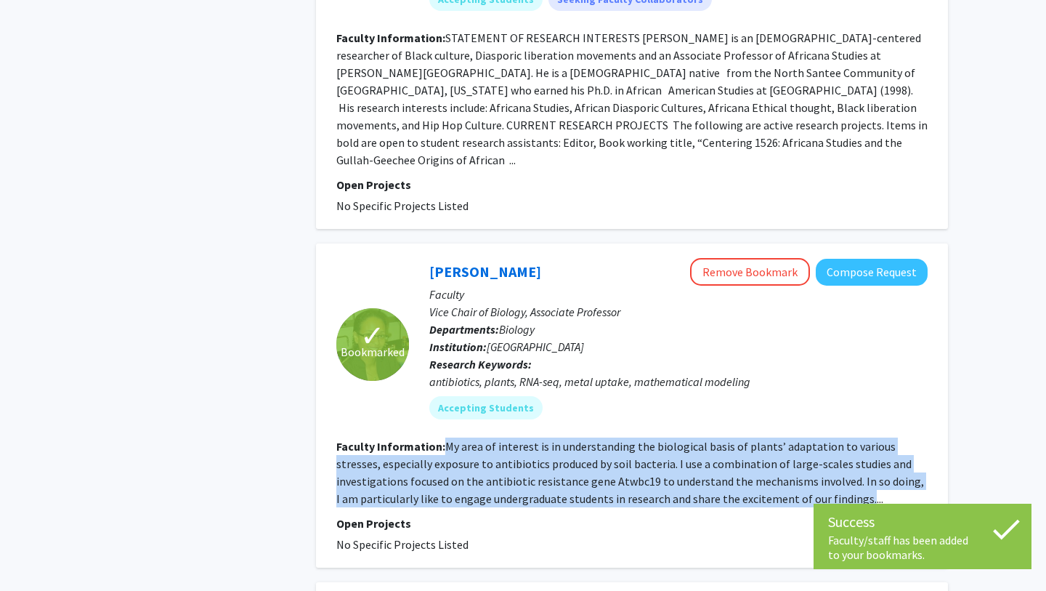
drag, startPoint x: 447, startPoint y: 376, endPoint x: 777, endPoint y: 430, distance: 334.2
click at [777, 439] on fg-read-more "My area of interest is in understanding the biological basis of plants’ adaptat…" at bounding box center [630, 472] width 588 height 67
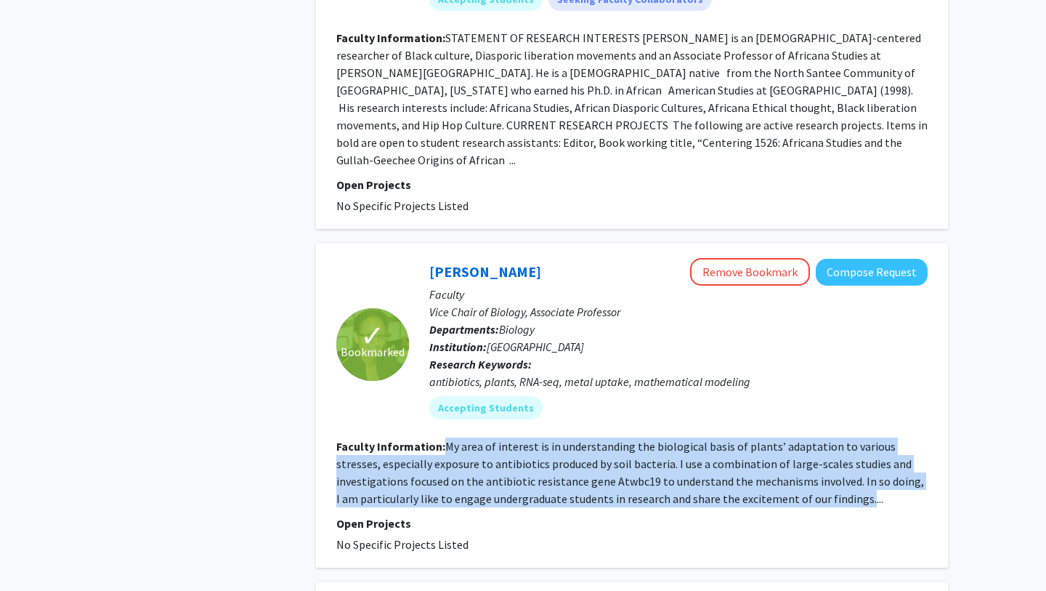
copy fg-read-more "My area of interest is in understanding the biological basis of plants’ adaptat…"
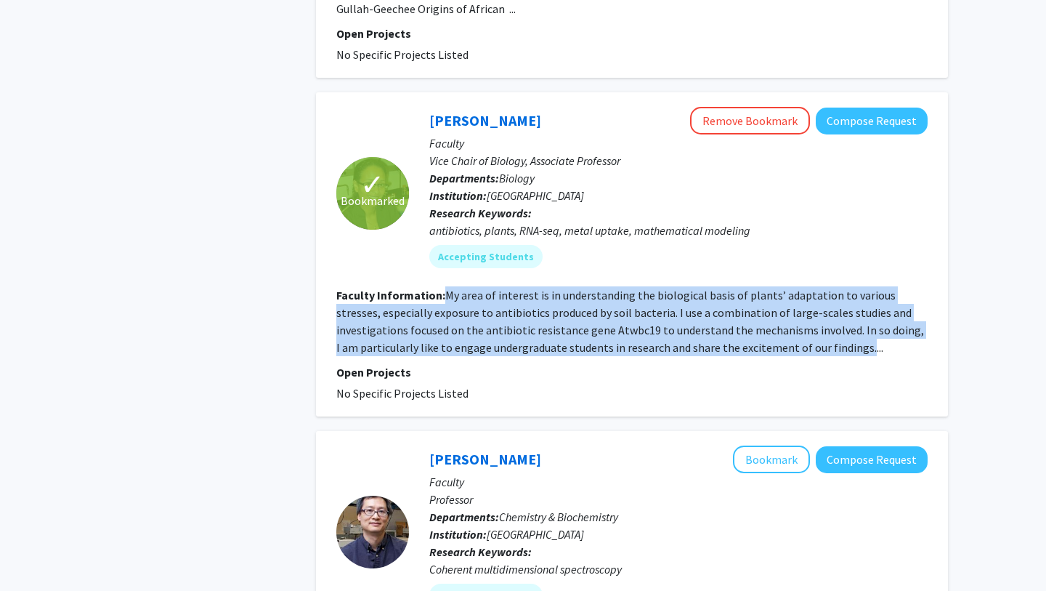
scroll to position [3932, 0]
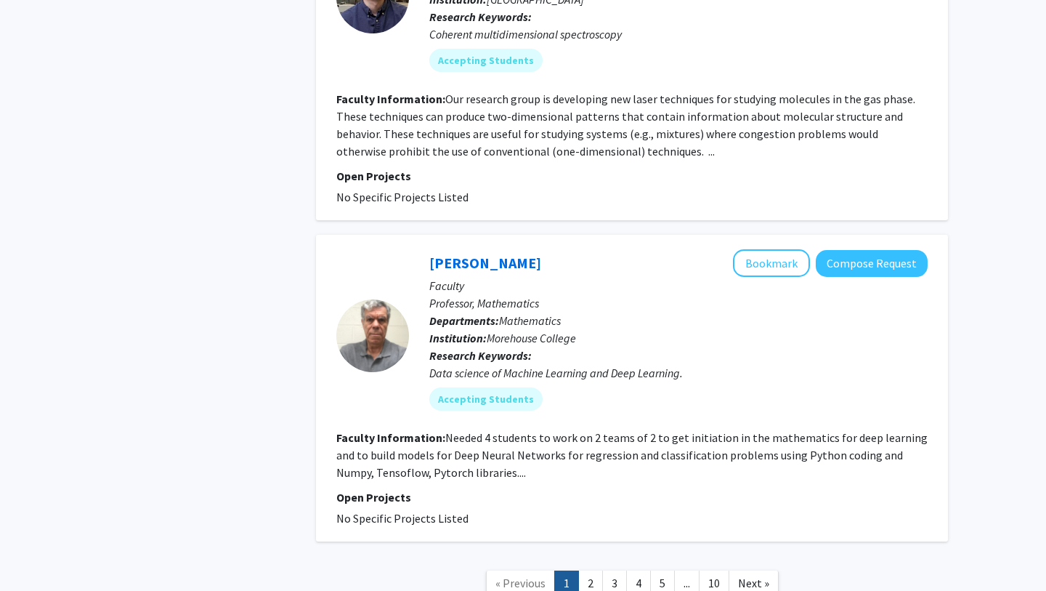
scroll to position [4469, 0]
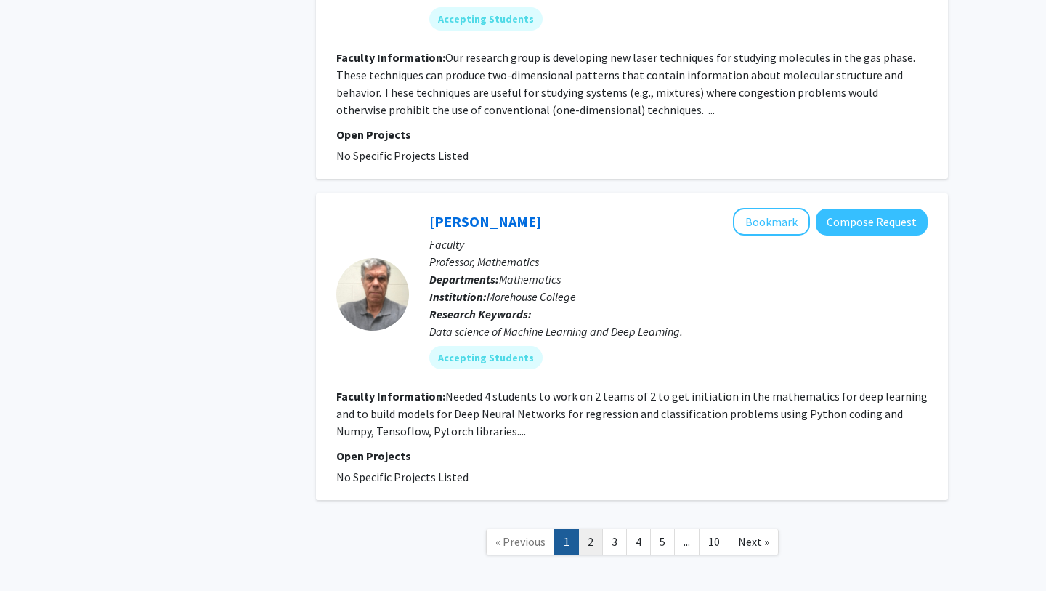
click at [594, 529] on link "2" at bounding box center [590, 541] width 25 height 25
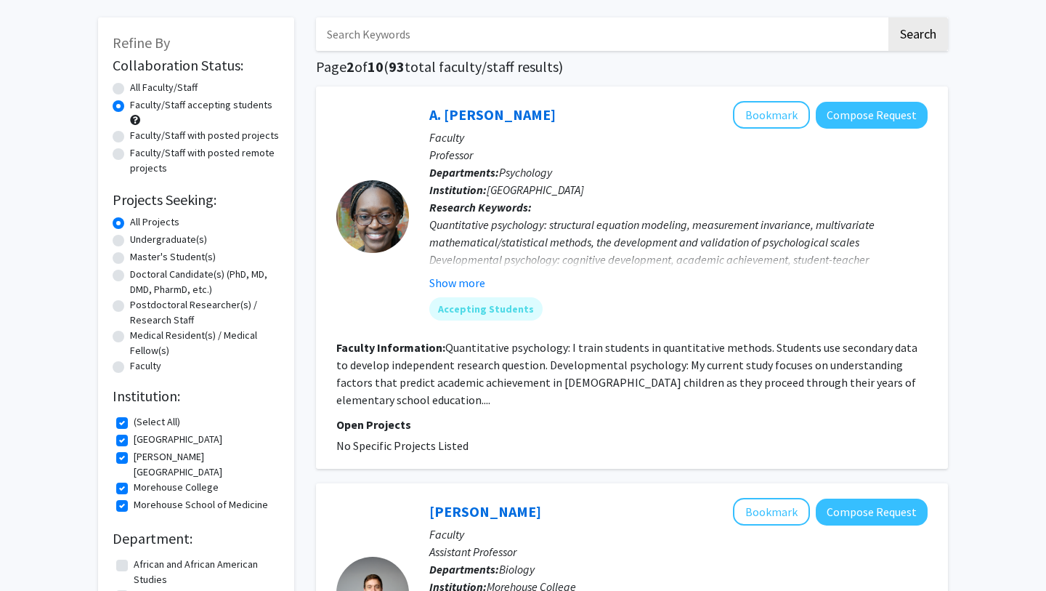
scroll to position [62, 0]
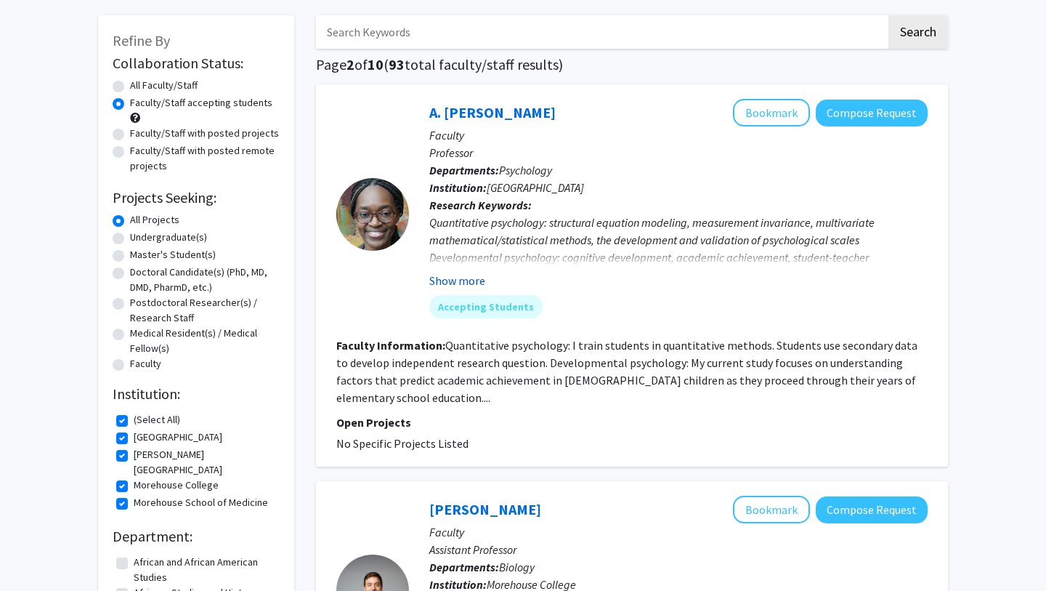
click at [473, 277] on button "Show more" at bounding box center [457, 280] width 56 height 17
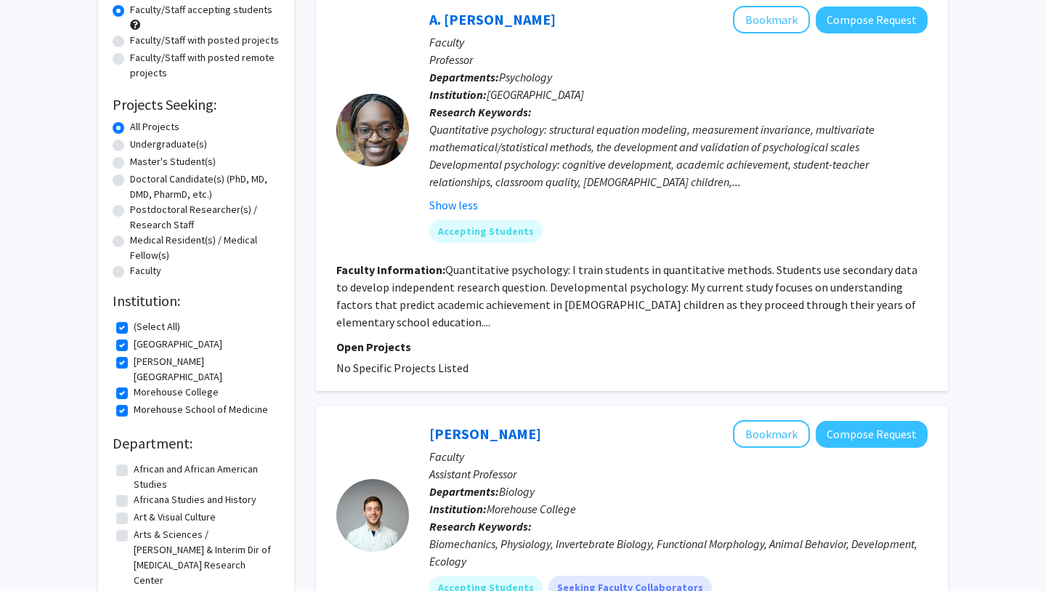
scroll to position [162, 0]
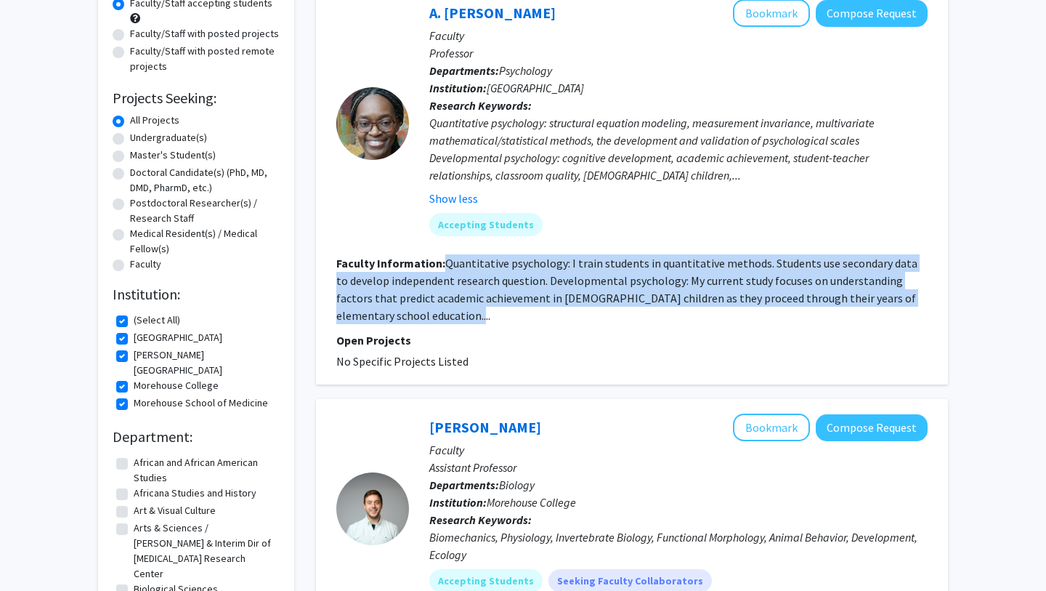
drag, startPoint x: 443, startPoint y: 261, endPoint x: 413, endPoint y: 307, distance: 54.6
click at [413, 307] on section "Faculty Information: Quantitative psychology: I train students in quantitative …" at bounding box center [631, 289] width 591 height 70
copy section "Quantitative psychology: I train students in quantitative methods. Students use…"
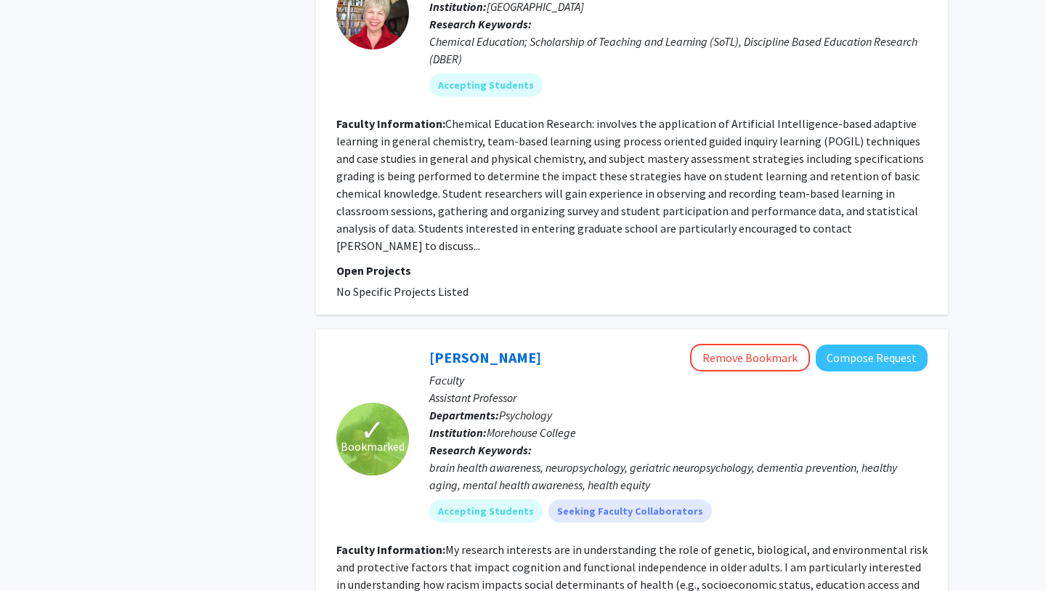
scroll to position [1841, 0]
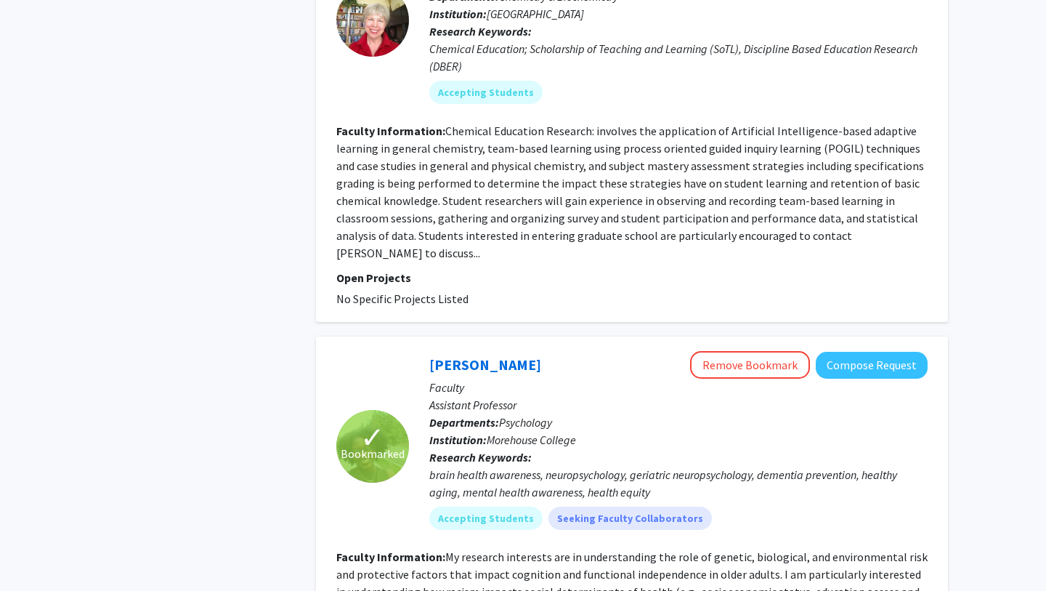
click at [569, 254] on div "A. [PERSON_NAME] Bookmark Compose Request Faculty Professor Departments: Psycho…" at bounding box center [632, 308] width 632 height 4005
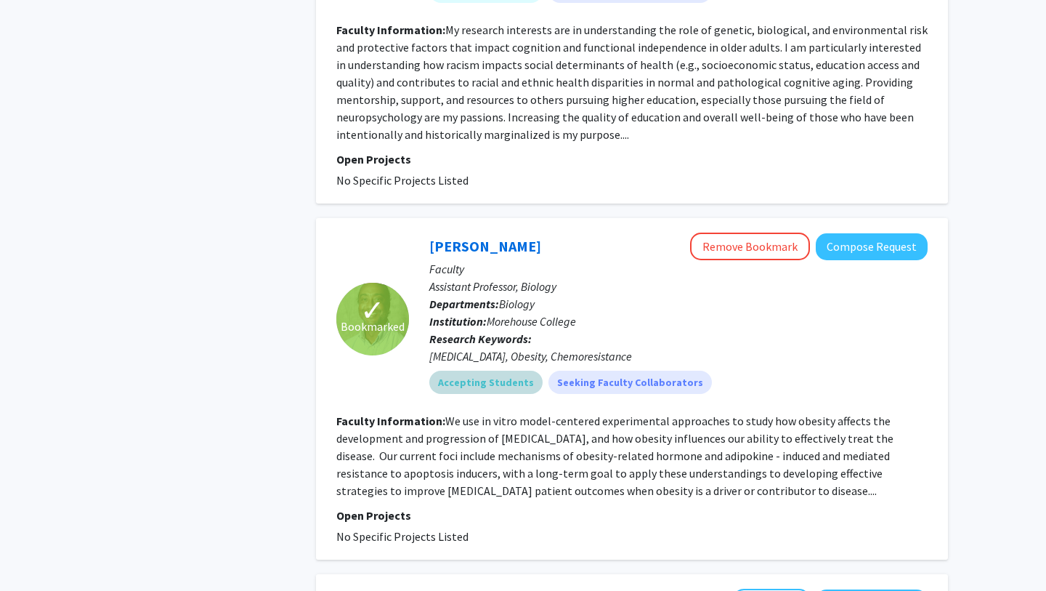
scroll to position [2368, 0]
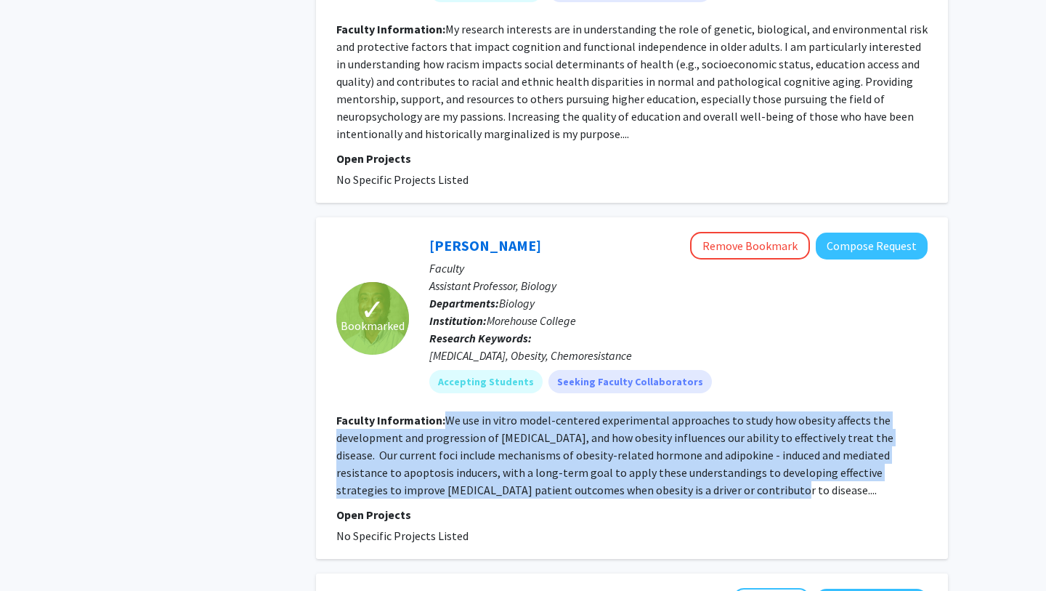
drag, startPoint x: 447, startPoint y: 354, endPoint x: 634, endPoint y: 428, distance: 200.9
click at [634, 428] on section "Faculty Information: We use in vitro model-centered experimental approaches to …" at bounding box center [631, 454] width 591 height 87
copy fg-read-more "We use in vitro model-centered experimental approaches to study how obesity aff…"
